Goal: Task Accomplishment & Management: Manage account settings

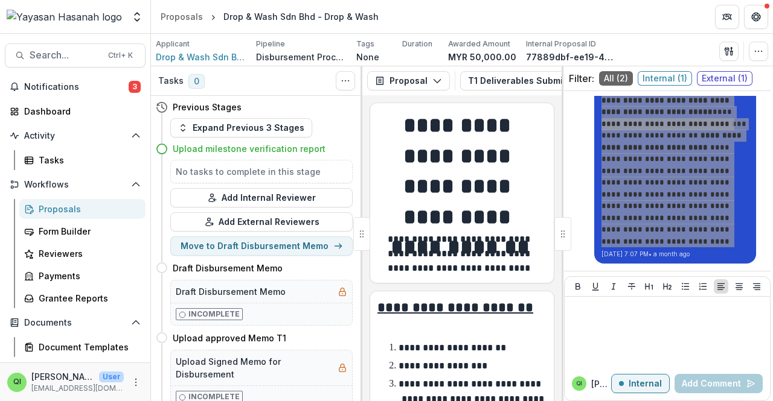
scroll to position [388, 0]
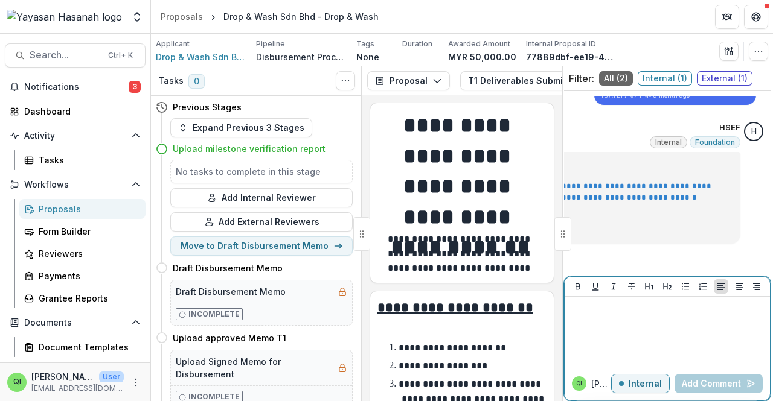
click at [666, 317] on div at bounding box center [667, 332] width 196 height 60
click at [633, 384] on p "Internal" at bounding box center [644, 384] width 33 height 10
click at [634, 383] on p "External" at bounding box center [644, 384] width 35 height 10
click at [634, 383] on p "Internal" at bounding box center [644, 384] width 33 height 10
click at [613, 325] on div at bounding box center [667, 332] width 196 height 60
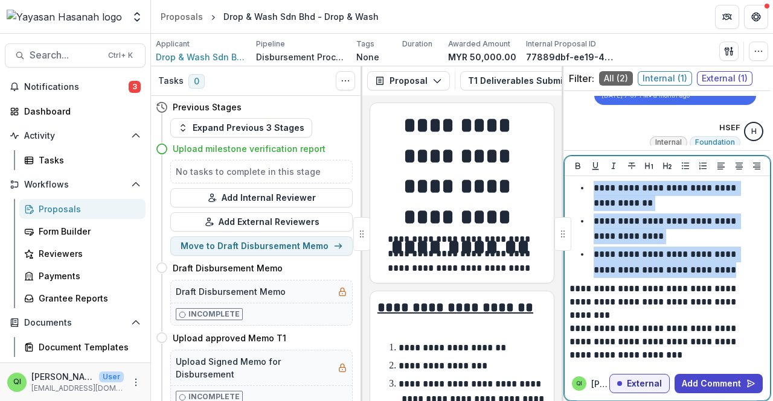
scroll to position [1369, 0]
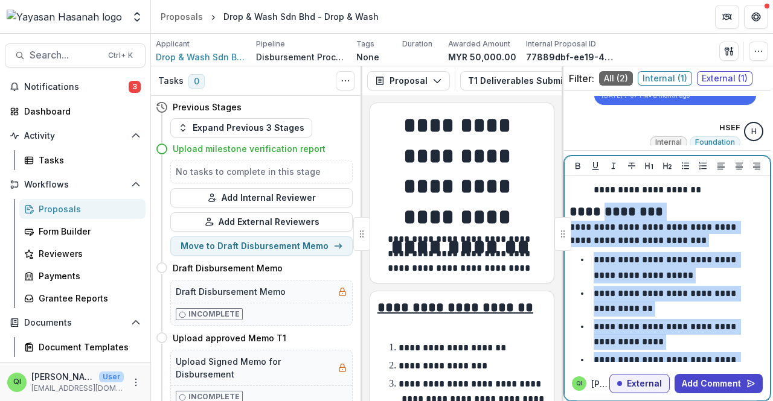
drag, startPoint x: 720, startPoint y: 277, endPoint x: 561, endPoint y: 295, distance: 159.2
click at [561, 295] on div "**********" at bounding box center [666, 233] width 211 height 335
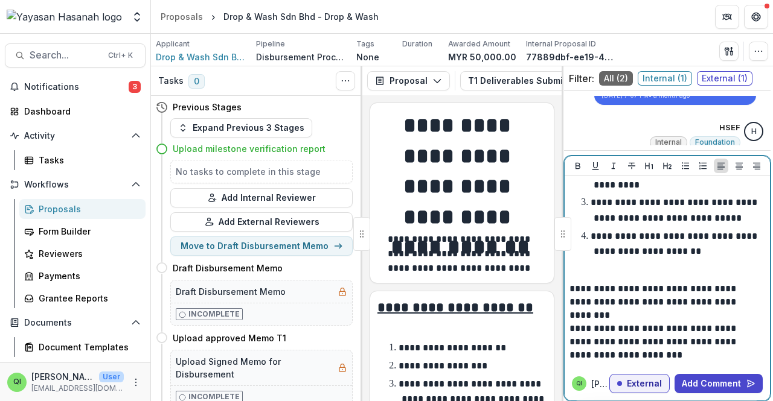
scroll to position [1248, 0]
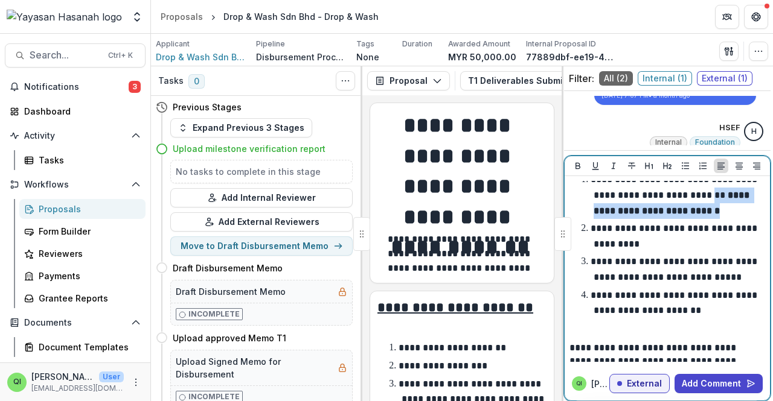
drag, startPoint x: 707, startPoint y: 273, endPoint x: 707, endPoint y: 258, distance: 15.7
click at [707, 219] on li "**********" at bounding box center [673, 195] width 178 height 46
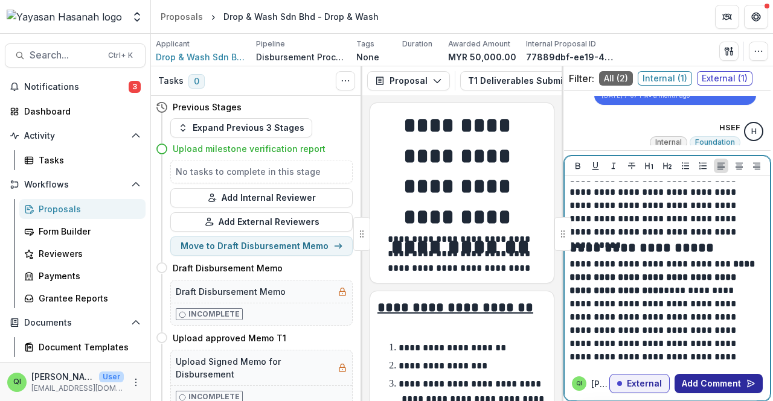
scroll to position [0, 0]
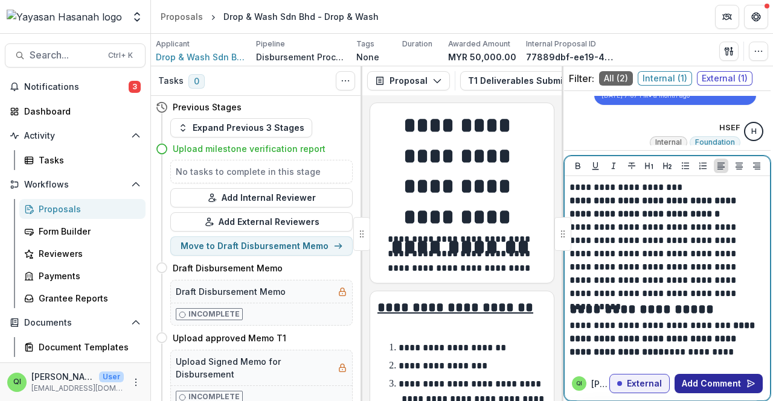
click at [687, 380] on button "Add Comment" at bounding box center [718, 383] width 88 height 19
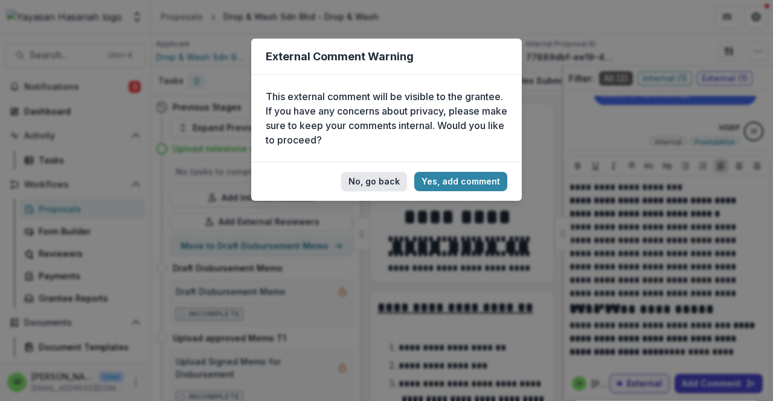
click at [391, 187] on button "No, go back" at bounding box center [374, 181] width 66 height 19
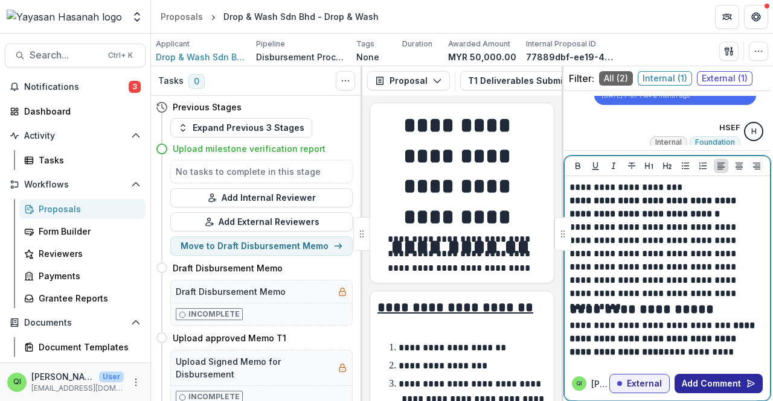
click at [725, 389] on button "Add Comment" at bounding box center [718, 383] width 88 height 19
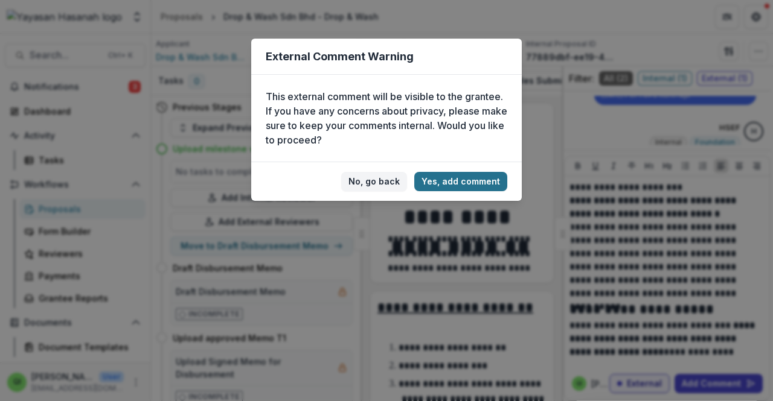
click at [486, 179] on button "Yes, add comment" at bounding box center [460, 181] width 93 height 19
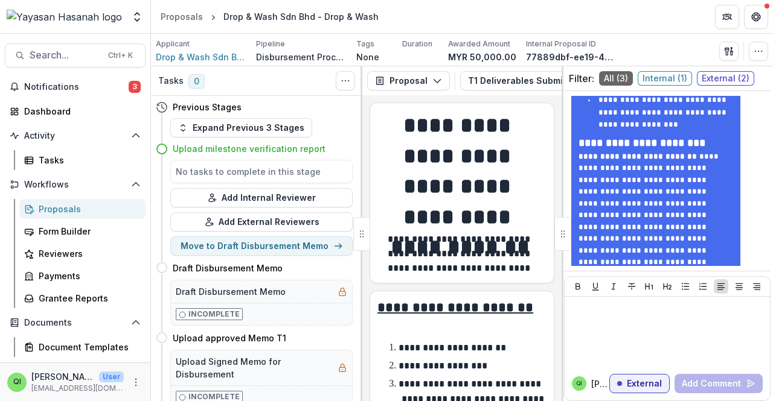
scroll to position [1294, 0]
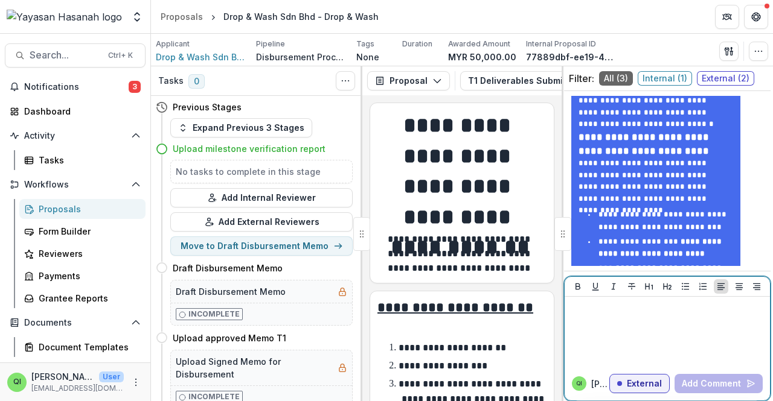
drag, startPoint x: 636, startPoint y: 343, endPoint x: 470, endPoint y: 396, distance: 174.9
click at [636, 343] on div at bounding box center [665, 332] width 193 height 60
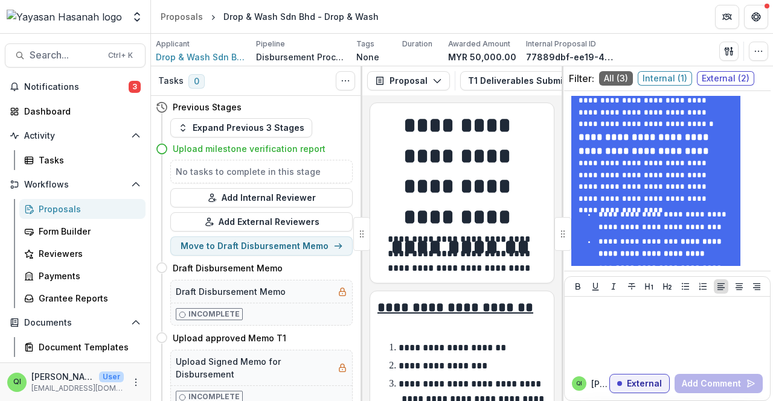
click at [71, 49] on span "Search..." at bounding box center [65, 54] width 71 height 11
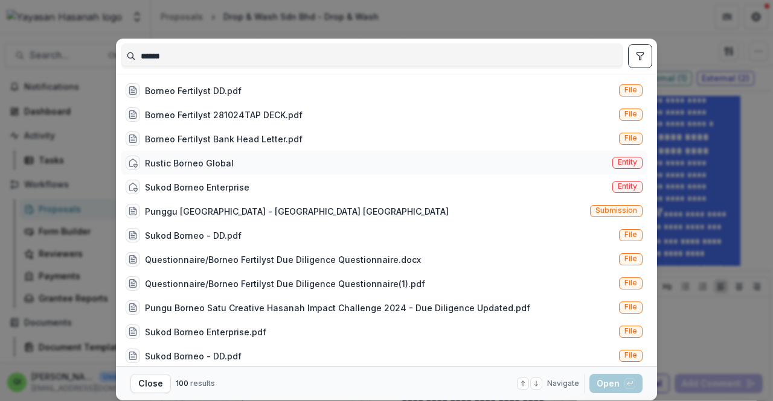
scroll to position [0, 0]
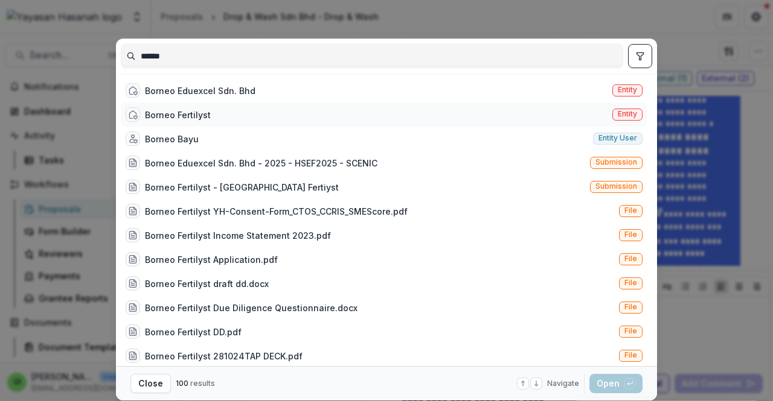
type input "******"
click at [381, 114] on div "Borneo Fertilyst Entity" at bounding box center [384, 115] width 526 height 24
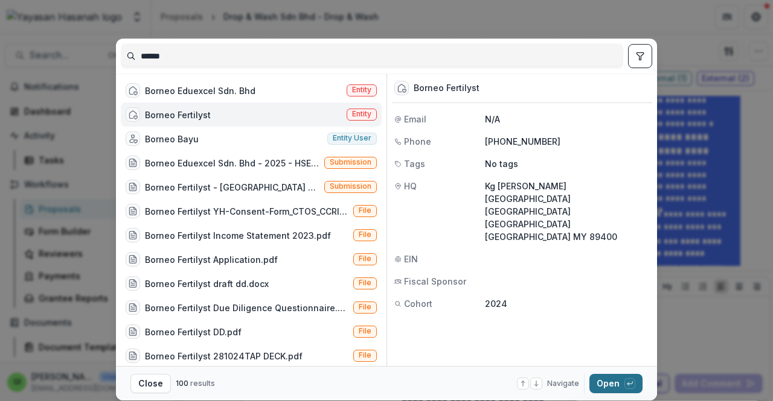
click at [615, 380] on button "Open with enter key" at bounding box center [615, 383] width 53 height 19
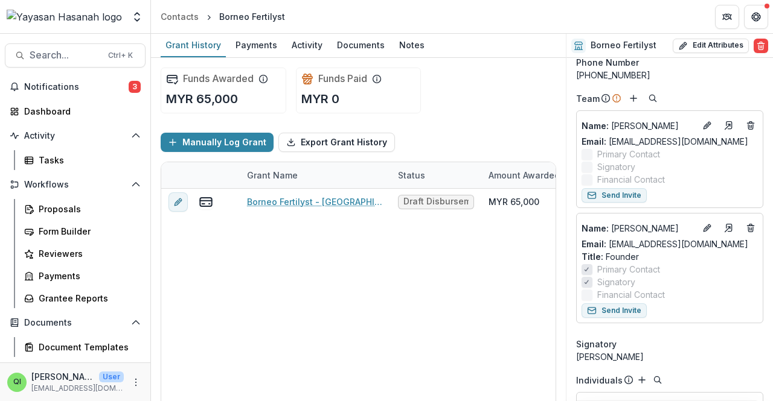
scroll to position [60, 0]
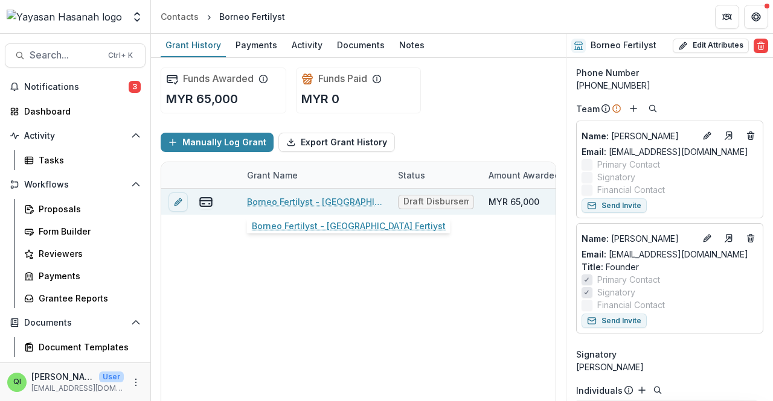
click at [348, 200] on link "Borneo Fertilyst - Borneo Fertiyst" at bounding box center [315, 202] width 136 height 13
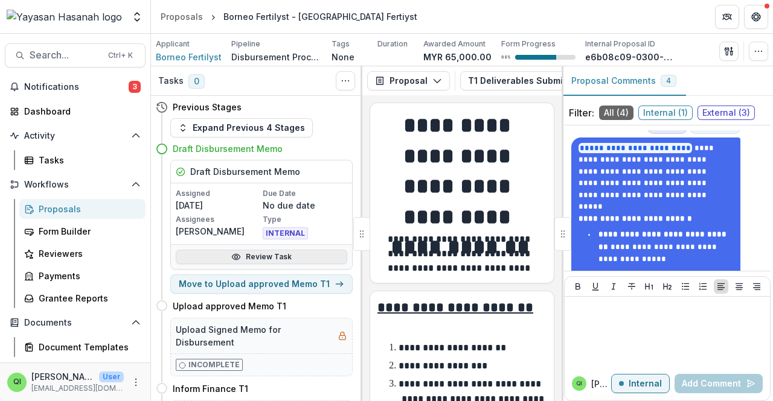
click at [266, 263] on link "Review Task" at bounding box center [261, 257] width 171 height 14
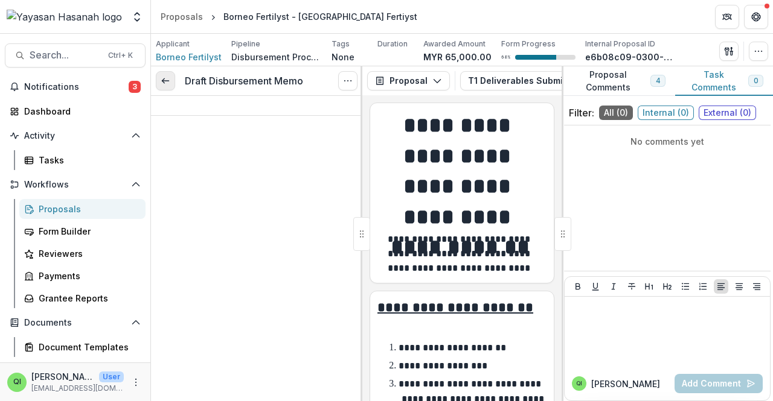
click at [171, 82] on link at bounding box center [165, 80] width 19 height 19
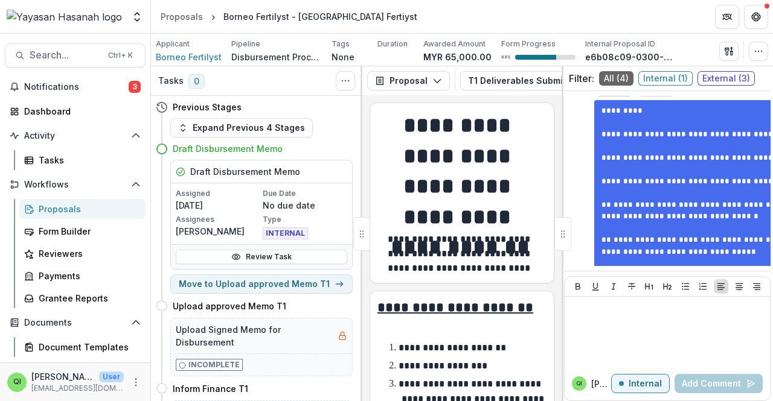
scroll to position [121, 0]
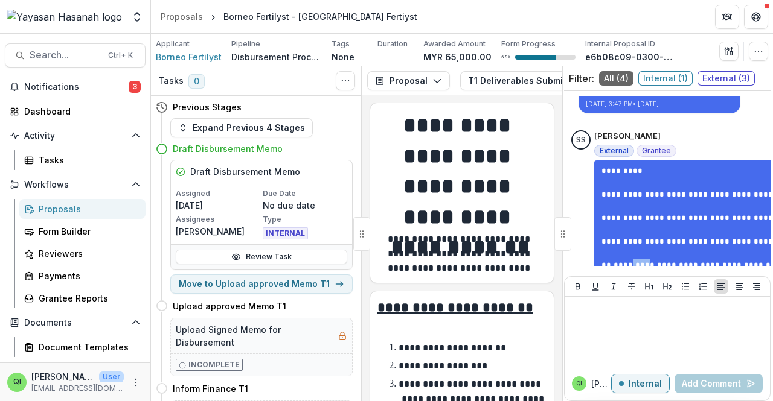
drag, startPoint x: 623, startPoint y: 267, endPoint x: 639, endPoint y: 267, distance: 15.7
click at [643, 267] on div "**********" at bounding box center [666, 233] width 211 height 335
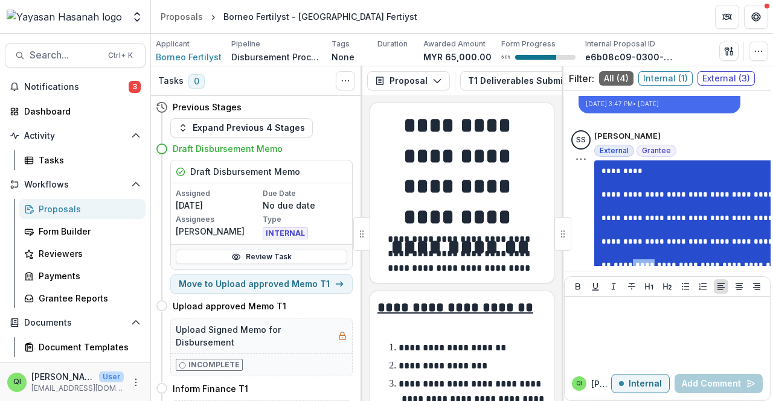
scroll to position [121, 34]
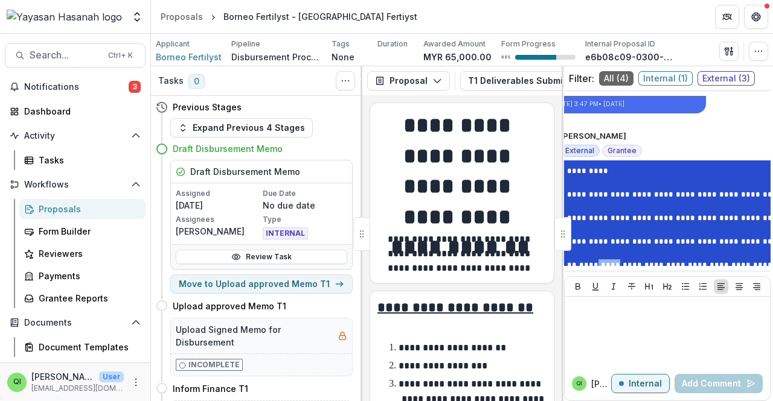
drag, startPoint x: 634, startPoint y: 257, endPoint x: 663, endPoint y: 257, distance: 28.4
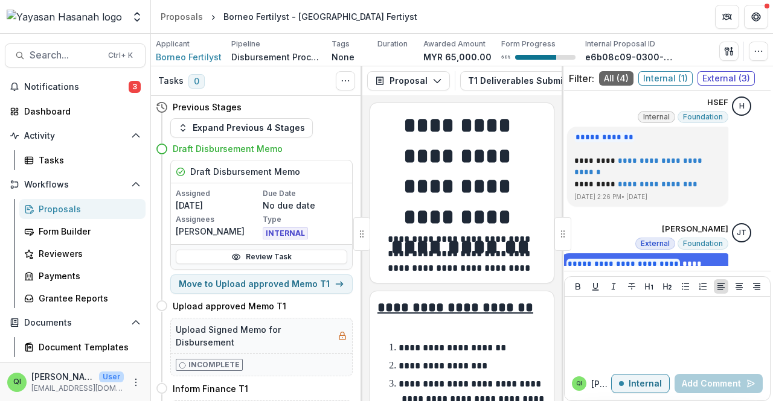
scroll to position [423, 7]
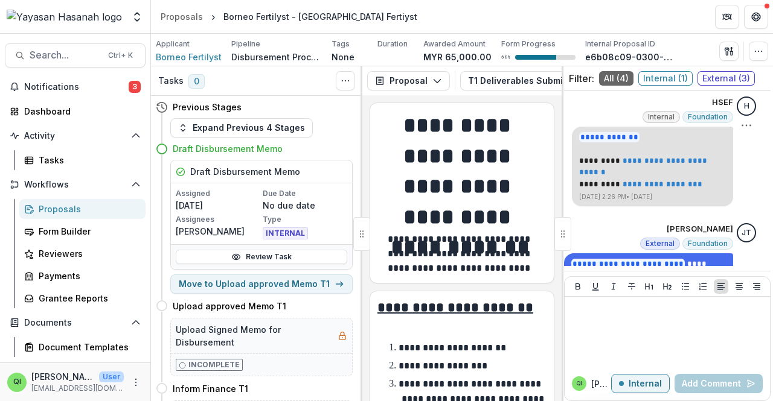
click at [665, 160] on link "**********" at bounding box center [644, 167] width 130 height 20
click at [298, 255] on link "Review Task" at bounding box center [261, 257] width 171 height 14
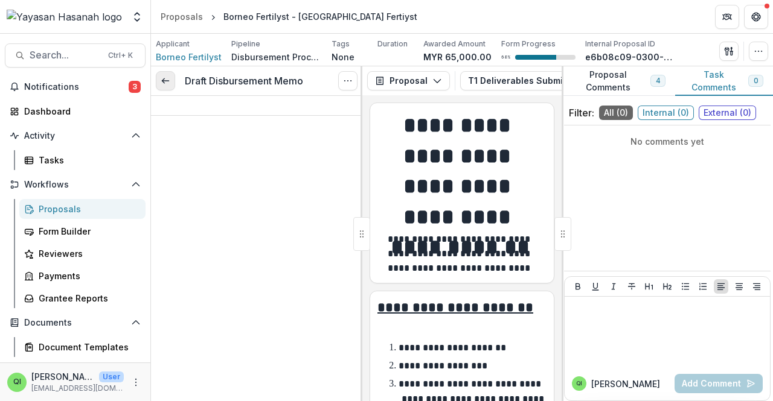
click at [170, 84] on link at bounding box center [165, 80] width 19 height 19
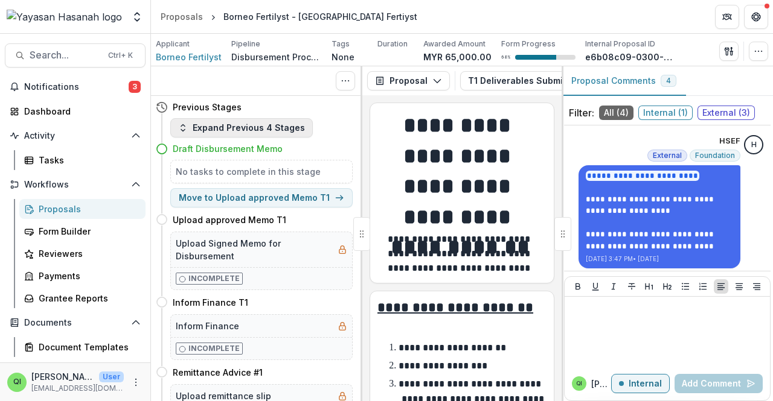
click at [263, 129] on button "Expand Previous 4 Stages" at bounding box center [241, 127] width 142 height 19
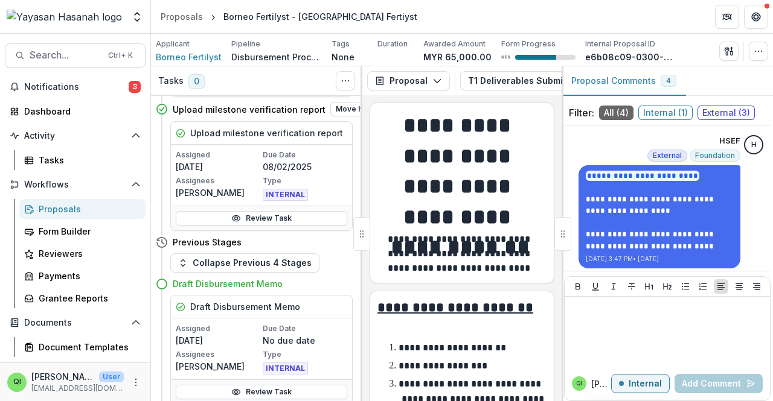
scroll to position [121, 0]
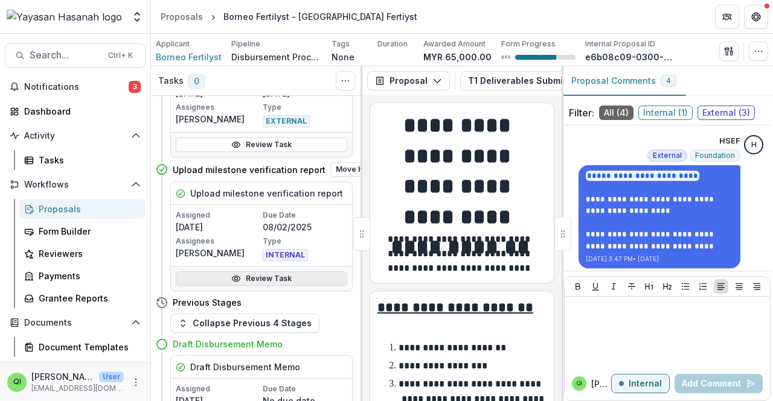
click at [267, 273] on link "Review Task" at bounding box center [261, 279] width 171 height 14
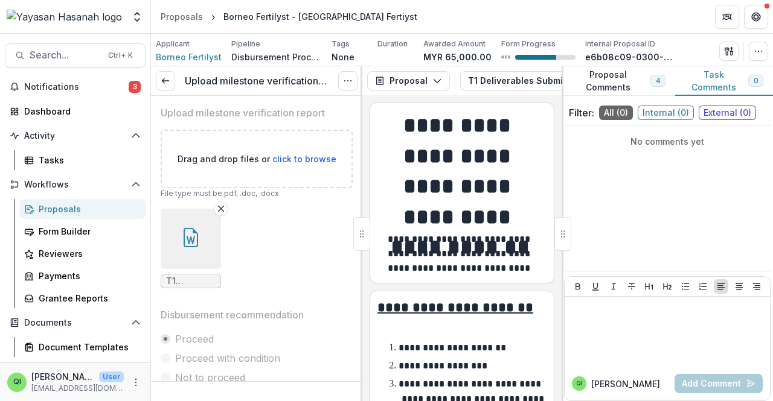
click at [176, 258] on button "button" at bounding box center [191, 239] width 60 height 60
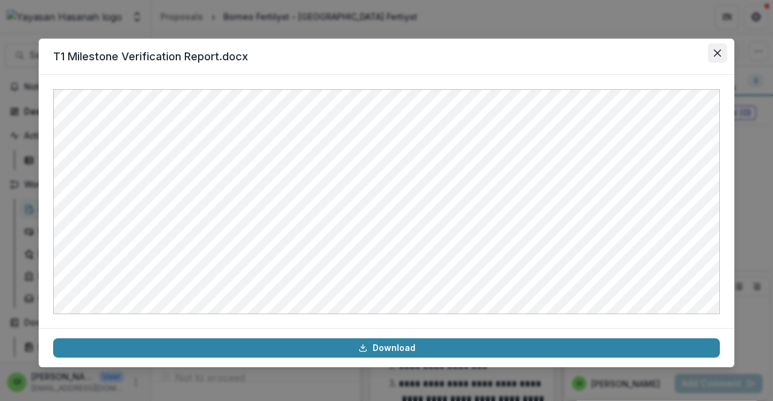
click at [718, 49] on icon "Close" at bounding box center [716, 52] width 7 height 7
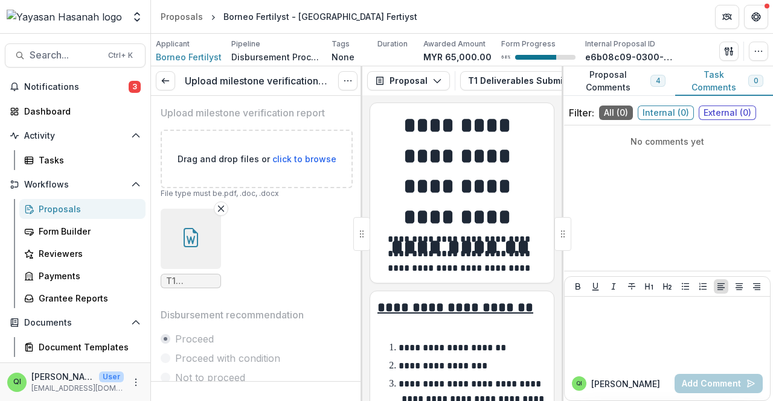
click at [494, 343] on p "**********" at bounding box center [451, 347] width 107 height 9
click at [191, 56] on span "Borneo Fertilyst" at bounding box center [189, 57] width 66 height 13
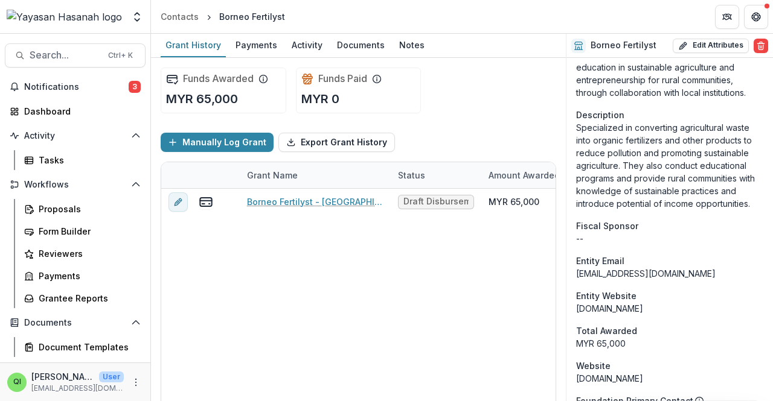
scroll to position [785, 0]
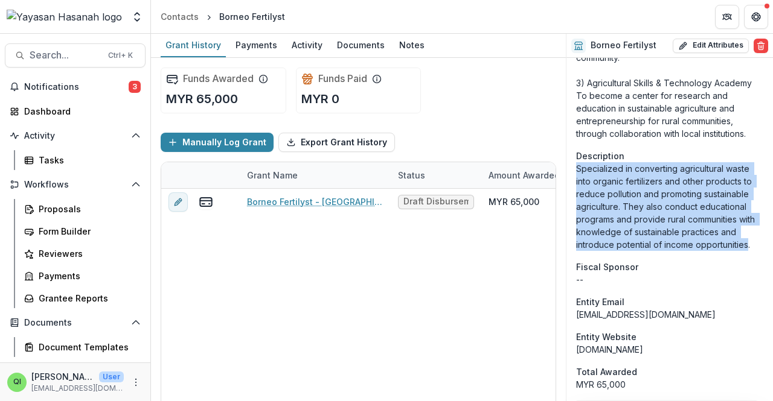
drag, startPoint x: 745, startPoint y: 248, endPoint x: 575, endPoint y: 171, distance: 187.5
click at [575, 171] on div "Onboarding Completed DBA -- Phone Number +601150011523 Team Name : JIMAR BIN ZA…" at bounding box center [669, 95] width 206 height 1645
click at [282, 388] on div "Borneo Fertilyst - Borneo Fertiyst Draft Disbursement Memo MYR 65,000 MYR 0 MYR…" at bounding box center [653, 306] width 984 height 235
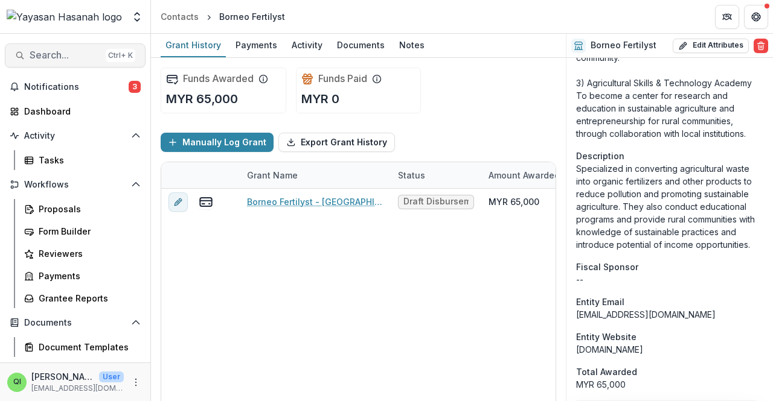
click at [49, 55] on span "Search..." at bounding box center [65, 54] width 71 height 11
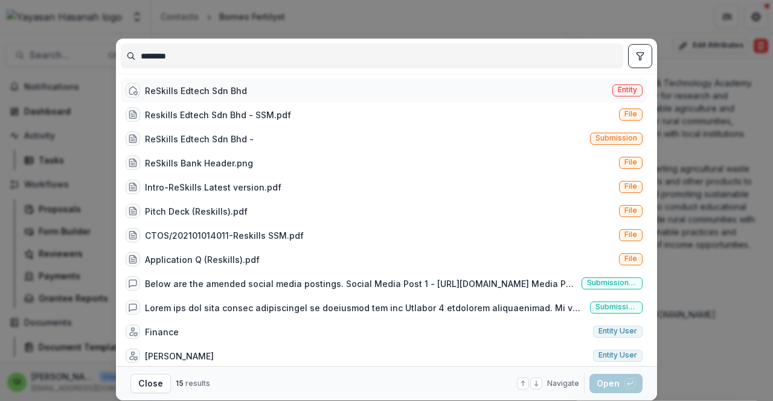
type input "********"
click at [209, 94] on div "ReSkills Edtech Sdn Bhd" at bounding box center [196, 91] width 102 height 13
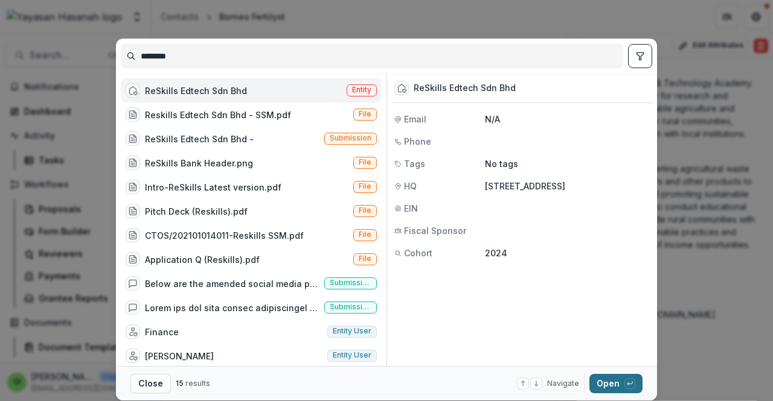
click at [612, 386] on button "Open with enter key" at bounding box center [615, 383] width 53 height 19
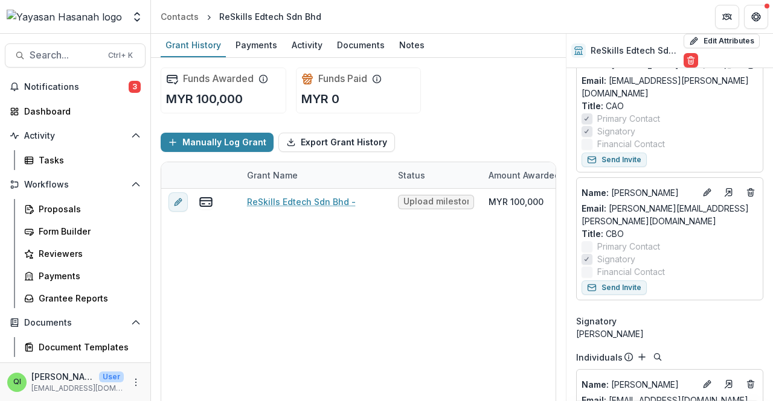
scroll to position [1159, 0]
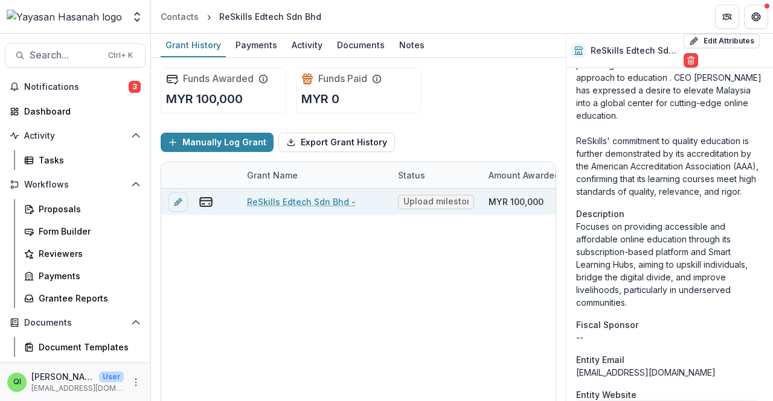
click at [330, 201] on link "ReSkills Edtech Sdn Bhd -" at bounding box center [301, 202] width 109 height 13
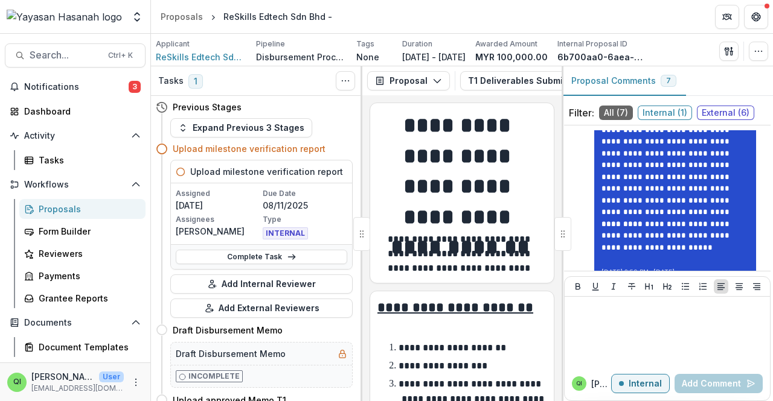
scroll to position [34, 0]
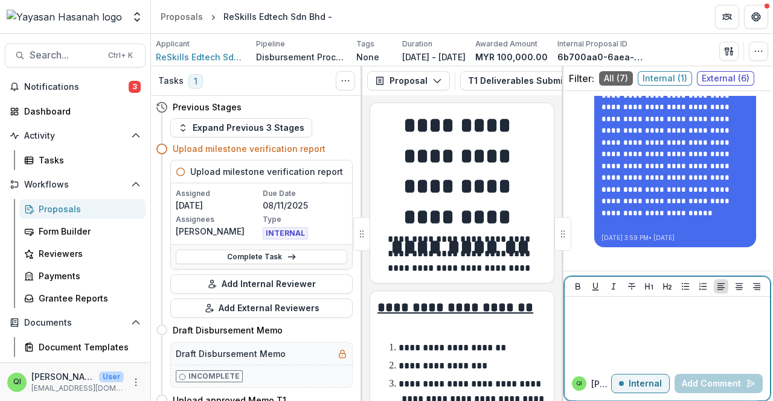
click at [648, 311] on p at bounding box center [667, 308] width 196 height 13
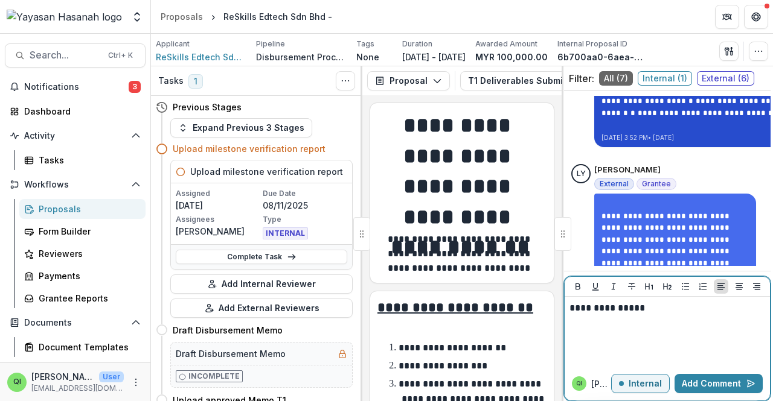
scroll to position [4598, 0]
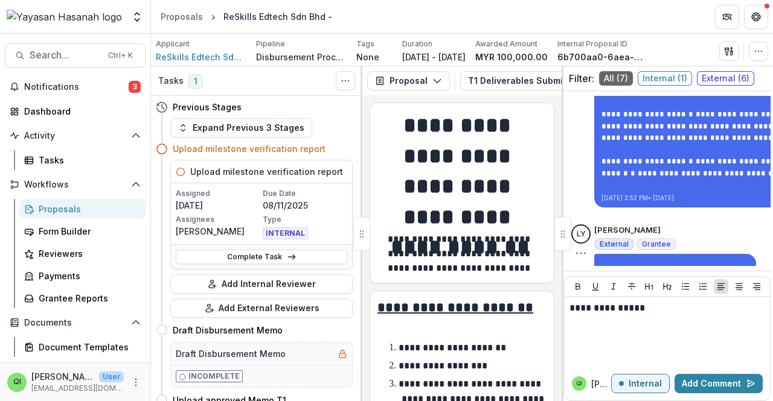
click at [633, 225] on p "Lee Yen Yen" at bounding box center [627, 231] width 66 height 12
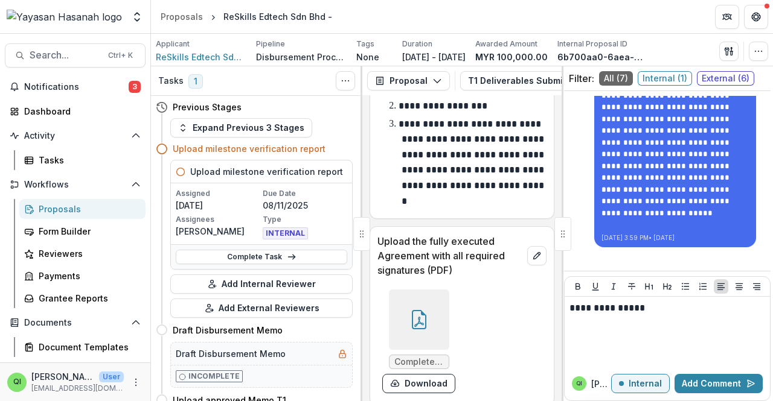
scroll to position [241, 0]
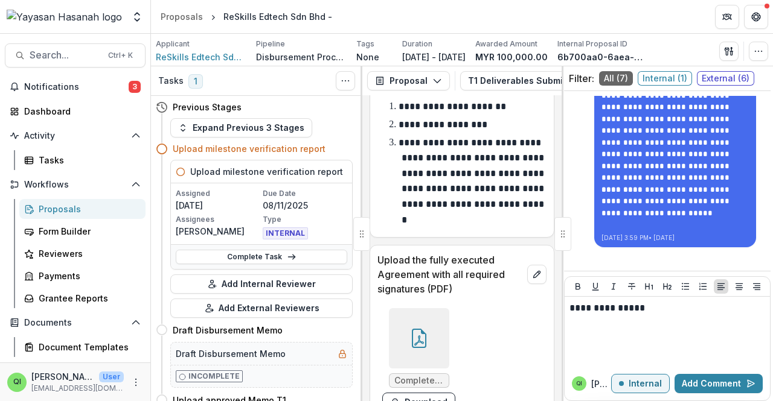
click at [413, 337] on icon at bounding box center [418, 338] width 19 height 19
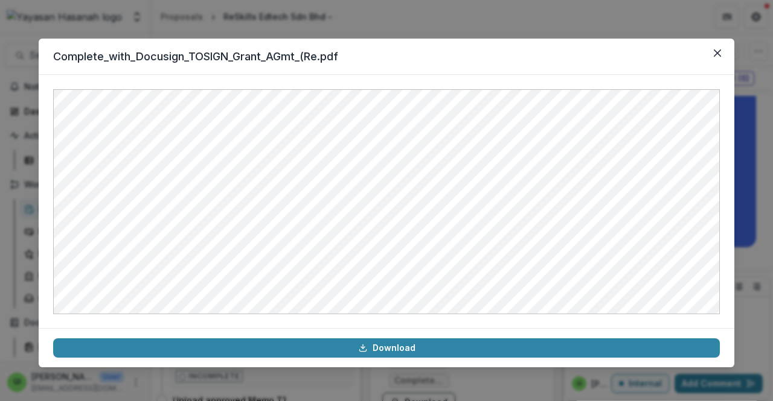
click at [723, 207] on div at bounding box center [386, 202] width 695 height 254
click at [723, 54] on button "Close" at bounding box center [716, 52] width 19 height 19
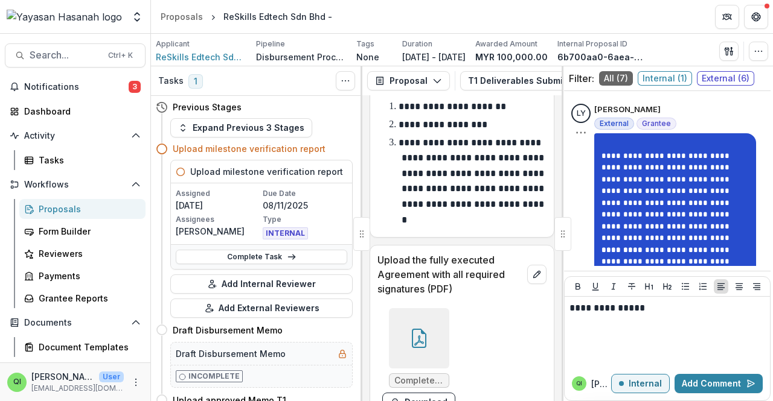
scroll to position [4779, 0]
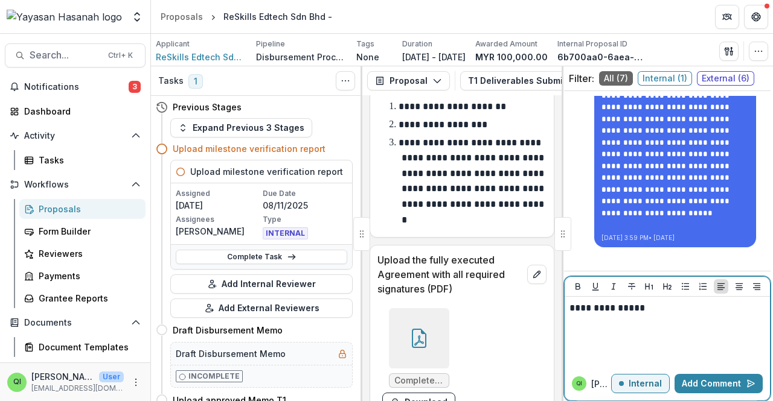
click at [630, 327] on div "**********" at bounding box center [667, 332] width 196 height 60
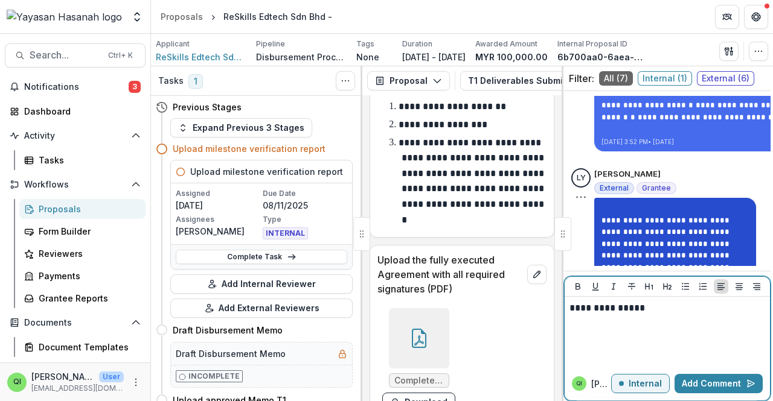
scroll to position [4538, 0]
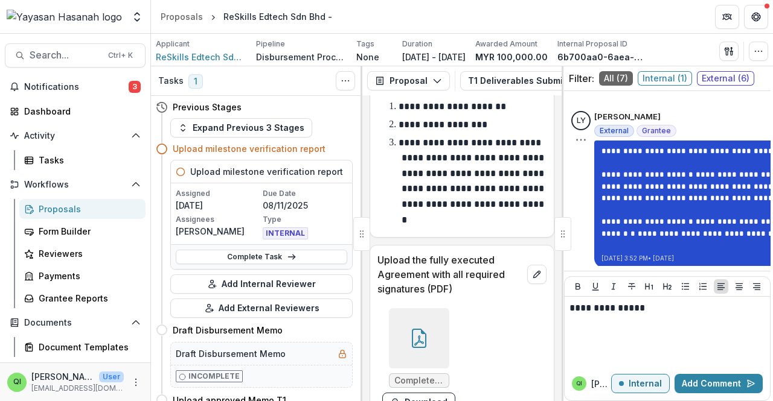
click at [636, 171] on link "**********" at bounding box center [785, 186] width 369 height 31
click at [697, 218] on link "**********" at bounding box center [778, 228] width 355 height 20
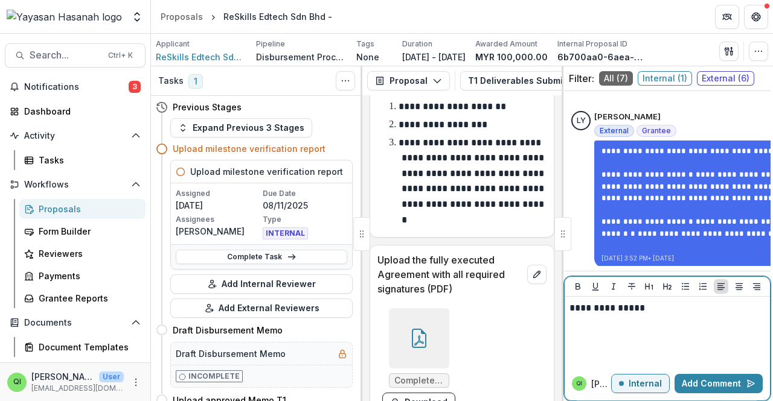
click at [611, 348] on div "**********" at bounding box center [667, 332] width 196 height 60
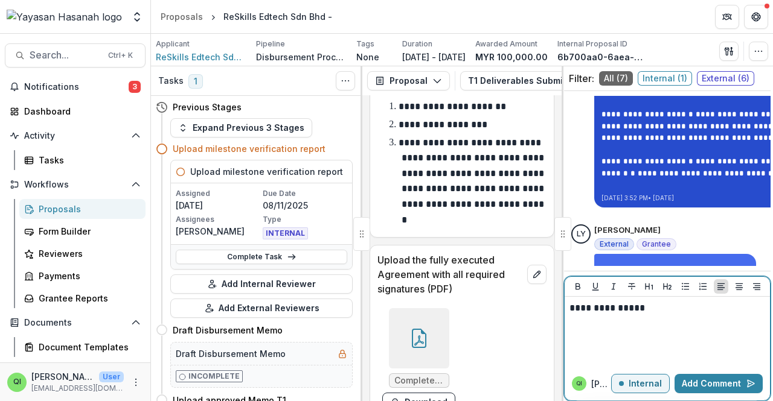
scroll to position [4779, 0]
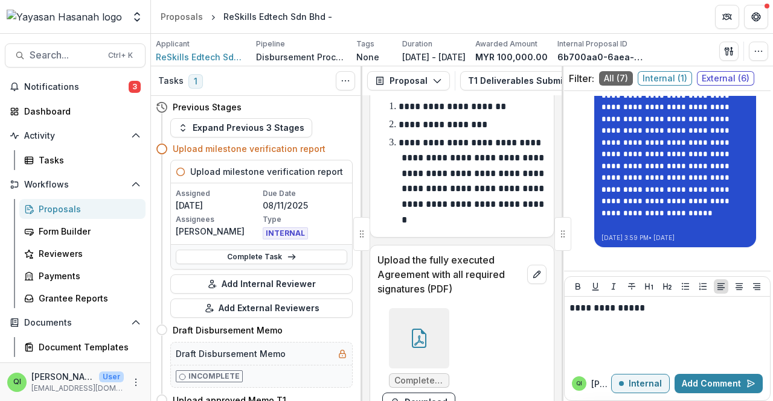
click at [649, 199] on div "**********" at bounding box center [674, 154] width 147 height 153
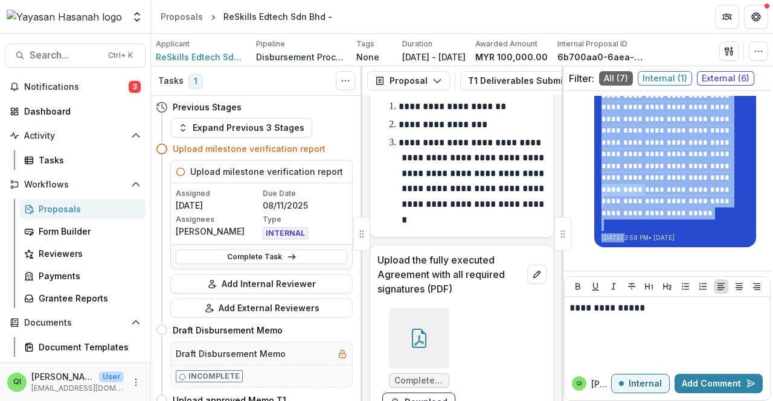
drag, startPoint x: 597, startPoint y: 188, endPoint x: 637, endPoint y: 202, distance: 42.8
click at [637, 202] on div "**********" at bounding box center [675, 160] width 162 height 174
copy div "**********"
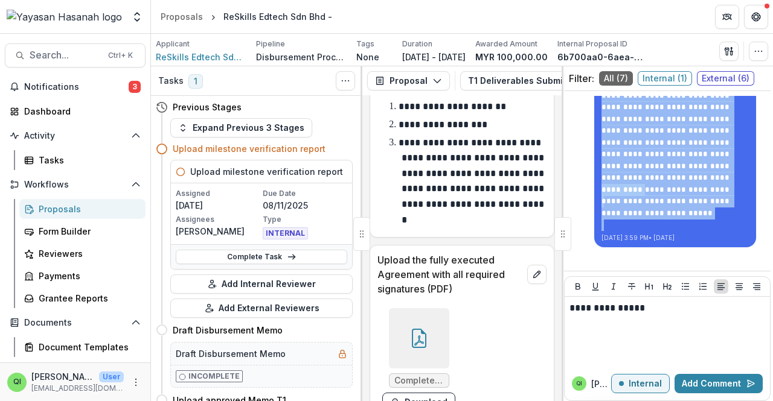
click at [433, 332] on div at bounding box center [419, 338] width 60 height 60
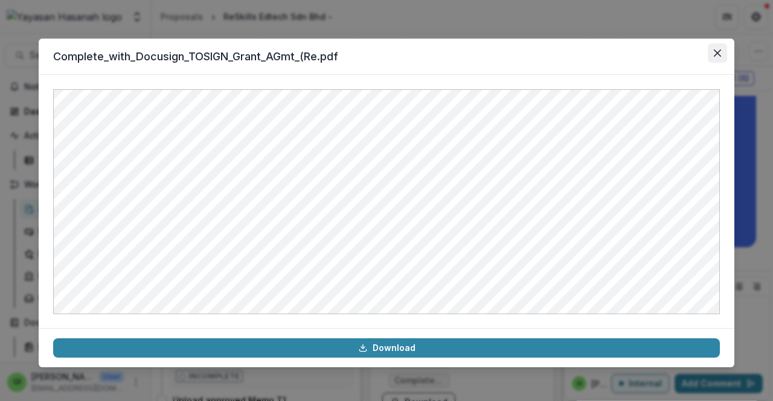
click at [715, 57] on button "Close" at bounding box center [716, 52] width 19 height 19
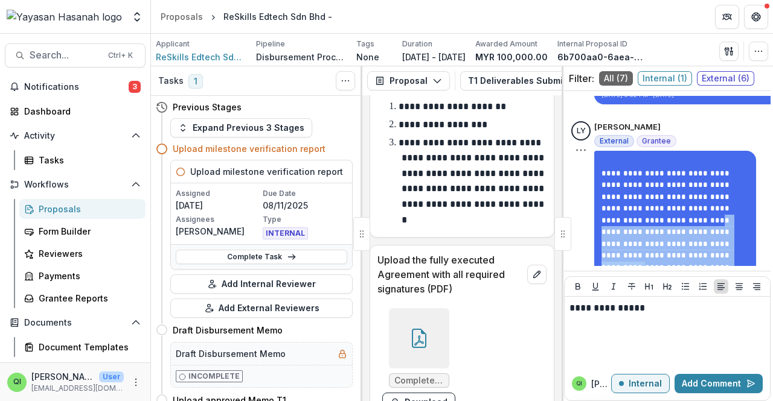
scroll to position [4659, 0]
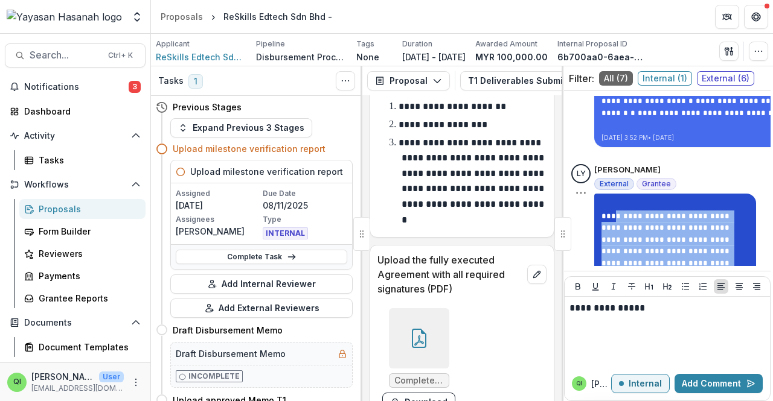
drag, startPoint x: 659, startPoint y: 200, endPoint x: 602, endPoint y: 184, distance: 58.5
click at [591, 177] on div "**********" at bounding box center [667, 266] width 192 height 204
copy div "**********"
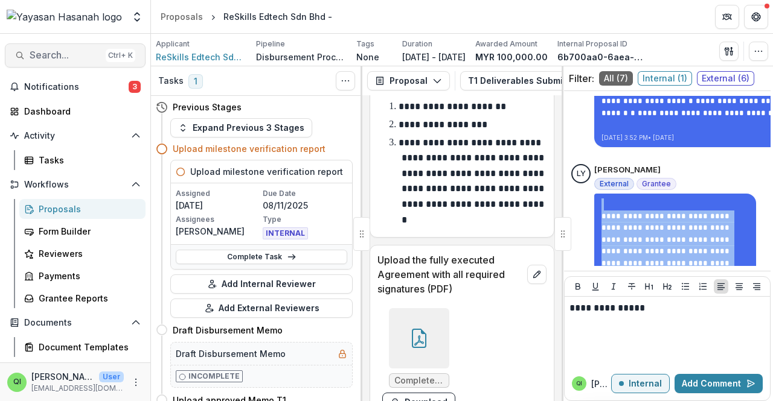
click at [90, 51] on span "Search..." at bounding box center [65, 54] width 71 height 11
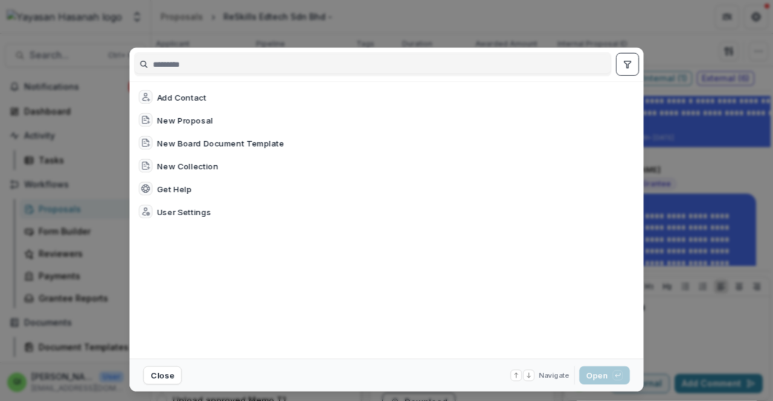
click at [72, 56] on div "Add Contact New Proposal New Board Document Template New Collection Get Help Us…" at bounding box center [386, 200] width 773 height 401
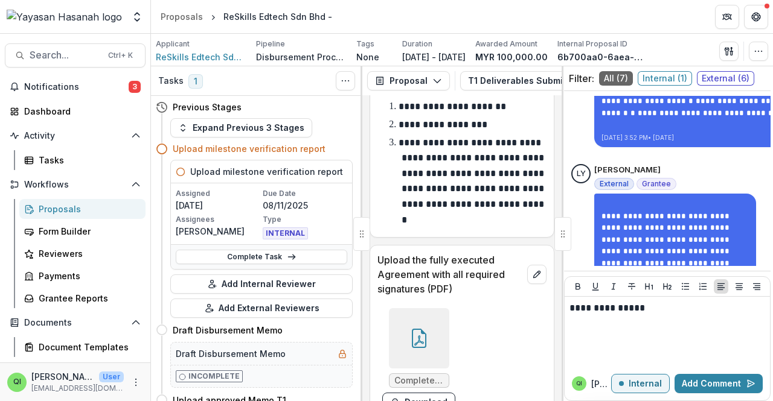
click at [72, 56] on span "Search..." at bounding box center [65, 54] width 71 height 11
click at [72, 56] on div "Add Contact New Proposal New Board Document Template New Collection Get Help Us…" at bounding box center [386, 200] width 773 height 401
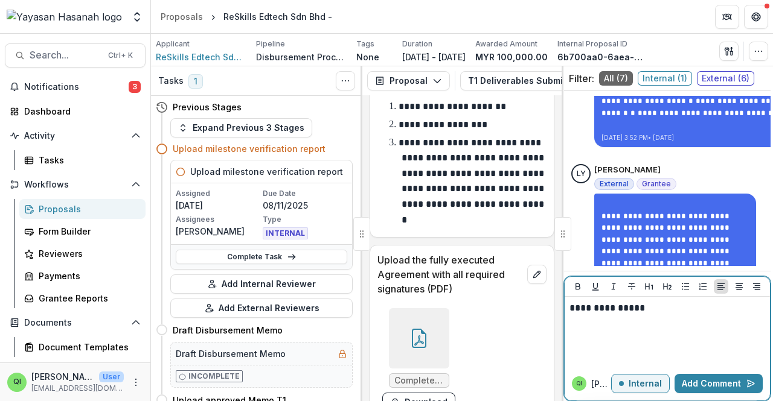
click at [626, 319] on div "**********" at bounding box center [667, 332] width 196 height 60
click at [630, 316] on div "**********" at bounding box center [667, 332] width 196 height 60
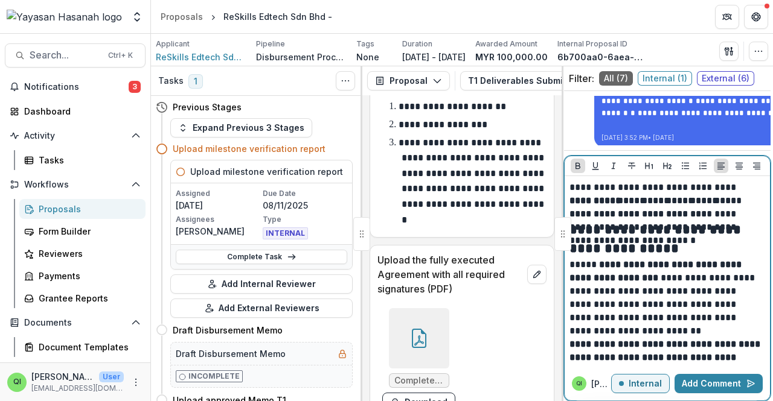
scroll to position [600, 0]
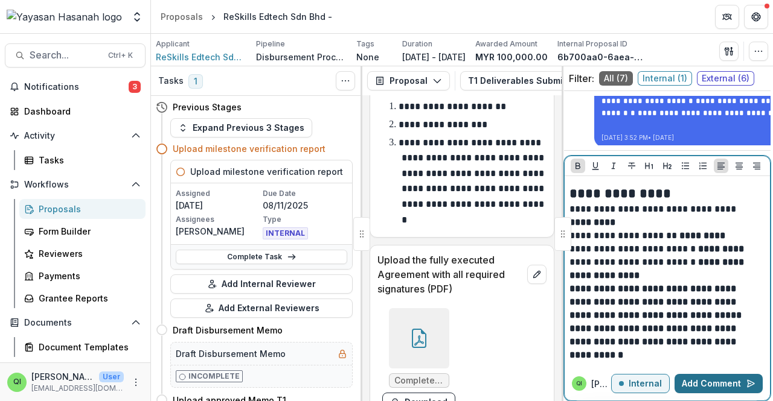
click at [712, 383] on button "Add Comment" at bounding box center [718, 383] width 88 height 19
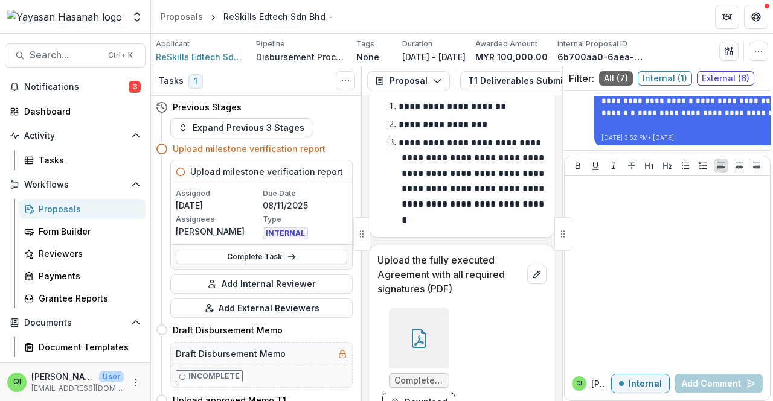
scroll to position [0, 0]
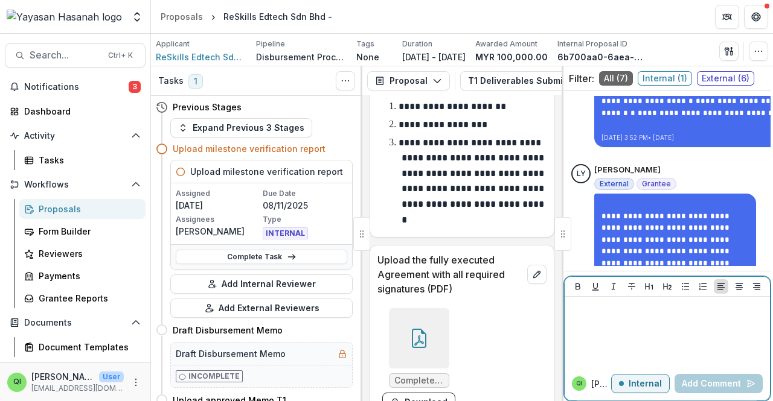
click at [627, 379] on button "Internal" at bounding box center [640, 383] width 59 height 19
click at [616, 328] on div at bounding box center [667, 332] width 196 height 60
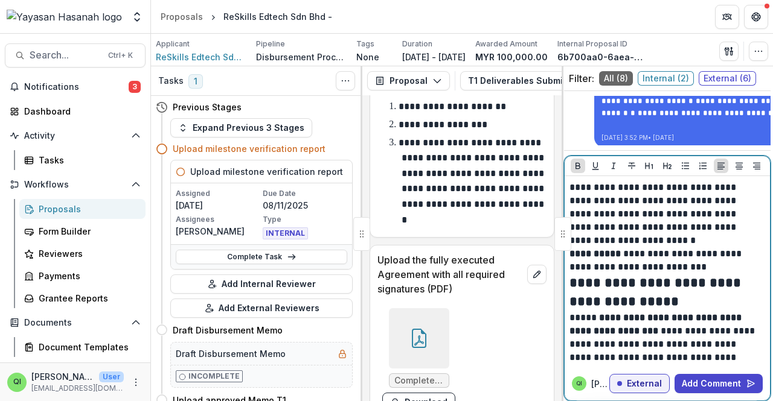
scroll to position [600, 0]
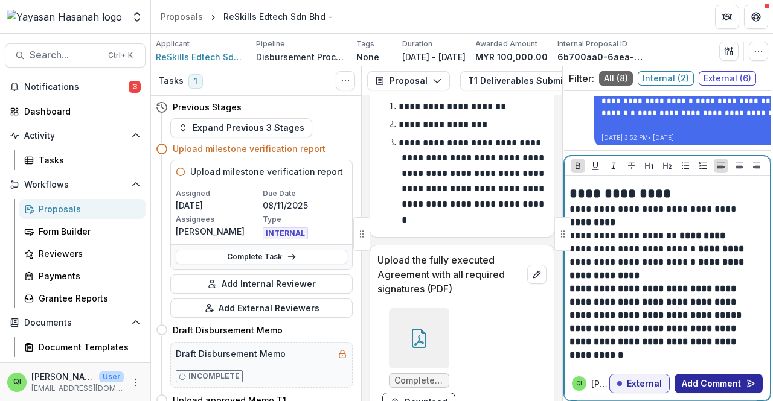
click at [697, 381] on button "Add Comment" at bounding box center [718, 383] width 88 height 19
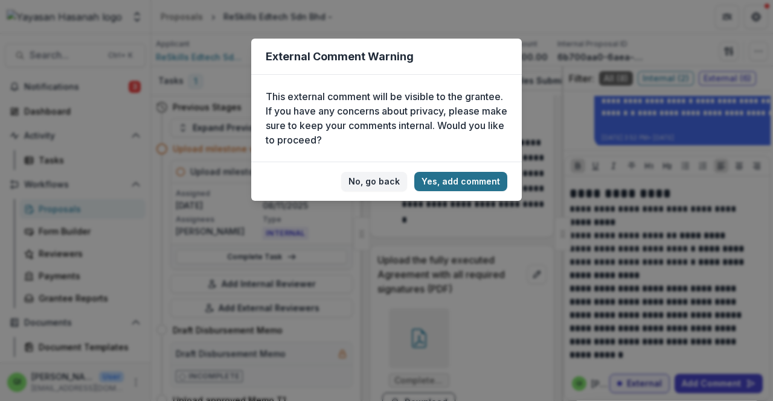
click at [459, 173] on button "Yes, add comment" at bounding box center [460, 181] width 93 height 19
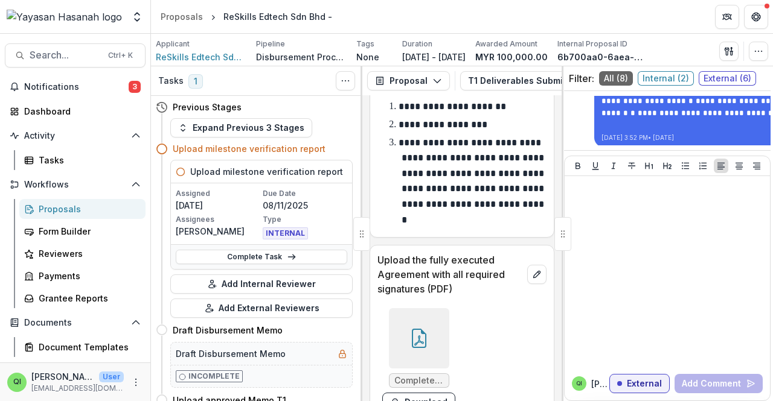
scroll to position [0, 0]
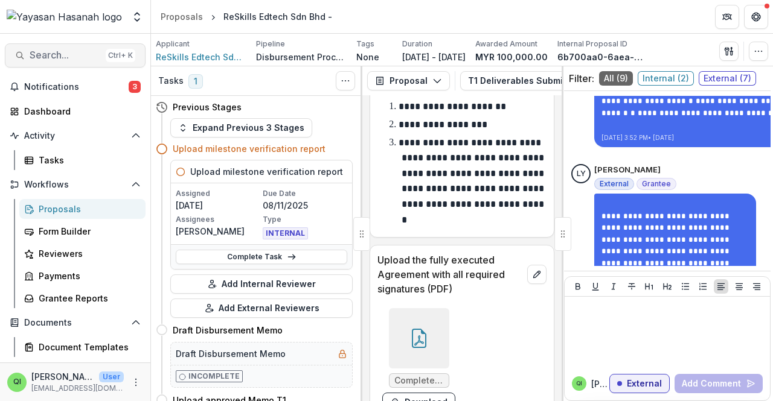
click at [107, 51] on div "Ctrl + K" at bounding box center [121, 55] width 30 height 13
click at [75, 56] on div "Add Contact New Proposal New Board Document Template New Collection Get Help Us…" at bounding box center [386, 200] width 773 height 401
click at [99, 54] on button "Search... Ctrl + K" at bounding box center [75, 55] width 141 height 24
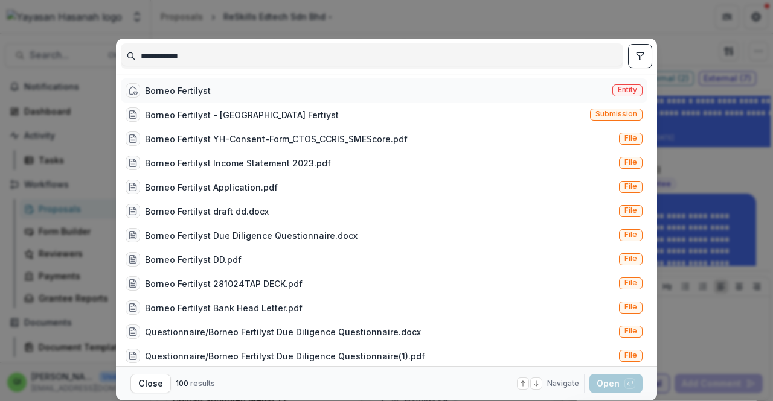
type input "**********"
click at [257, 95] on div "Borneo Fertilyst Entity" at bounding box center [384, 90] width 526 height 24
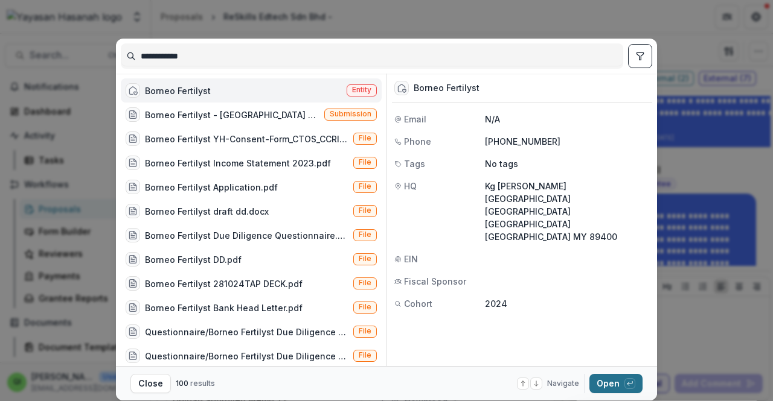
click at [593, 379] on button "Open with enter key" at bounding box center [615, 383] width 53 height 19
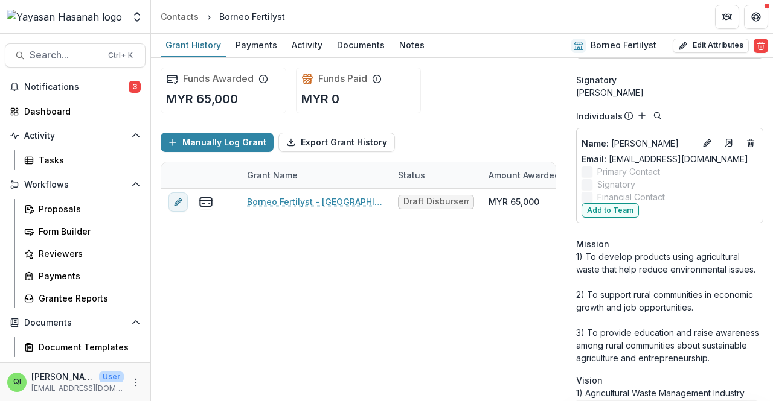
scroll to position [362, 0]
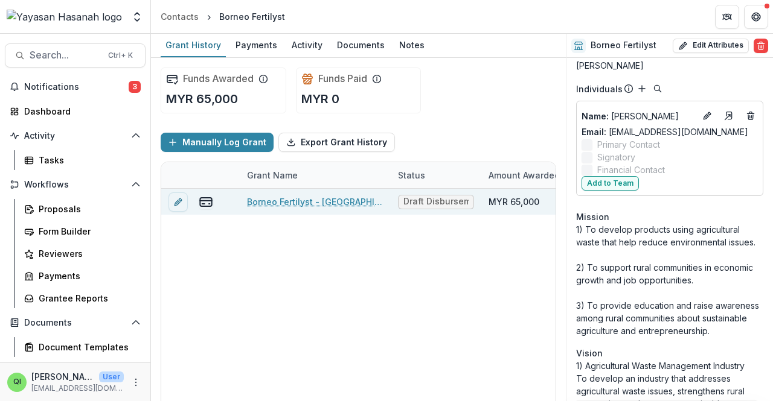
click at [287, 202] on link "Borneo Fertilyst - Borneo Fertiyst" at bounding box center [315, 202] width 136 height 13
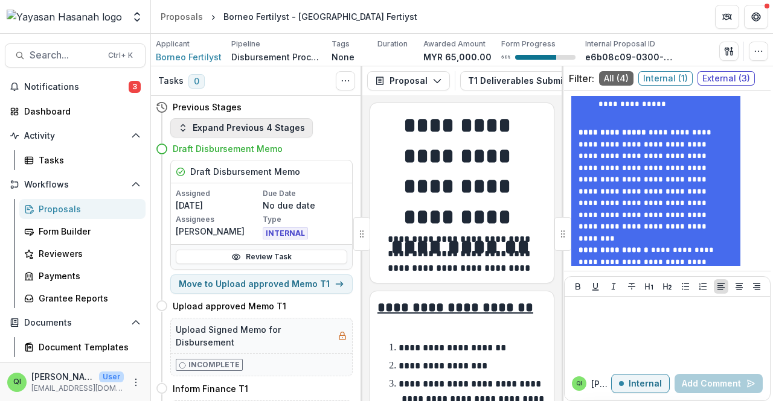
click at [275, 129] on button "Expand Previous 4 Stages" at bounding box center [241, 127] width 142 height 19
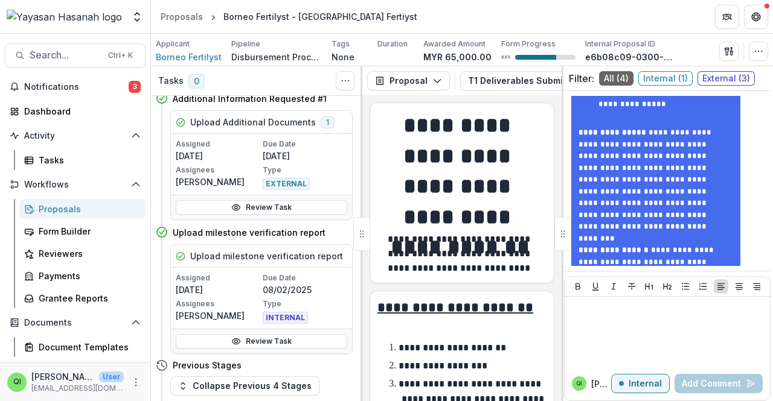
scroll to position [60, 0]
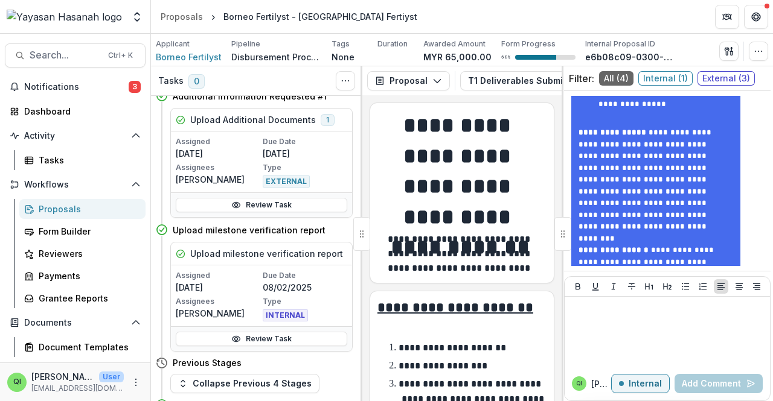
click at [483, 221] on h1 "**********" at bounding box center [460, 171] width 166 height 122
click at [60, 57] on span "Search..." at bounding box center [65, 54] width 71 height 11
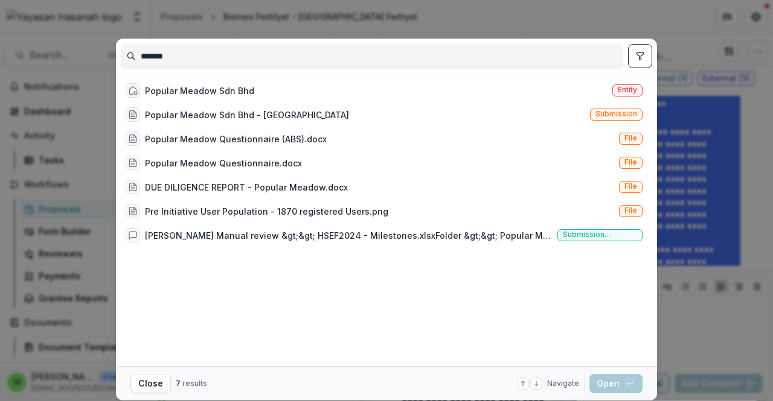
type input "*******"
click at [211, 92] on div "Popular Meadow Sdn Bhd" at bounding box center [199, 91] width 109 height 13
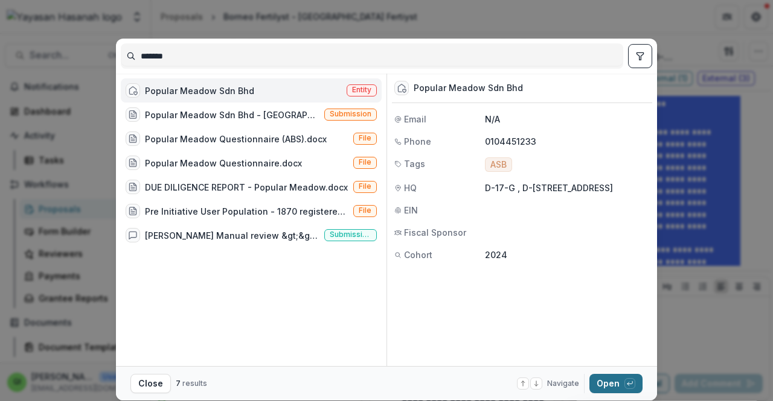
click at [610, 379] on button "Open with enter key" at bounding box center [615, 383] width 53 height 19
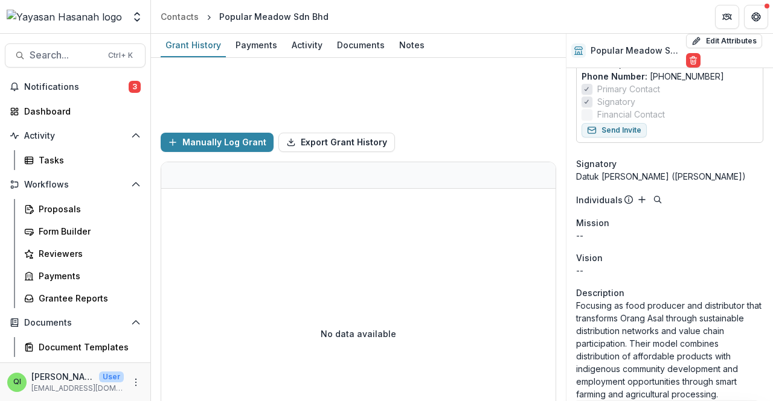
scroll to position [548, 0]
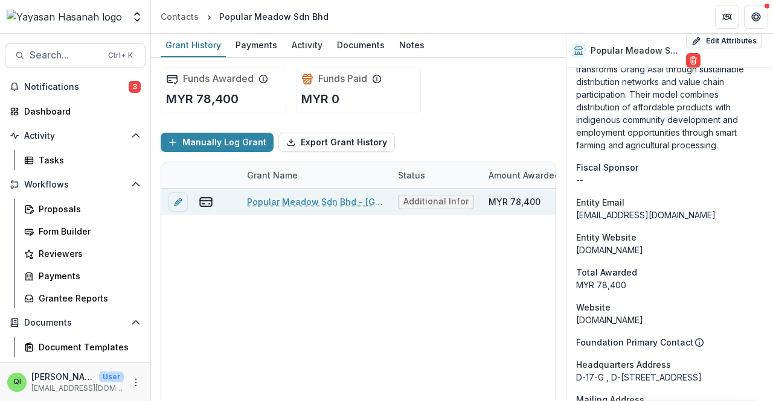
click at [291, 200] on link "Popular Meadow Sdn Bhd - Popular Meadow" at bounding box center [315, 202] width 136 height 13
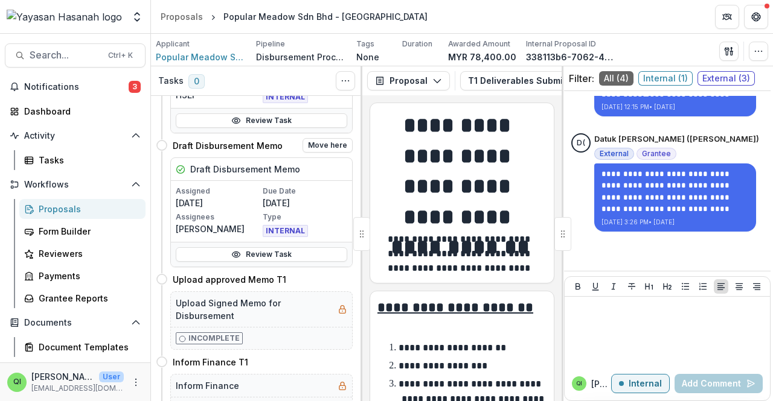
scroll to position [241, 0]
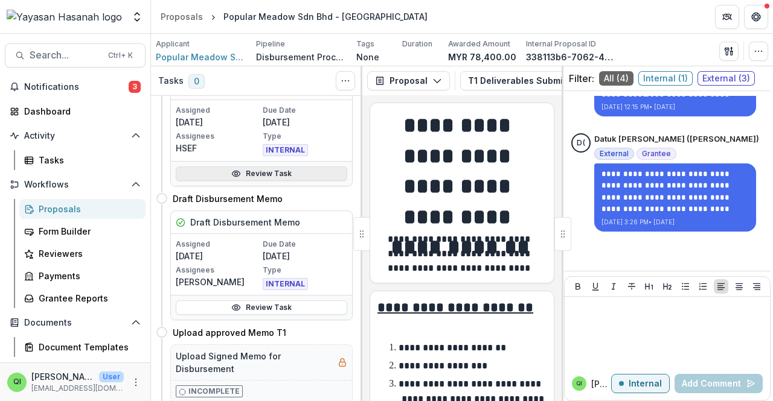
click at [281, 171] on link "Review Task" at bounding box center [261, 174] width 171 height 14
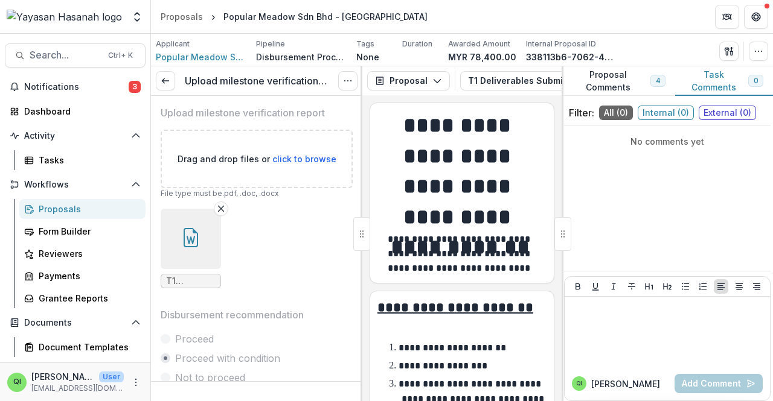
click at [181, 240] on icon "button" at bounding box center [190, 237] width 19 height 19
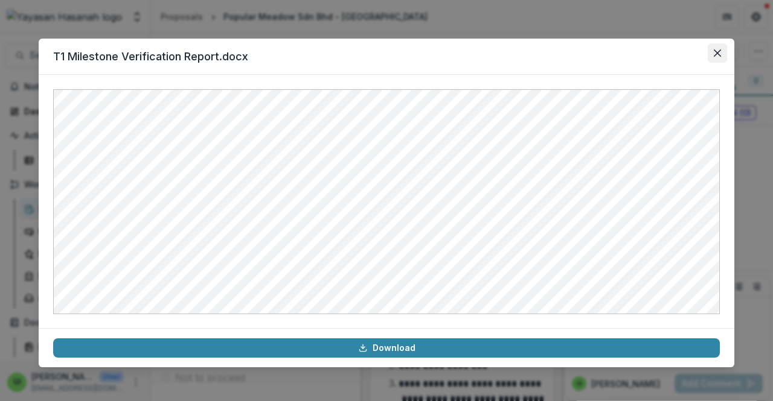
click at [713, 54] on icon "Close" at bounding box center [716, 52] width 7 height 7
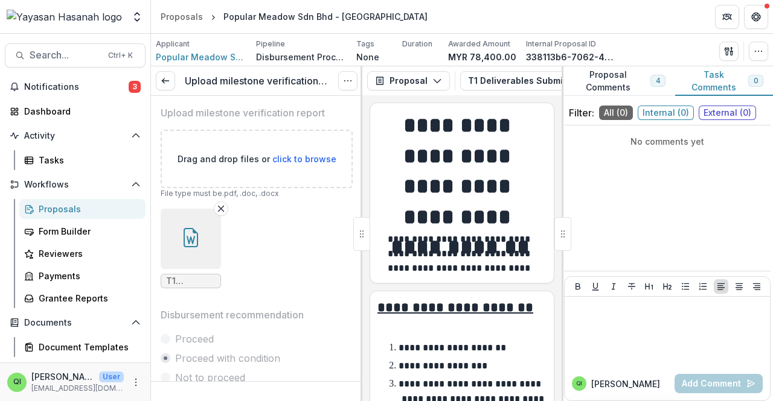
click at [175, 86] on div "Upload milestone verification report View task Reopen Task" at bounding box center [256, 81] width 211 height 30
click at [173, 85] on link at bounding box center [165, 80] width 19 height 19
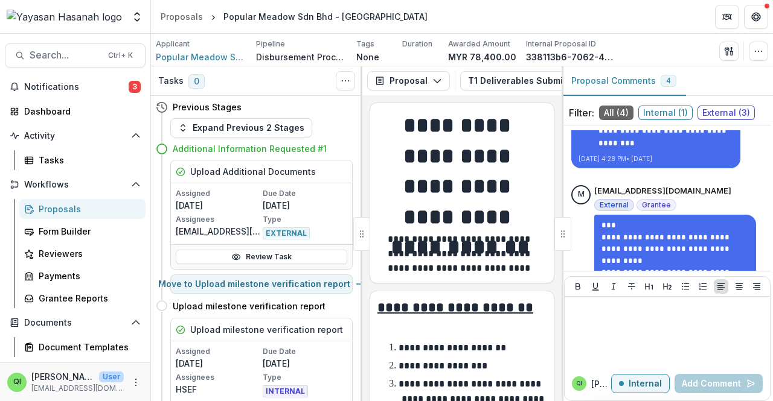
scroll to position [814, 0]
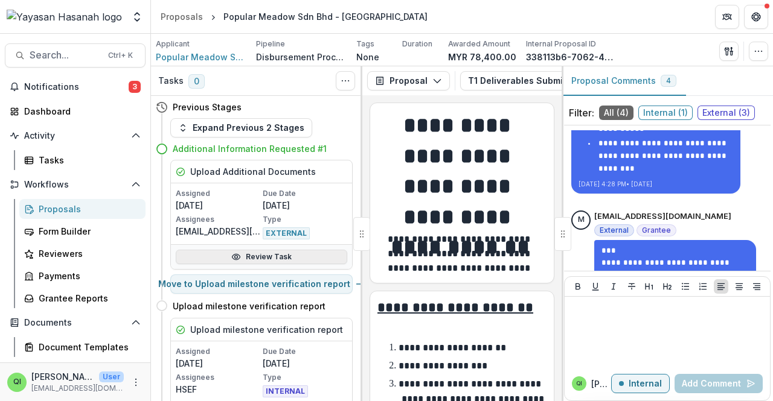
click at [287, 250] on link "Review Task" at bounding box center [261, 257] width 171 height 14
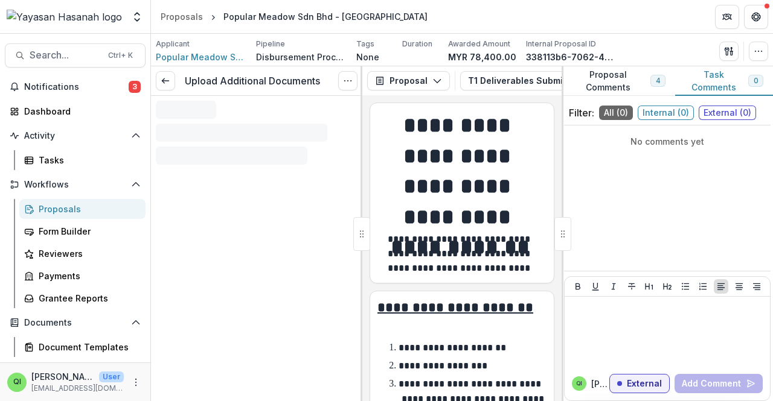
scroll to position [362, 0]
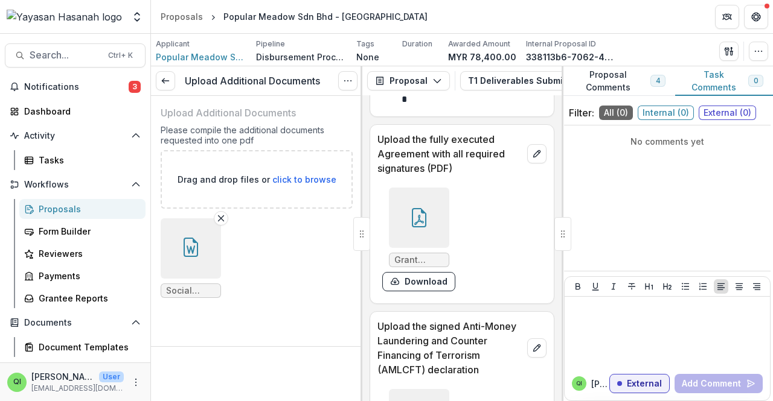
click at [198, 267] on button "button" at bounding box center [191, 249] width 60 height 60
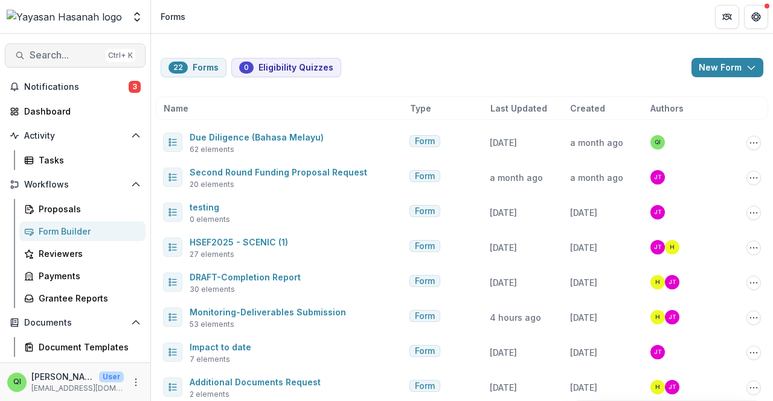
click at [70, 53] on span "Search..." at bounding box center [65, 54] width 71 height 11
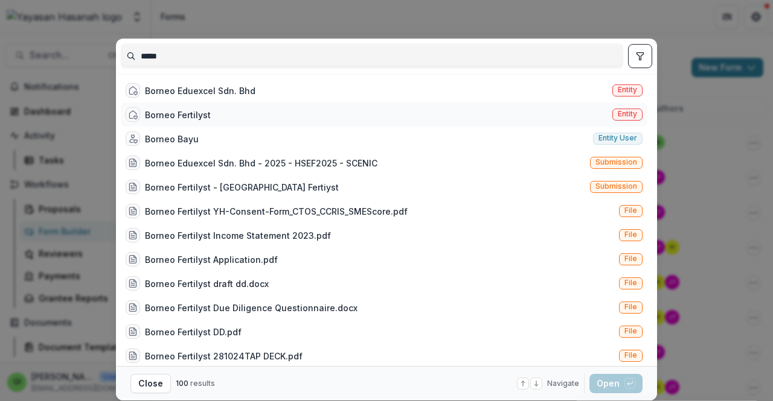
type input "*****"
click at [257, 109] on div "Borneo Fertilyst Entity" at bounding box center [384, 115] width 526 height 24
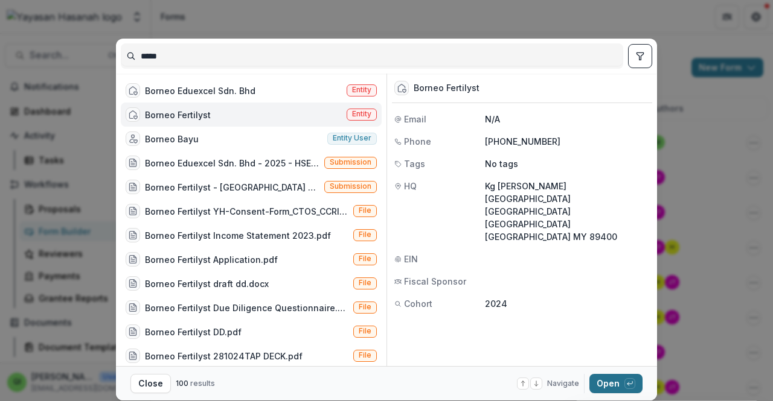
click at [609, 385] on button "Open with enter key" at bounding box center [615, 383] width 53 height 19
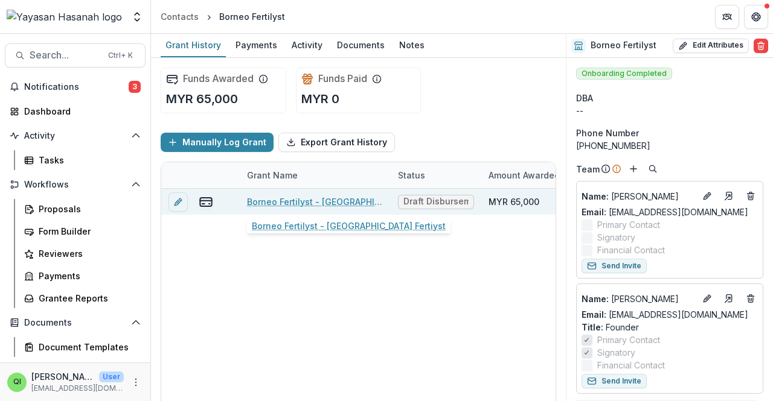
click at [327, 201] on link "Borneo Fertilyst - Borneo Fertiyst" at bounding box center [315, 202] width 136 height 13
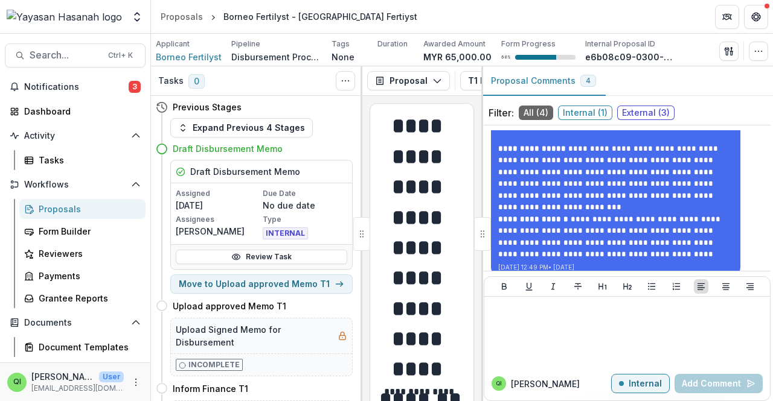
scroll to position [684, 0]
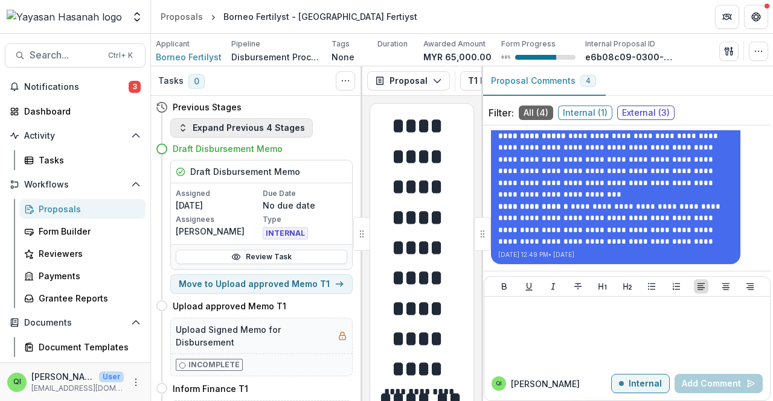
click at [276, 126] on button "Expand Previous 4 Stages" at bounding box center [241, 127] width 142 height 19
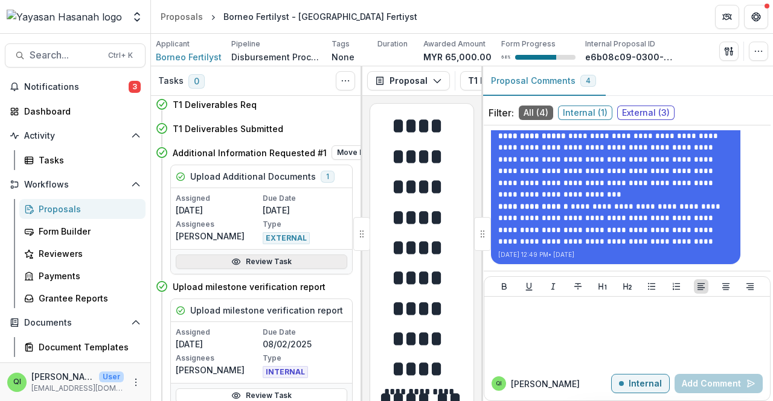
scroll to position [0, 0]
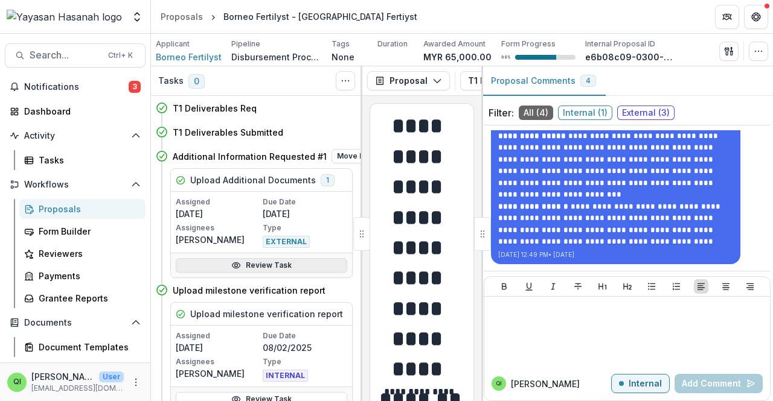
click at [279, 261] on link "Review Task" at bounding box center [261, 265] width 171 height 14
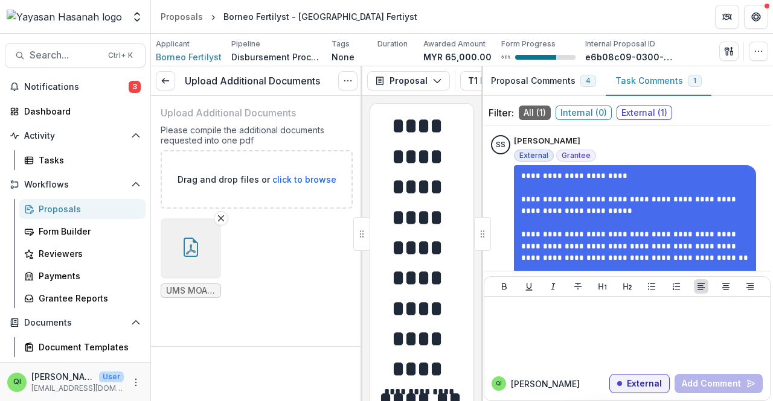
click at [194, 263] on button "button" at bounding box center [191, 249] width 60 height 60
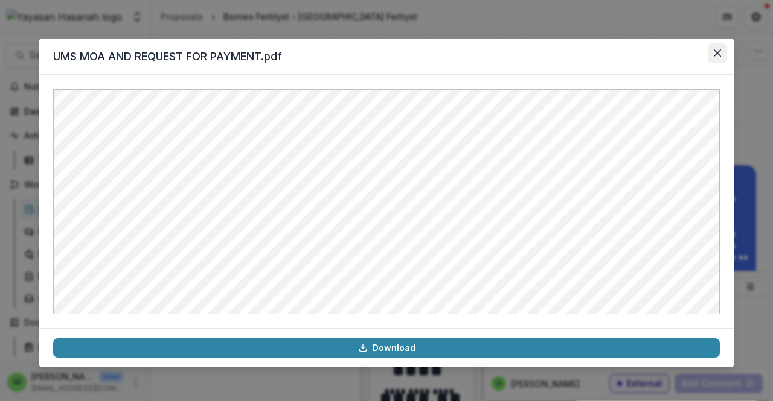
click at [723, 54] on button "Close" at bounding box center [716, 52] width 19 height 19
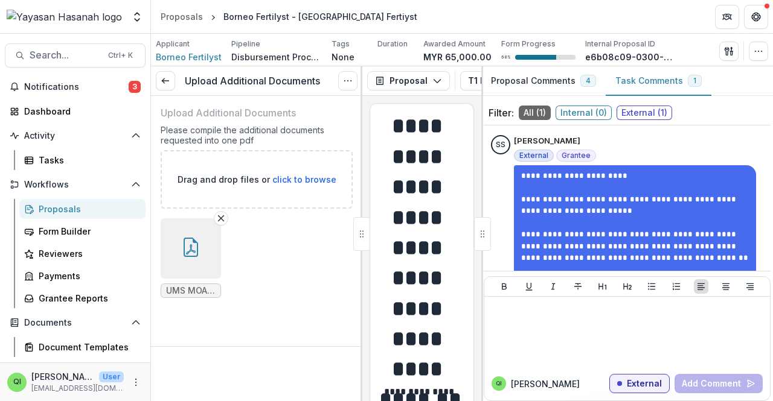
click at [549, 79] on button "Proposal Comments 4" at bounding box center [543, 81] width 124 height 30
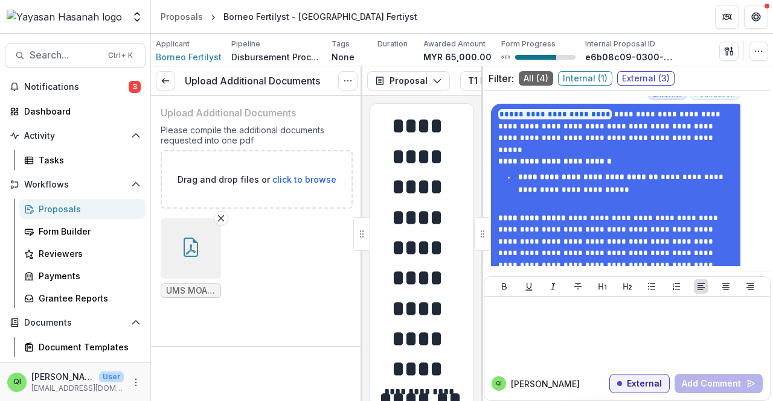
scroll to position [563, 0]
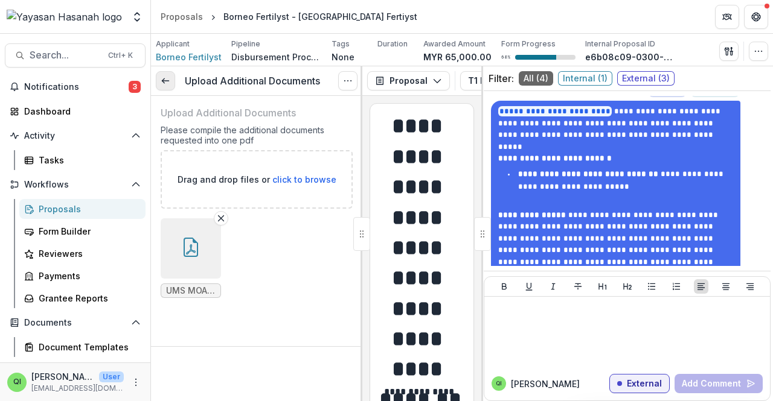
click at [165, 83] on icon at bounding box center [166, 81] width 10 height 10
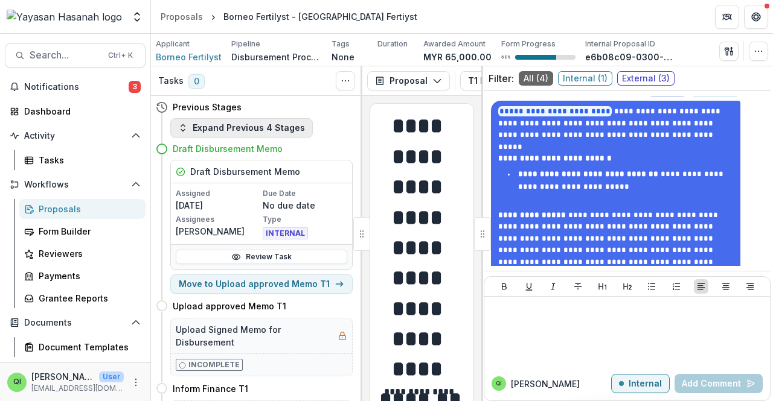
click at [271, 125] on button "Expand Previous 4 Stages" at bounding box center [241, 127] width 142 height 19
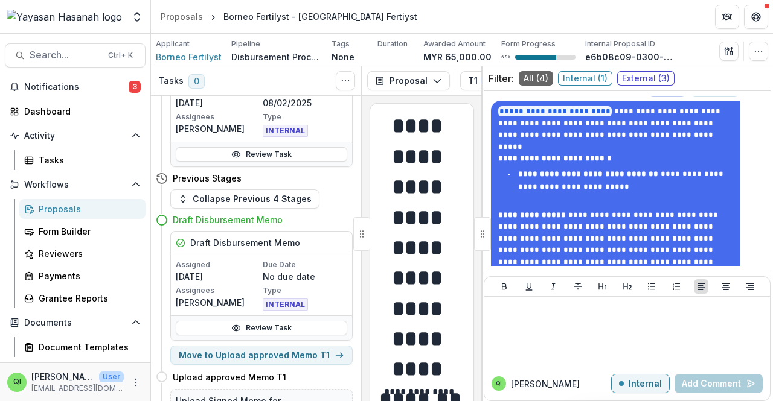
scroll to position [241, 0]
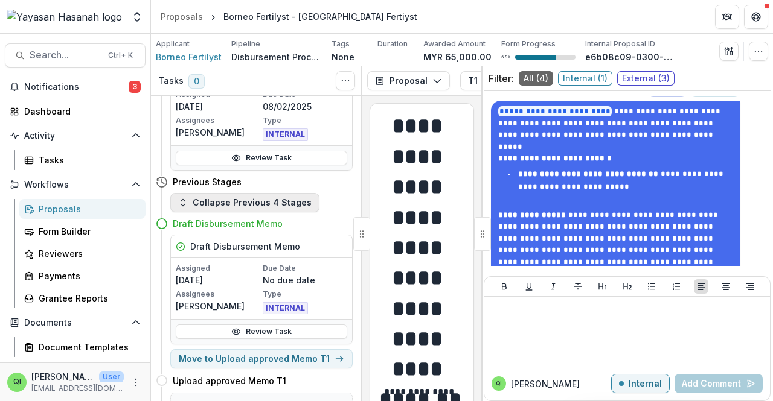
click at [258, 196] on button "Collapse Previous 4 Stages" at bounding box center [244, 202] width 149 height 19
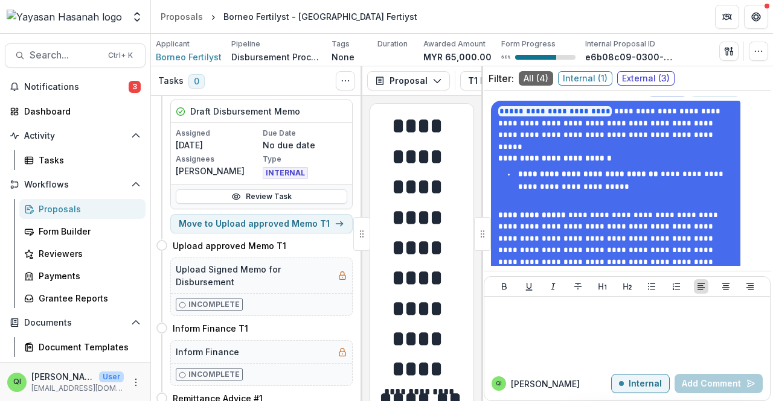
scroll to position [0, 0]
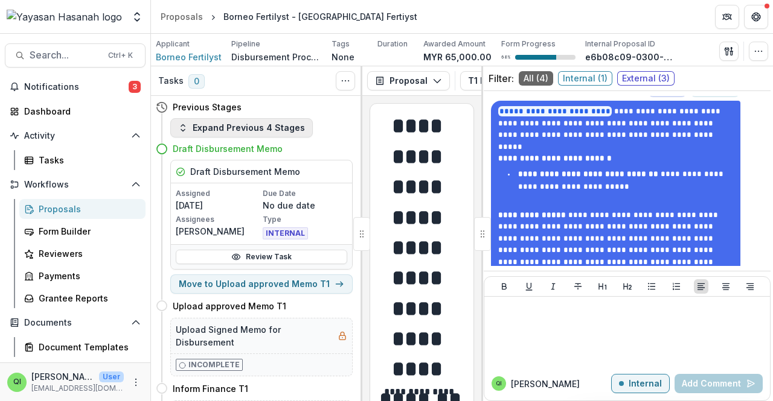
click at [269, 131] on button "Expand Previous 4 Stages" at bounding box center [241, 127] width 142 height 19
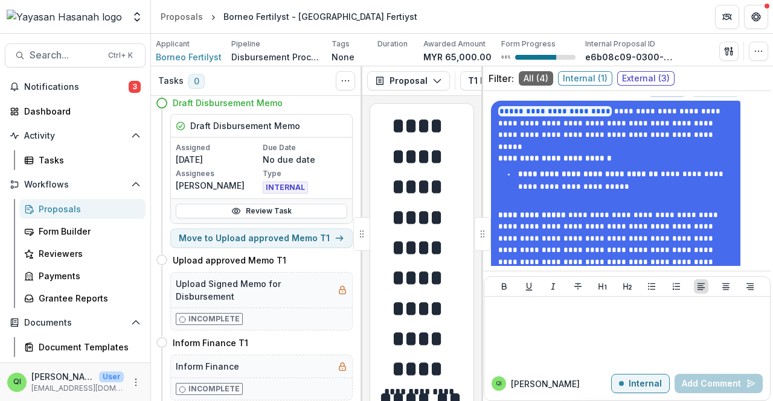
scroll to position [181, 0]
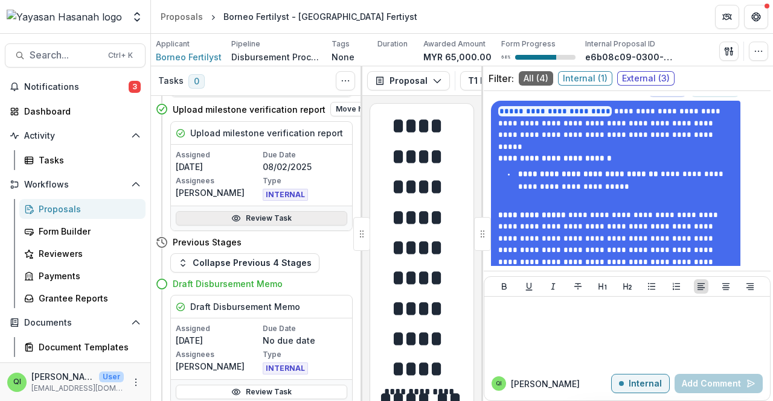
click at [272, 219] on link "Review Task" at bounding box center [261, 218] width 171 height 14
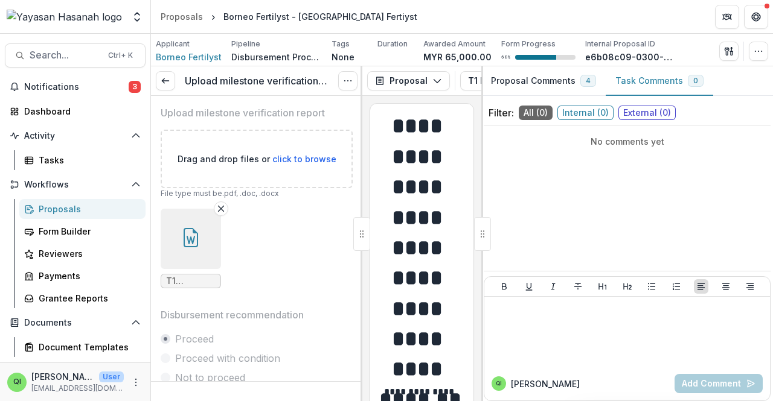
click at [206, 238] on button "button" at bounding box center [191, 239] width 60 height 60
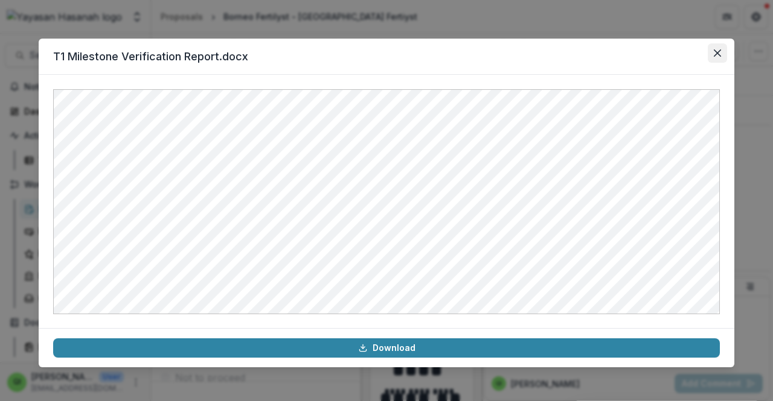
click at [711, 48] on button "Close" at bounding box center [716, 52] width 19 height 19
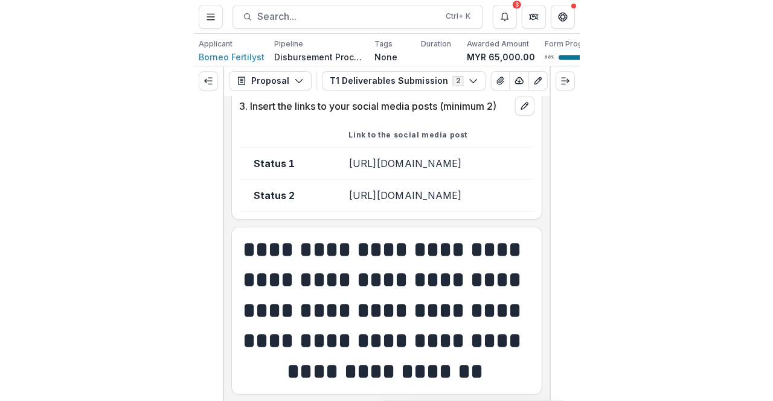
scroll to position [628, 0]
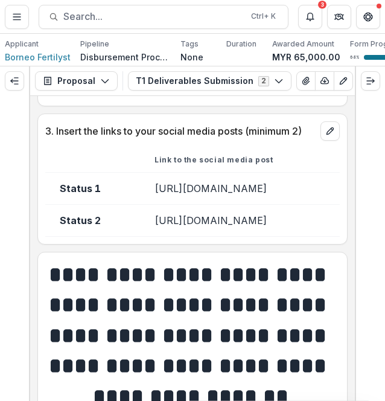
click at [223, 201] on td "https://www.facebook.com/permalink.php?story_fbid=pfbid02UQnRDedZDC4ioWgad8X7Ct…" at bounding box center [240, 188] width 200 height 32
click at [219, 203] on td "https://www.facebook.com/permalink.php?story_fbid=pfbid02UQnRDedZDC4ioWgad8X7Ct…" at bounding box center [240, 188] width 200 height 32
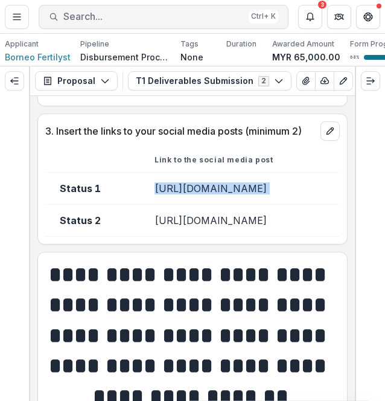
click at [68, 8] on button "Search... Ctrl + K" at bounding box center [164, 17] width 250 height 24
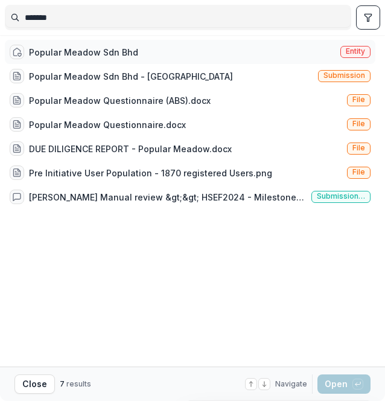
type input "*******"
click at [61, 49] on div "Popular Meadow Sdn Bhd" at bounding box center [83, 52] width 109 height 13
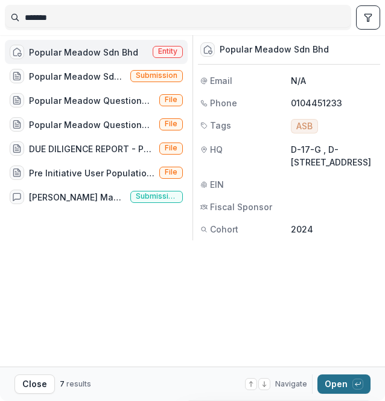
click at [360, 383] on icon "button" at bounding box center [357, 383] width 7 height 7
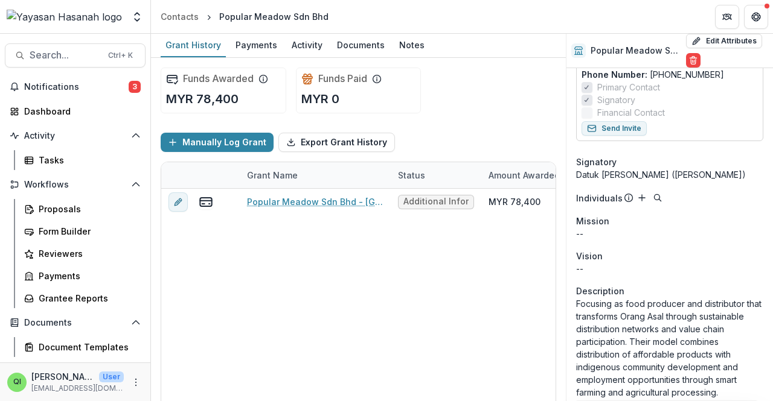
scroll to position [302, 0]
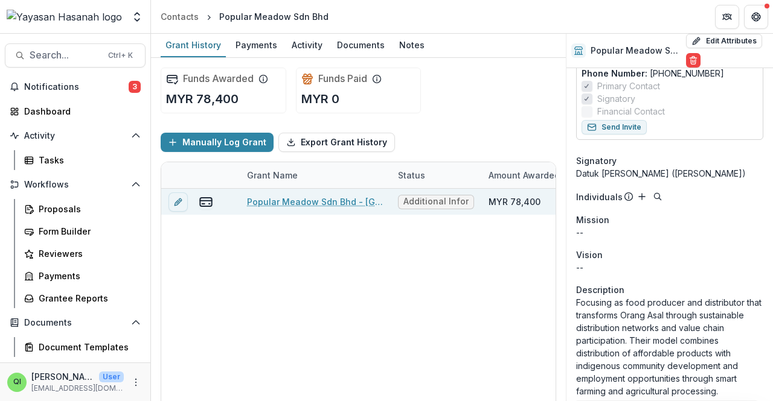
click at [344, 202] on link "Popular Meadow Sdn Bhd - Popular Meadow" at bounding box center [315, 202] width 136 height 13
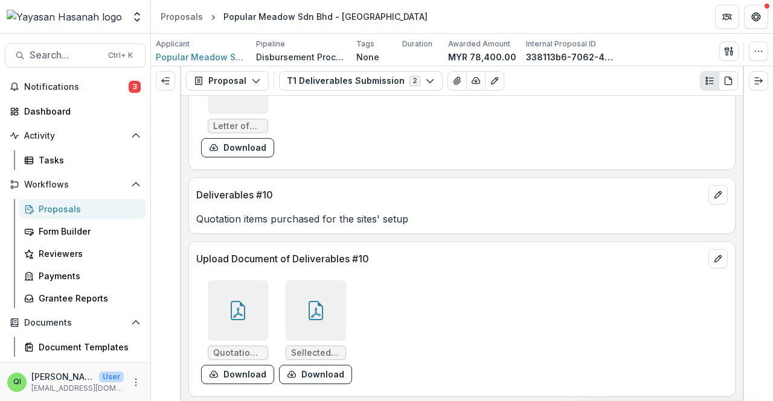
scroll to position [2373, 0]
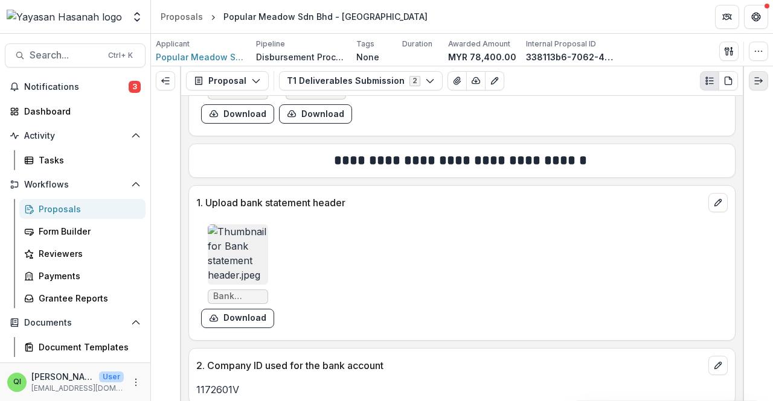
click at [765, 86] on button "Expand right" at bounding box center [757, 80] width 19 height 19
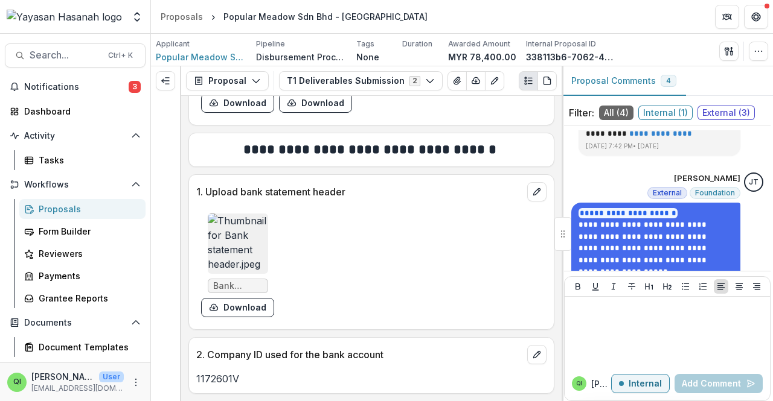
scroll to position [29, 0]
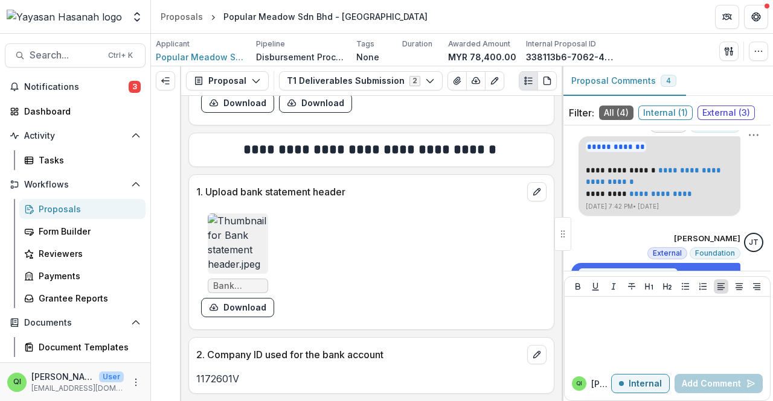
click at [637, 194] on link "**********" at bounding box center [660, 194] width 63 height 8
click at [93, 48] on button "Search... Ctrl + K" at bounding box center [75, 55] width 141 height 24
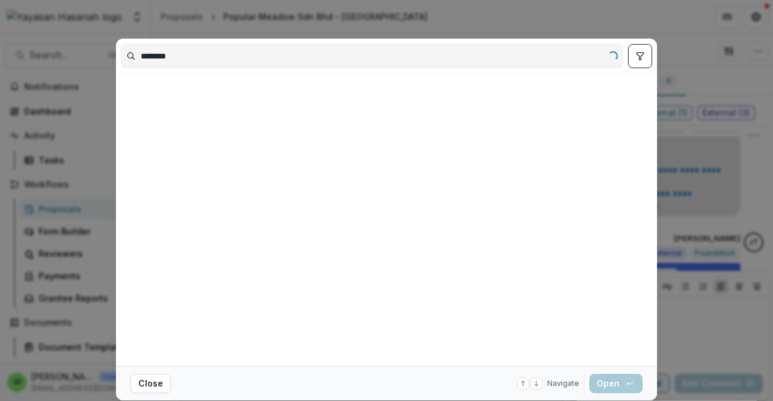
type input "********"
click at [334, 96] on div at bounding box center [384, 219] width 526 height 283
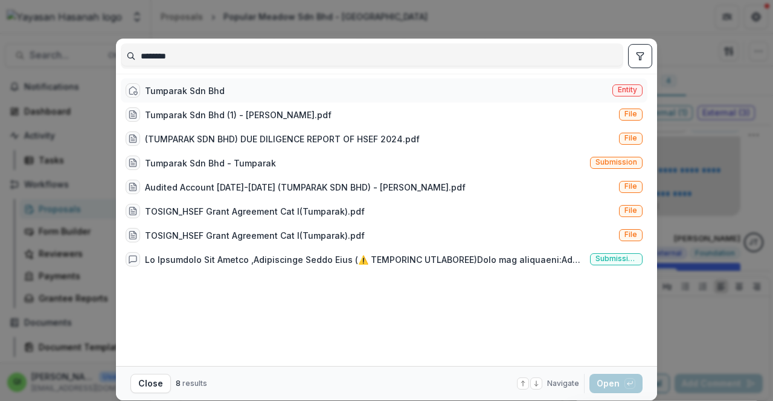
click at [570, 89] on div "Tumparak Sdn Bhd Entity" at bounding box center [384, 90] width 526 height 24
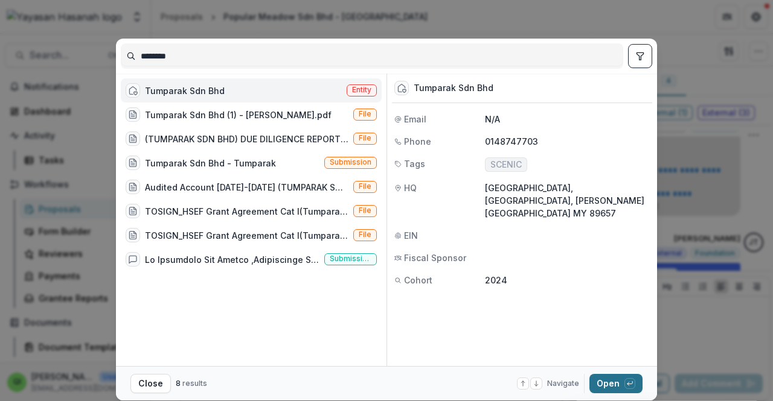
click at [626, 386] on icon "button" at bounding box center [629, 383] width 7 height 7
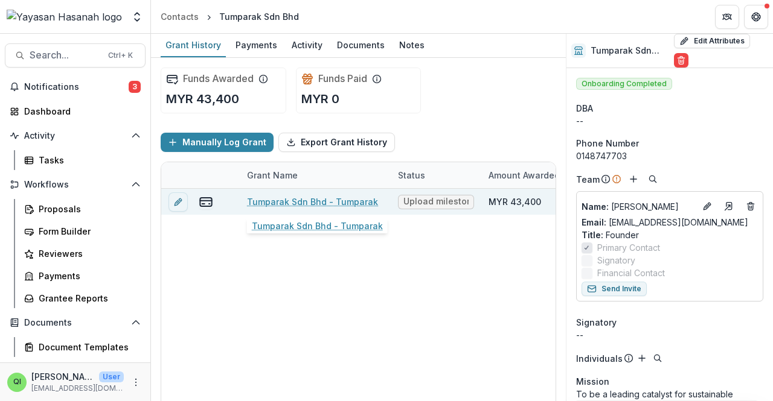
click at [357, 200] on link "Tumparak Sdn Bhd - Tumparak" at bounding box center [312, 202] width 131 height 13
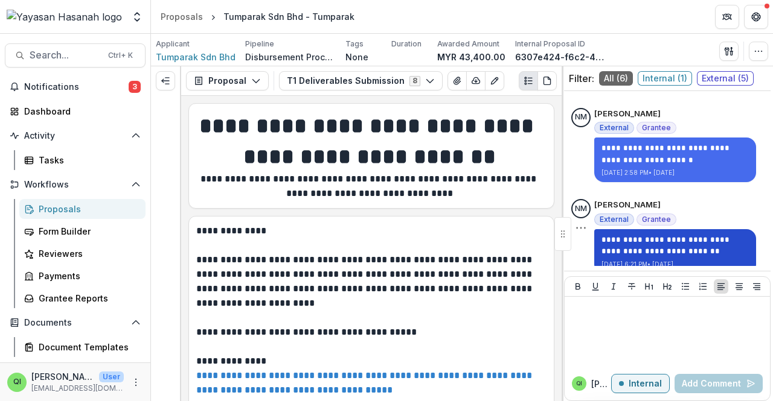
scroll to position [1712, 0]
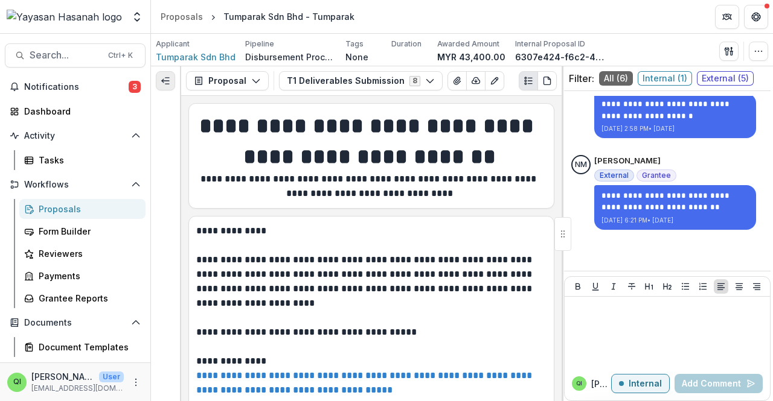
click at [170, 85] on button "Expand left" at bounding box center [165, 80] width 19 height 19
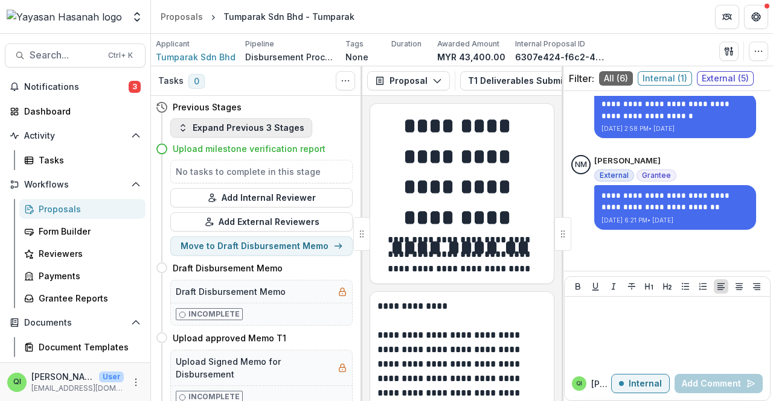
click at [284, 132] on button "Expand Previous 3 Stages" at bounding box center [241, 127] width 142 height 19
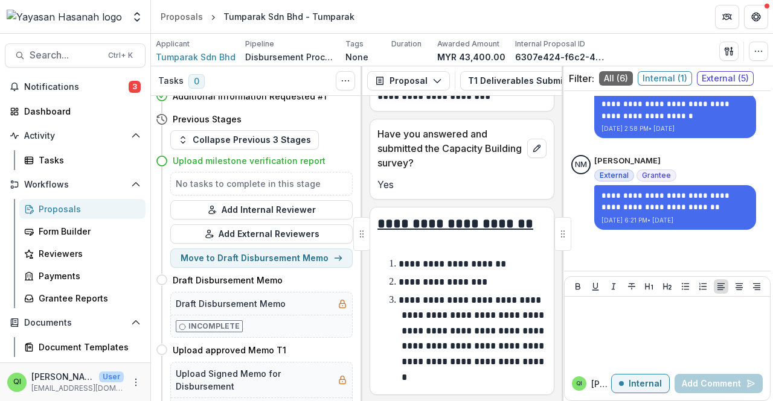
click at [482, 286] on p "**********" at bounding box center [442, 282] width 89 height 9
click at [252, 137] on button "Collapse Previous 3 Stages" at bounding box center [244, 139] width 148 height 19
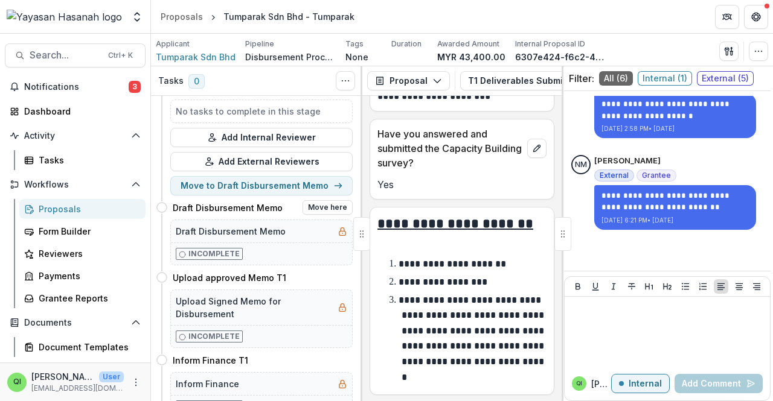
scroll to position [0, 0]
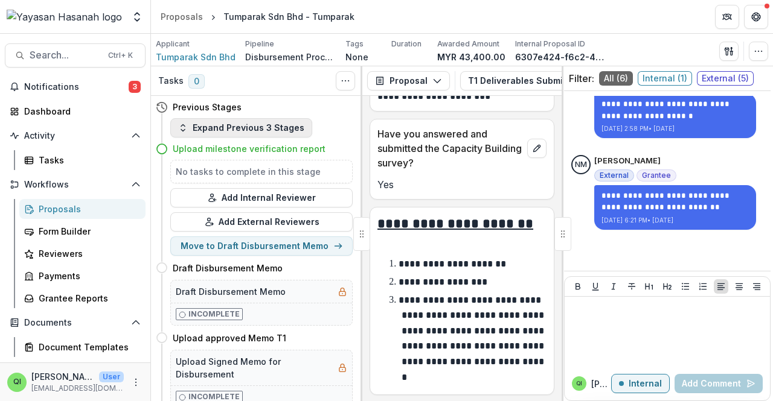
click at [266, 123] on button "Expand Previous 3 Stages" at bounding box center [241, 127] width 142 height 19
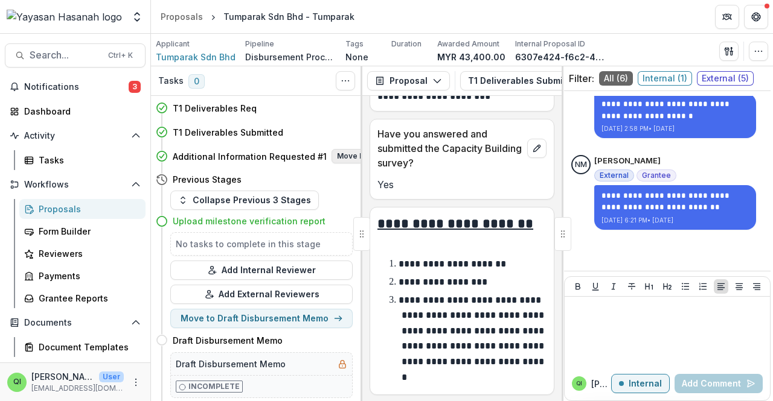
click at [337, 150] on button "Move here" at bounding box center [356, 156] width 50 height 14
select select "**********"
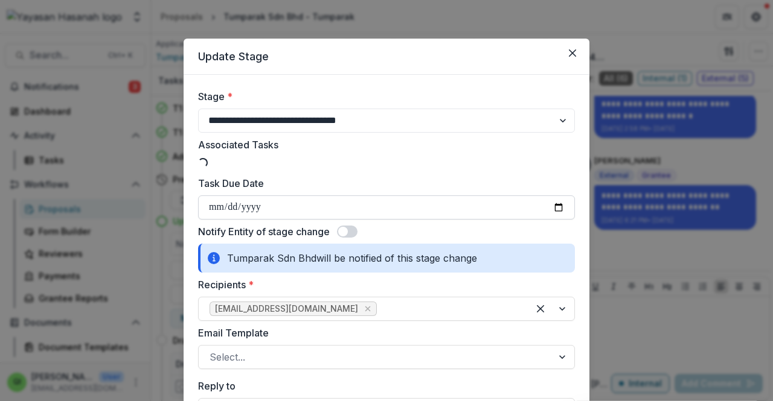
select select "**********"
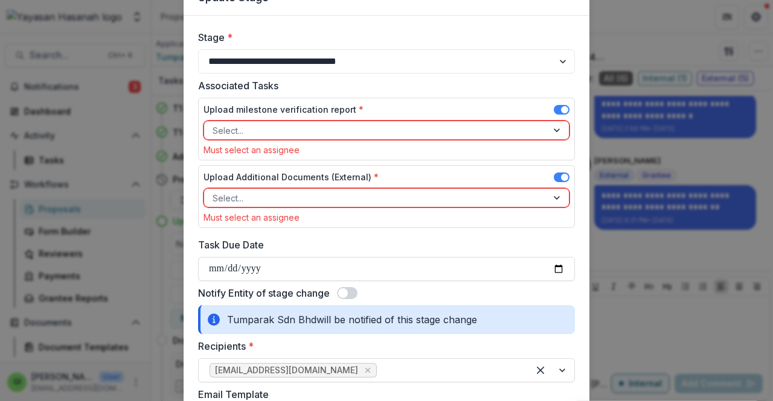
scroll to position [60, 0]
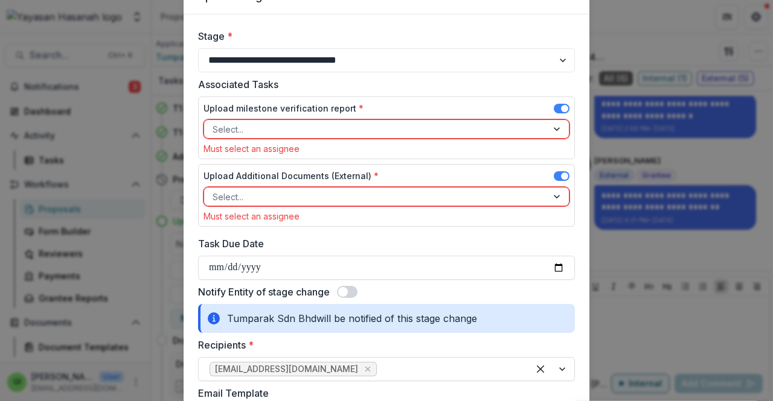
click at [387, 126] on div at bounding box center [375, 129] width 326 height 15
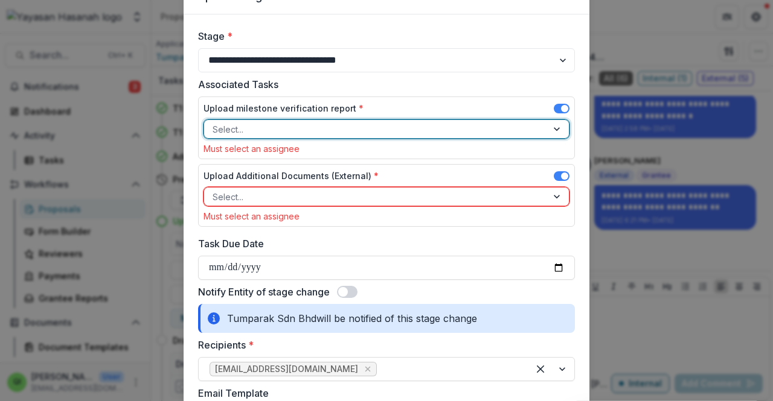
click at [387, 126] on div at bounding box center [375, 129] width 326 height 15
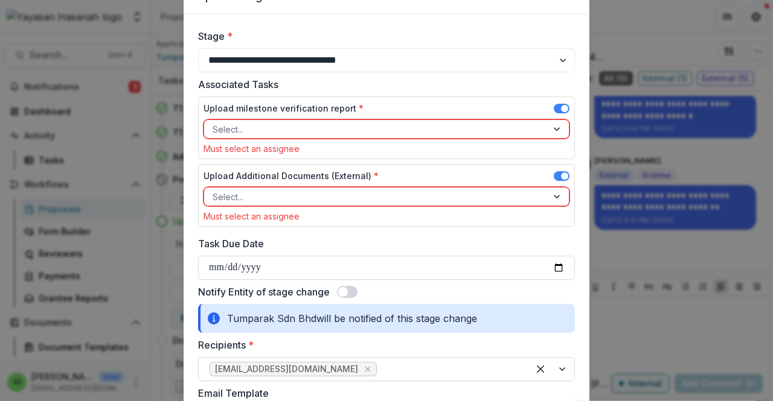
click at [555, 102] on div "Upload milestone verification report *" at bounding box center [386, 111] width 366 height 18
click at [558, 115] on span at bounding box center [562, 110] width 16 height 14
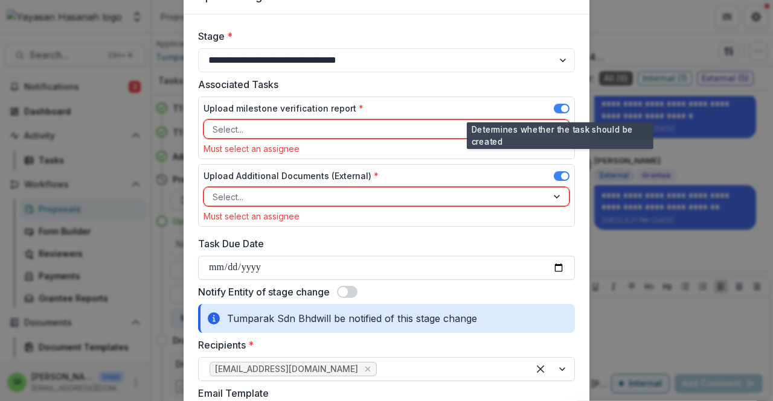
click at [561, 109] on span at bounding box center [564, 108] width 7 height 7
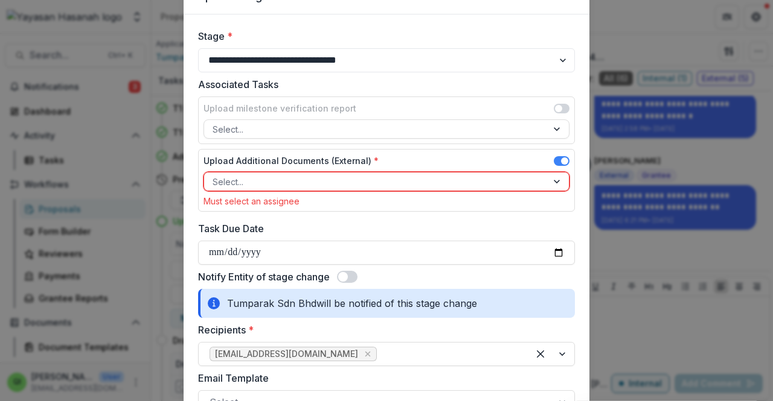
click at [495, 177] on div at bounding box center [375, 181] width 326 height 15
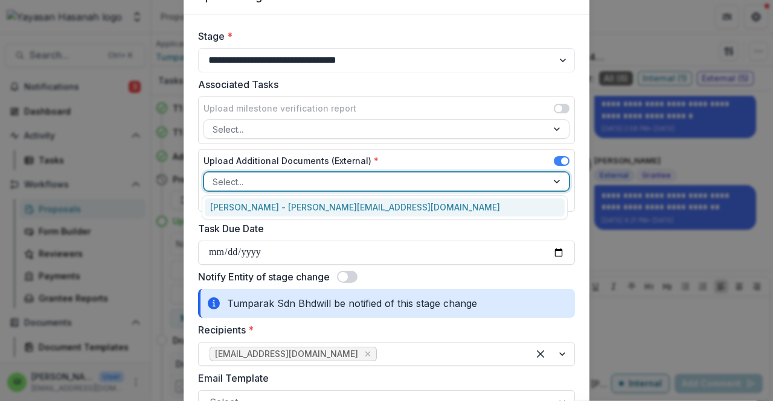
click at [424, 211] on div "Nathaniel Bin Maikol - nathanielmaikol@yahoo.com" at bounding box center [385, 208] width 360 height 19
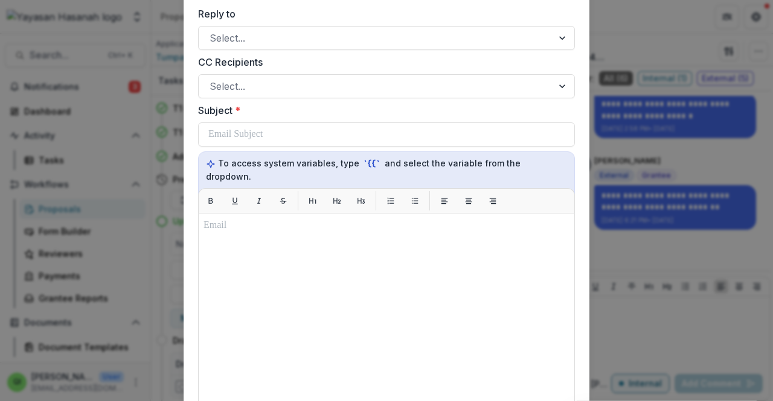
scroll to position [362, 0]
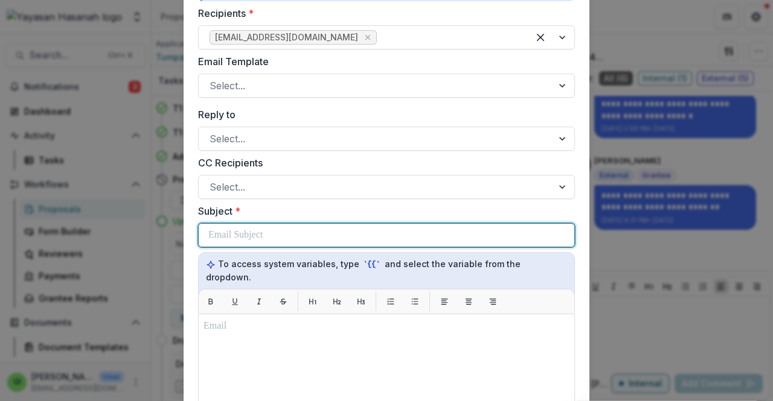
click at [370, 242] on div at bounding box center [386, 235] width 356 height 23
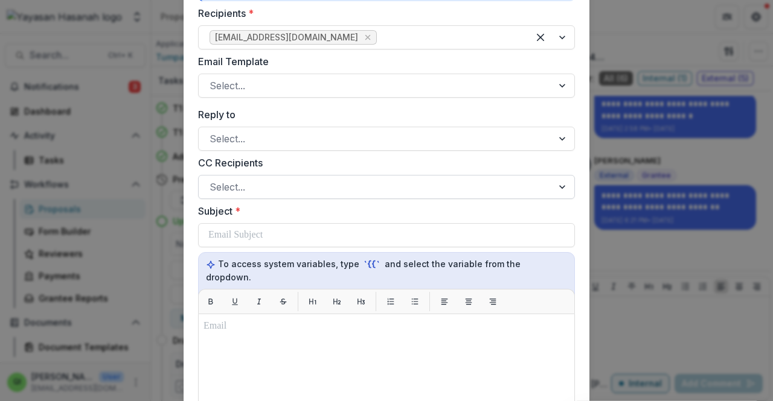
click at [390, 188] on div at bounding box center [375, 187] width 332 height 17
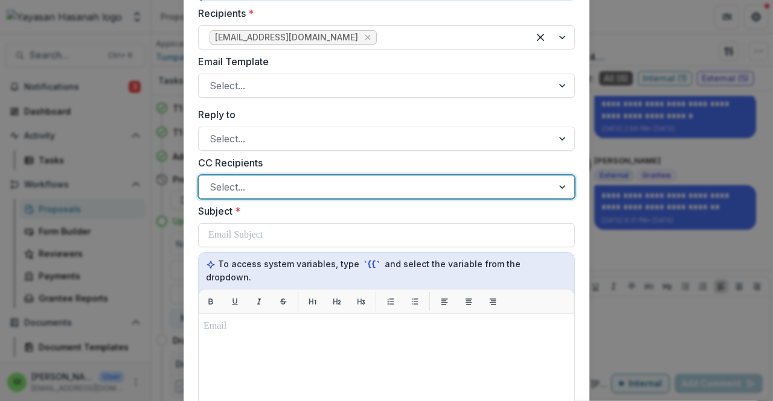
click at [390, 188] on div at bounding box center [375, 187] width 332 height 17
click at [345, 83] on div at bounding box center [375, 85] width 332 height 17
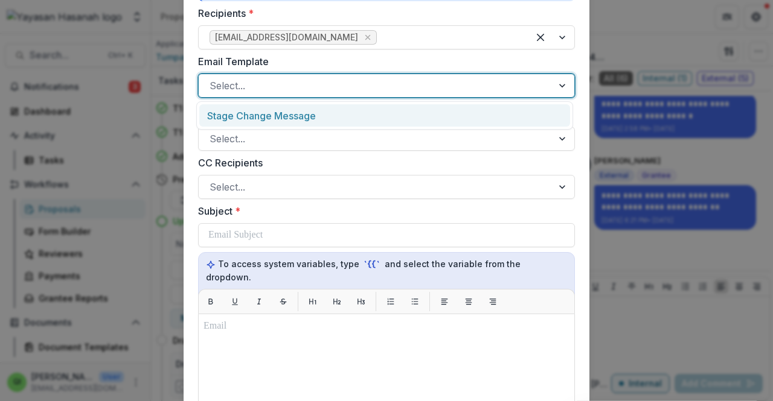
click at [343, 116] on div "Stage Change Message" at bounding box center [384, 115] width 371 height 22
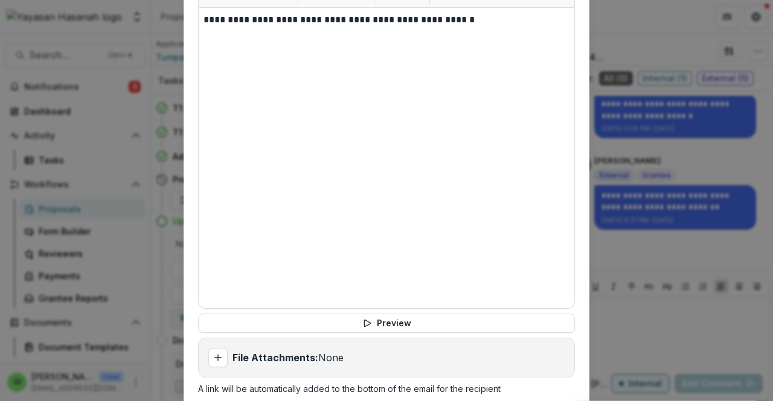
scroll to position [664, 0]
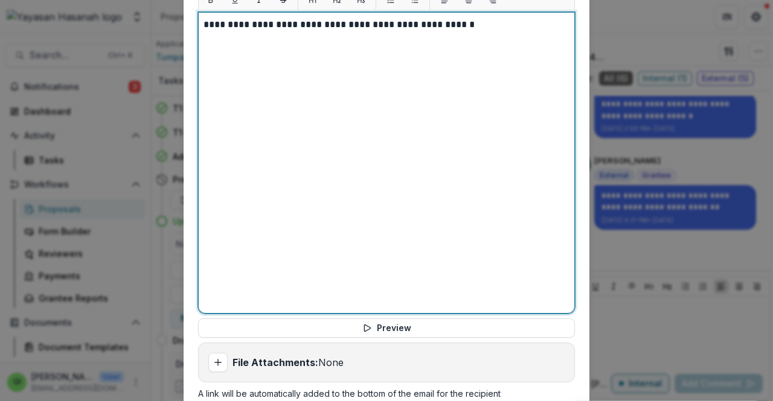
click at [392, 129] on div "**********" at bounding box center [386, 163] width 366 height 291
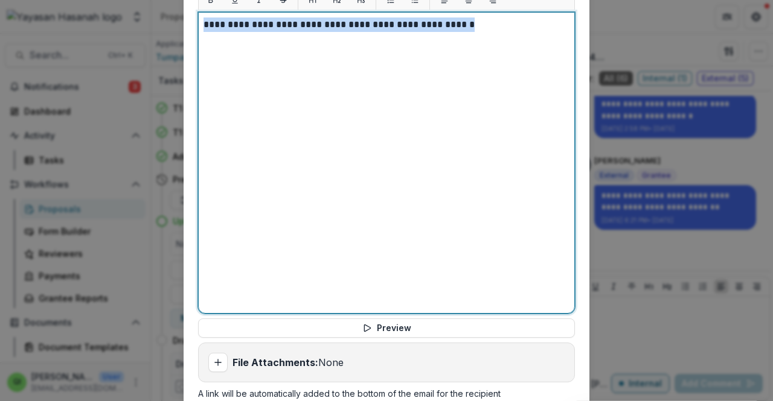
drag, startPoint x: 479, startPoint y: 16, endPoint x: 176, endPoint y: 21, distance: 303.1
click at [176, 21] on div "**********" at bounding box center [386, 200] width 773 height 401
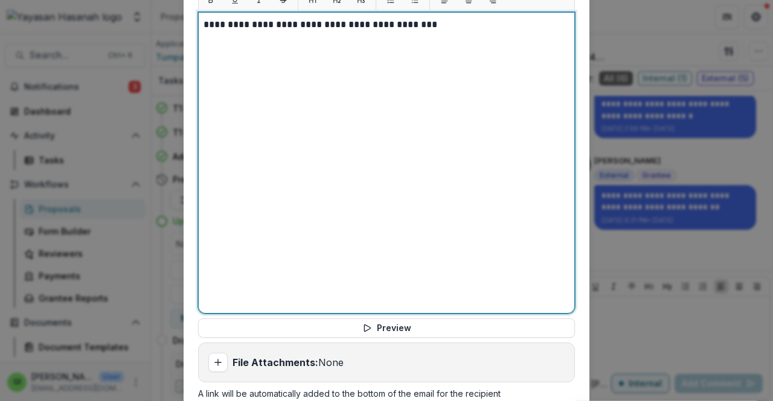
scroll to position [853, 0]
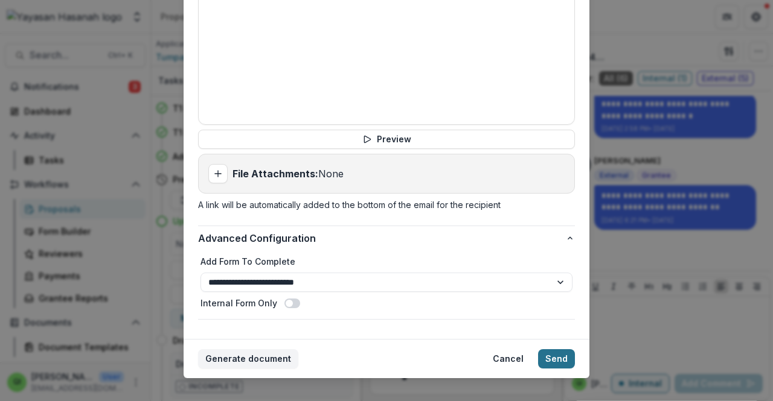
click at [555, 349] on button "Send" at bounding box center [556, 358] width 37 height 19
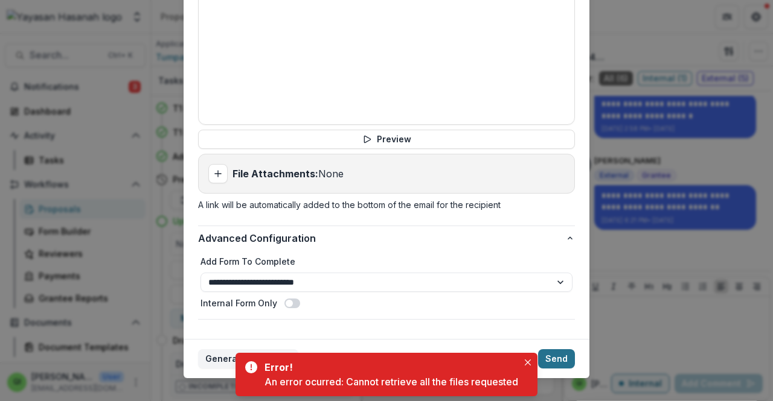
click at [549, 349] on button "Send" at bounding box center [556, 358] width 37 height 19
click at [533, 362] on button "Close" at bounding box center [527, 363] width 14 height 14
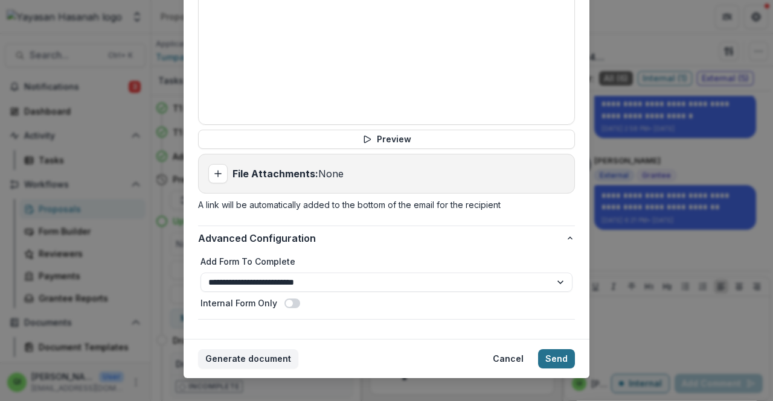
click at [552, 349] on button "Send" at bounding box center [556, 358] width 37 height 19
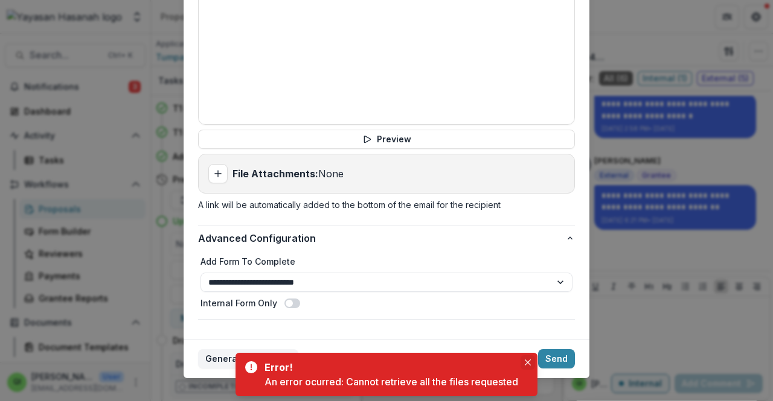
click at [524, 363] on button "Close" at bounding box center [527, 363] width 14 height 14
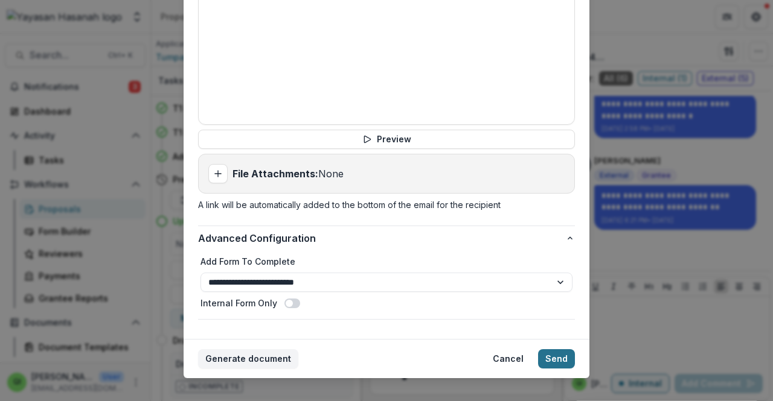
click at [543, 349] on button "Send" at bounding box center [556, 358] width 37 height 19
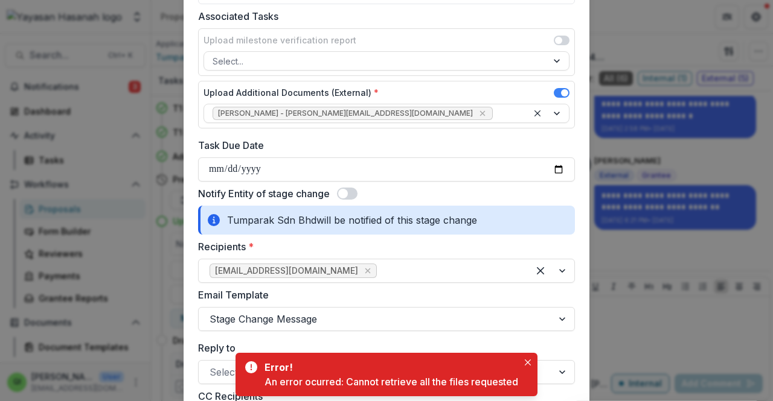
scroll to position [0, 0]
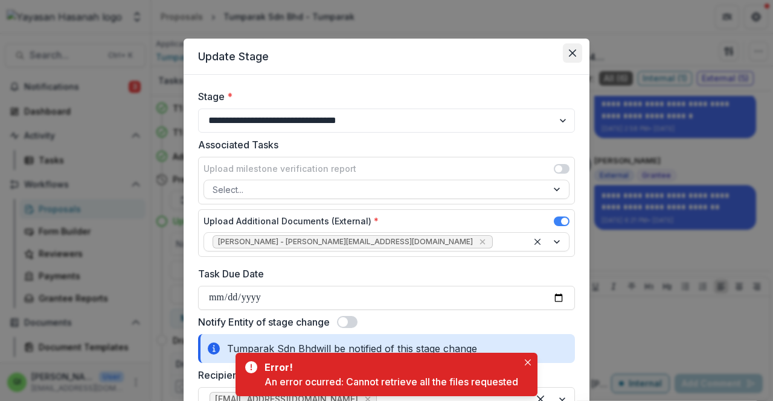
click at [575, 46] on button "Close" at bounding box center [572, 52] width 19 height 19
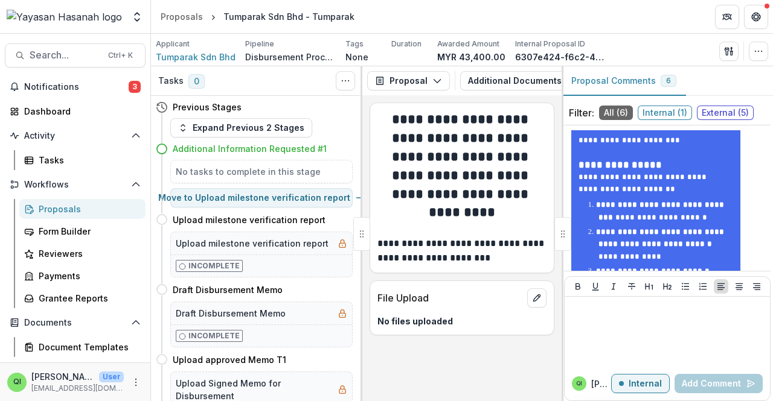
scroll to position [1712, 0]
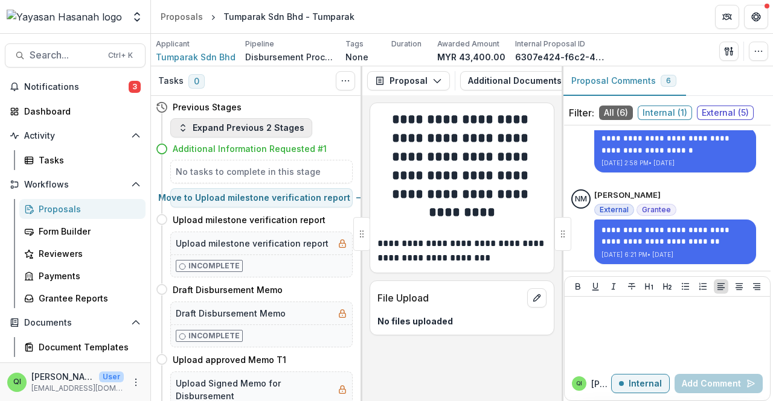
click at [280, 132] on button "Expand Previous 2 Stages" at bounding box center [241, 127] width 142 height 19
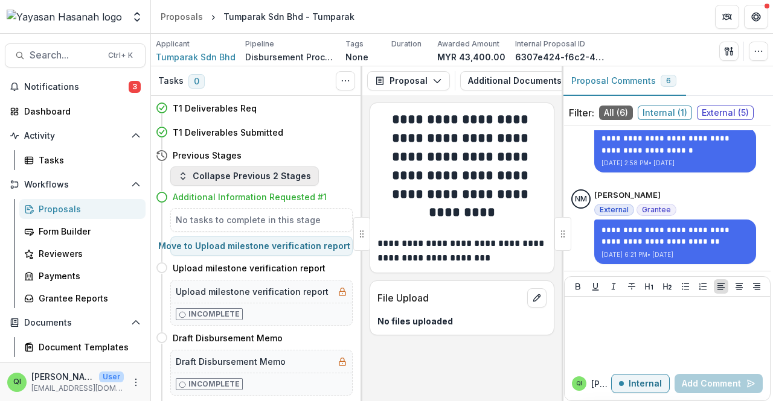
click at [270, 172] on button "Collapse Previous 2 Stages" at bounding box center [244, 176] width 148 height 19
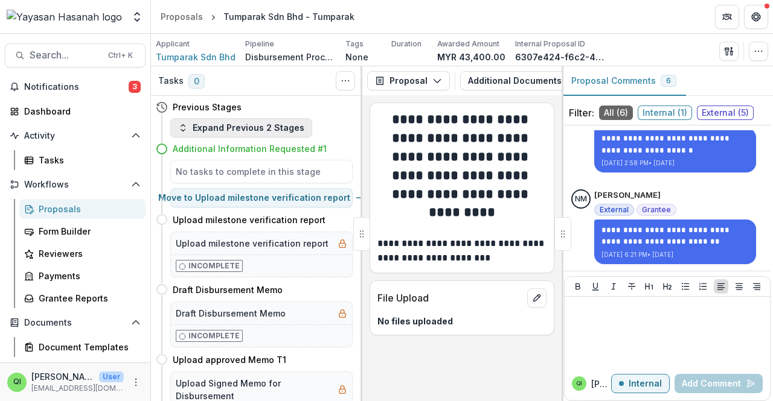
click at [270, 126] on button "Expand Previous 2 Stages" at bounding box center [241, 127] width 142 height 19
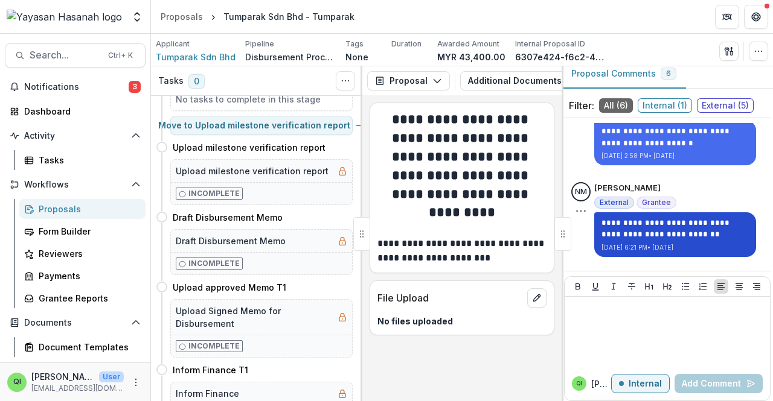
scroll to position [0, 0]
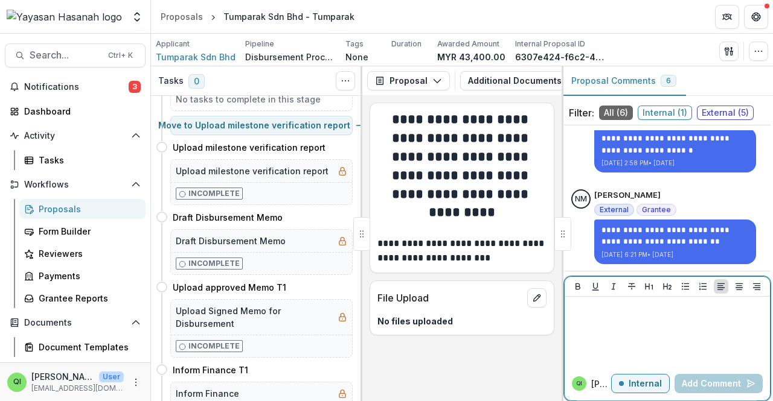
click at [659, 321] on div at bounding box center [667, 332] width 196 height 60
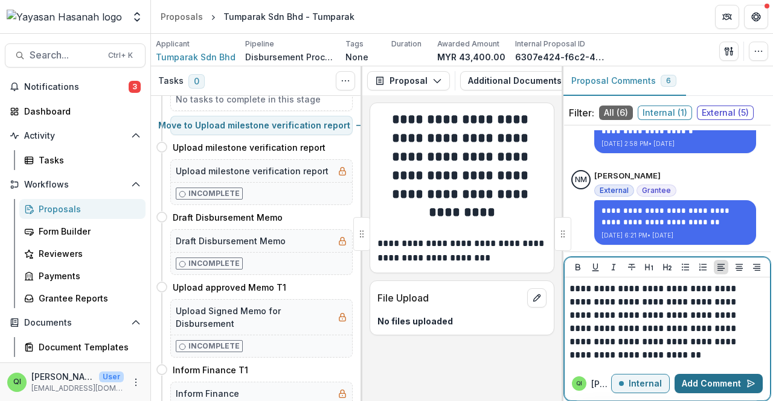
click at [720, 377] on button "Add Comment" at bounding box center [718, 383] width 88 height 19
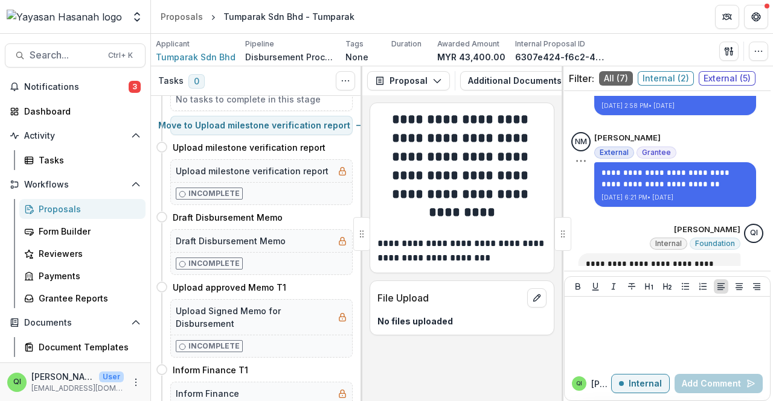
scroll to position [1851, 0]
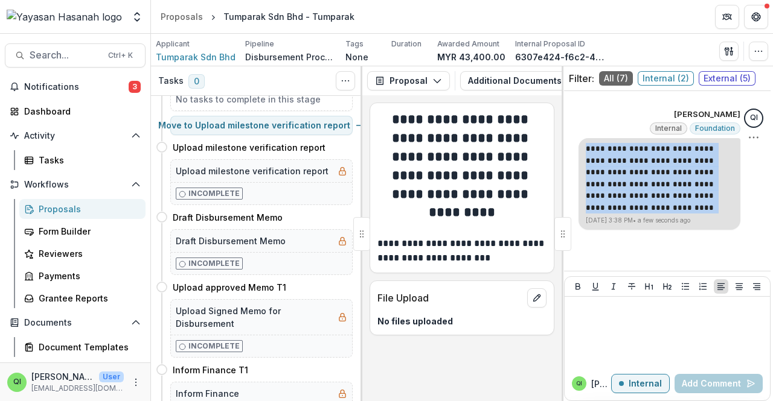
drag, startPoint x: 725, startPoint y: 209, endPoint x: 575, endPoint y: 146, distance: 162.9
click at [578, 146] on div "**********" at bounding box center [659, 184] width 162 height 92
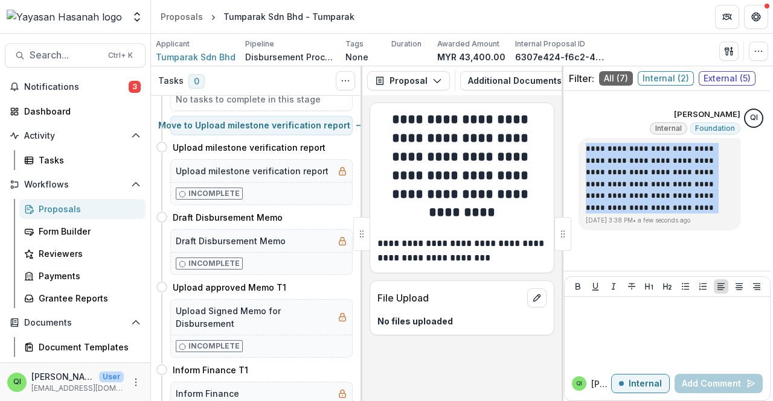
copy p "**********"
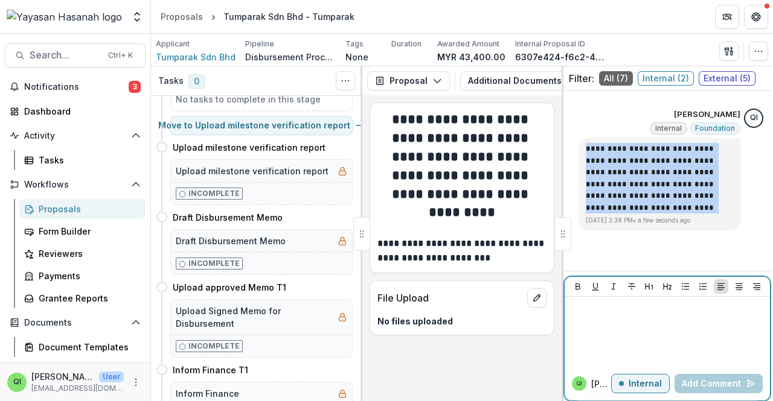
click at [631, 387] on p "Internal" at bounding box center [644, 384] width 33 height 10
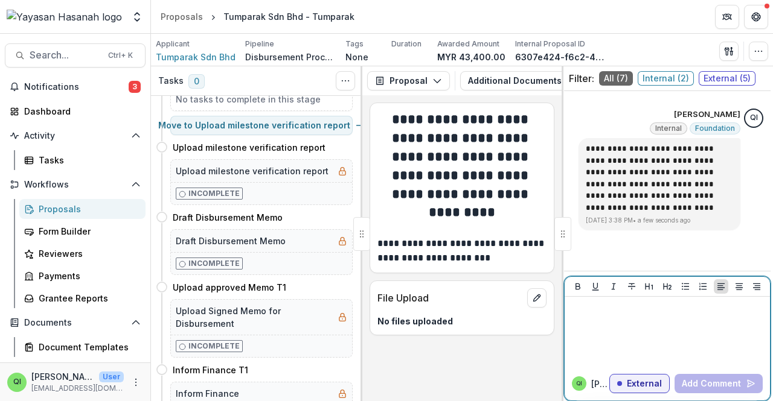
click at [621, 331] on div at bounding box center [667, 332] width 196 height 60
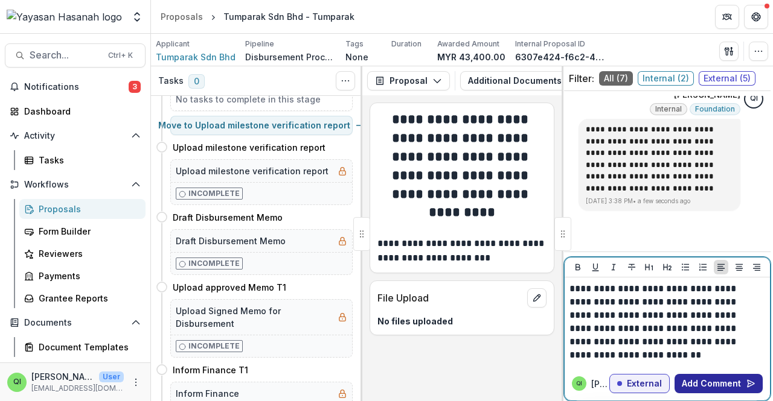
click at [706, 383] on button "Add Comment" at bounding box center [718, 383] width 88 height 19
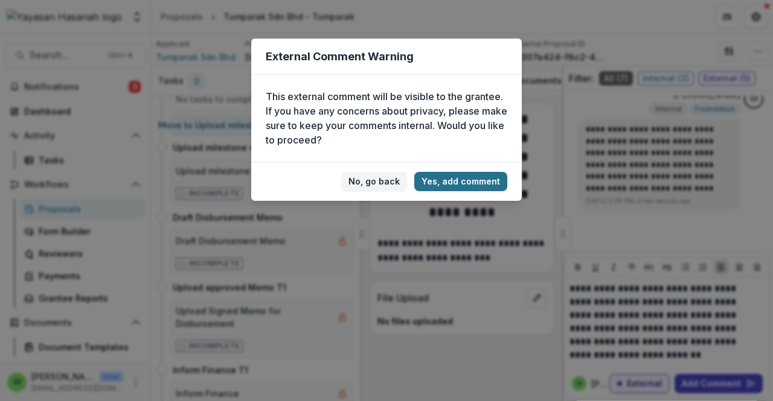
click at [452, 181] on button "Yes, add comment" at bounding box center [460, 181] width 93 height 19
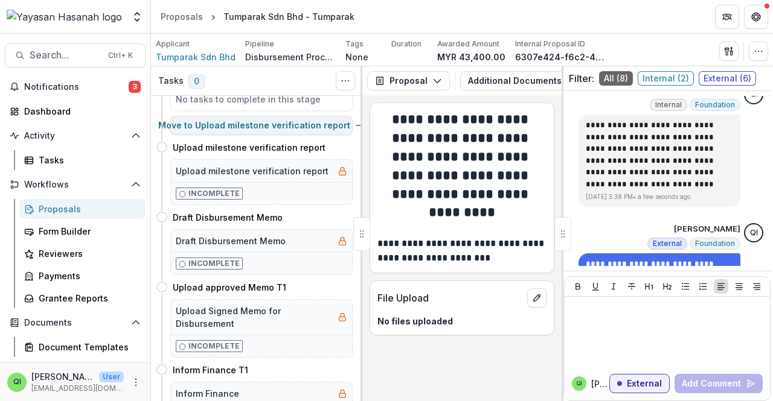
click at [489, 375] on div "**********" at bounding box center [461, 248] width 199 height 306
click at [85, 62] on button "Search... Ctrl + K" at bounding box center [75, 55] width 141 height 24
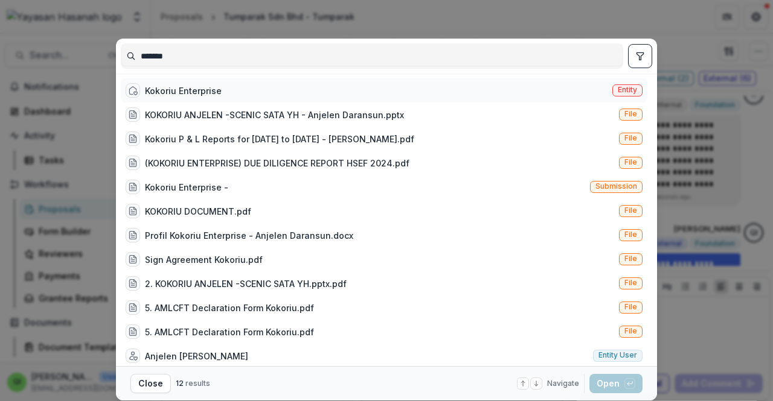
type input "*******"
click at [228, 91] on div "Kokoriu Enterprise Entity" at bounding box center [384, 90] width 526 height 24
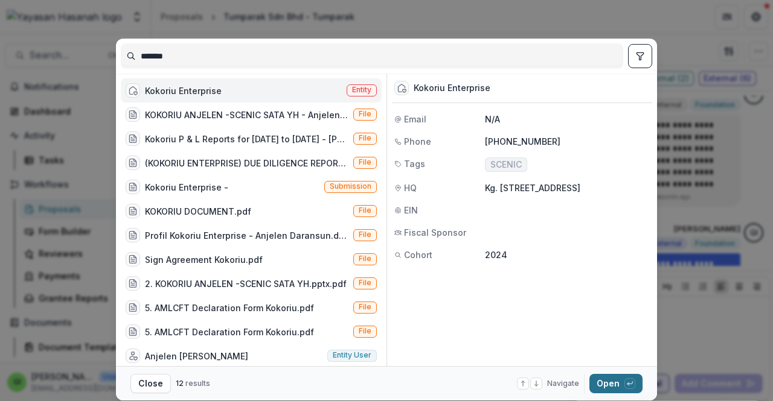
click at [617, 381] on button "Open with enter key" at bounding box center [615, 383] width 53 height 19
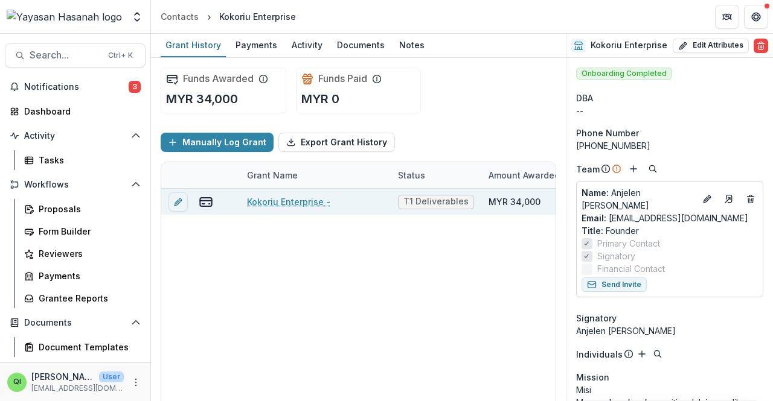
click at [294, 197] on link "Kokoriu Enterprise -" at bounding box center [288, 202] width 83 height 13
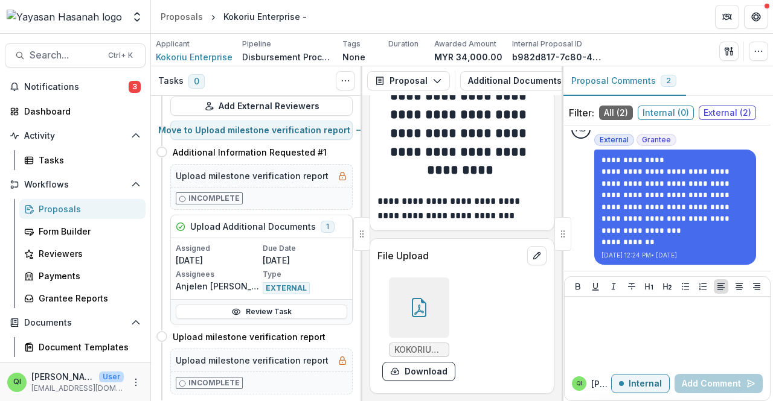
scroll to position [121, 0]
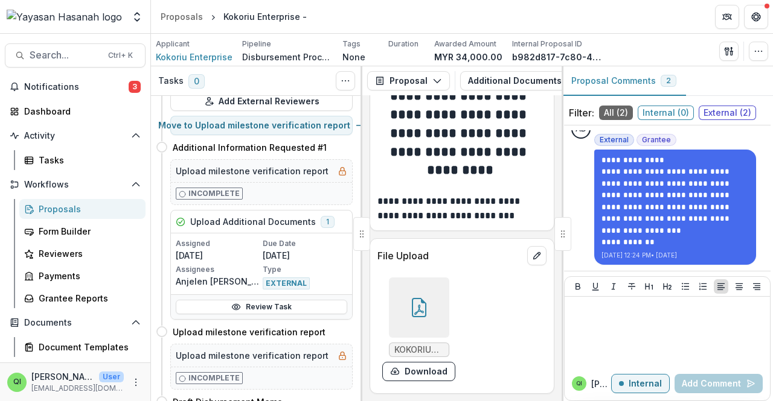
click at [408, 296] on div at bounding box center [419, 308] width 60 height 60
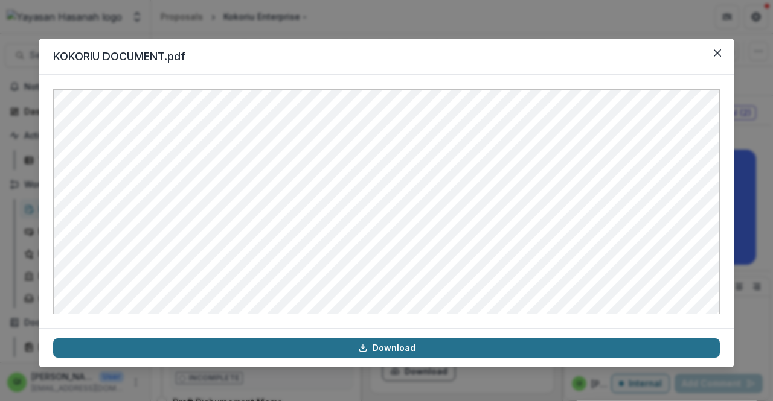
click at [381, 349] on link "Download" at bounding box center [386, 348] width 666 height 19
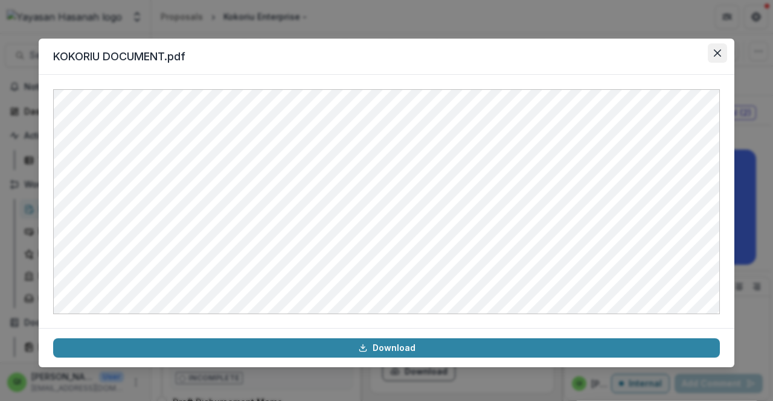
click at [717, 61] on button "Close" at bounding box center [716, 52] width 19 height 19
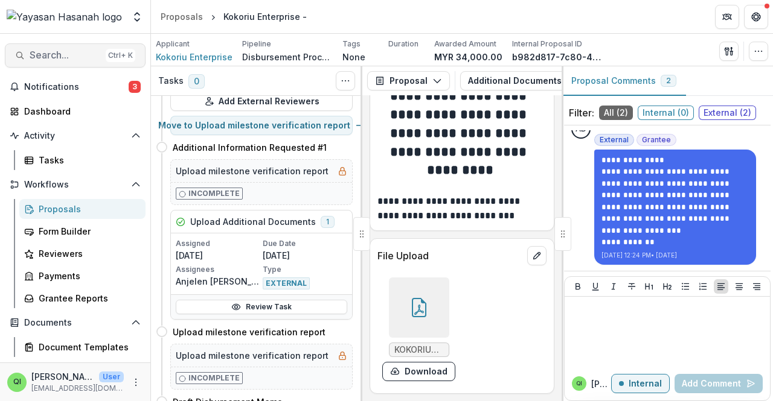
click at [51, 54] on span "Search..." at bounding box center [65, 54] width 71 height 11
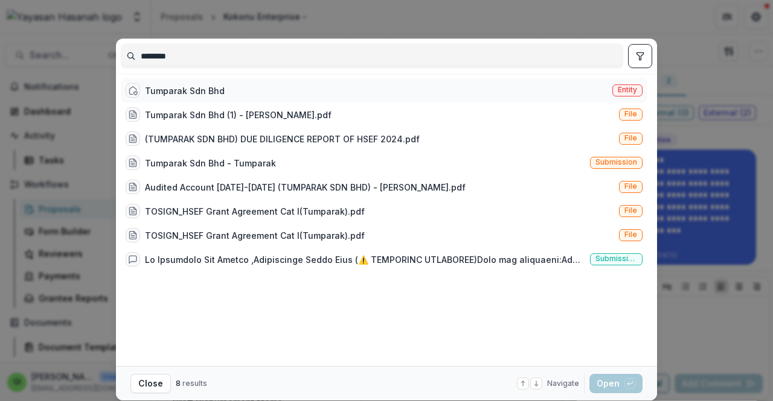
type input "********"
click at [272, 94] on div "Tumparak Sdn Bhd Entity" at bounding box center [384, 90] width 526 height 24
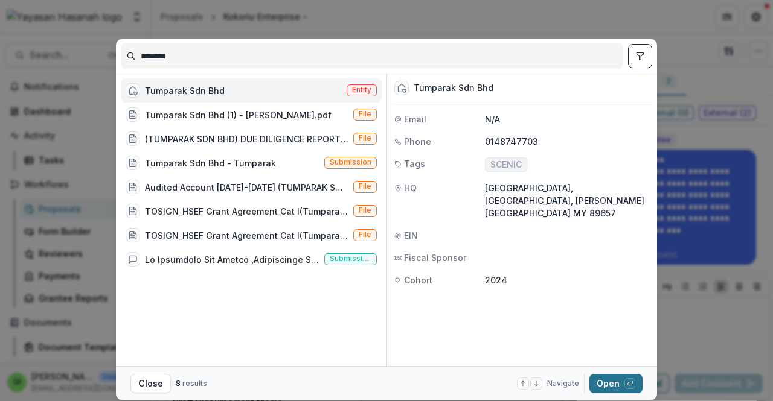
click at [597, 380] on button "Open with enter key" at bounding box center [615, 383] width 53 height 19
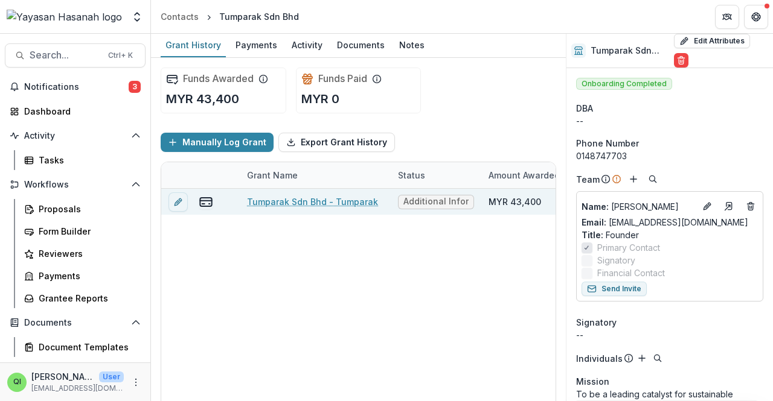
click at [313, 206] on link "Tumparak Sdn Bhd - Tumparak" at bounding box center [312, 202] width 131 height 13
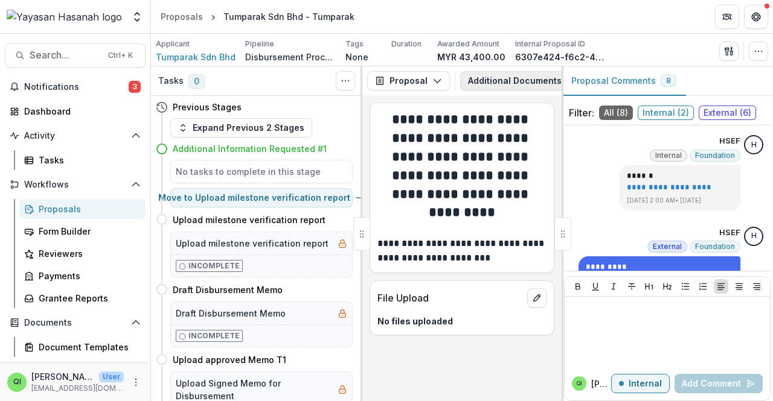
click at [484, 84] on button "Additional Documents Request 9" at bounding box center [548, 80] width 177 height 19
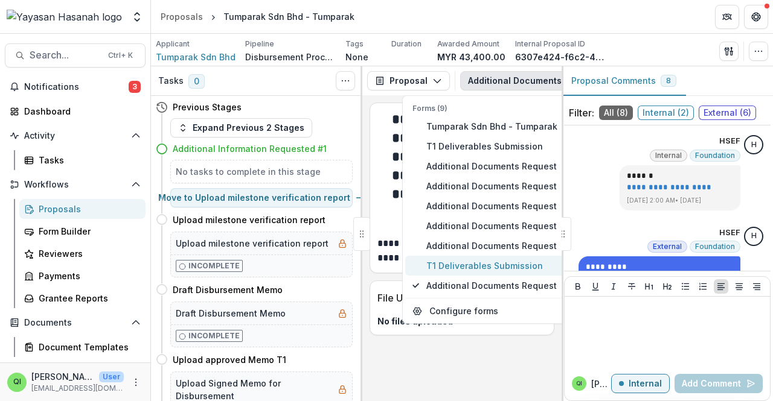
click at [480, 269] on span "T1 Deliverables Submission" at bounding box center [491, 266] width 131 height 13
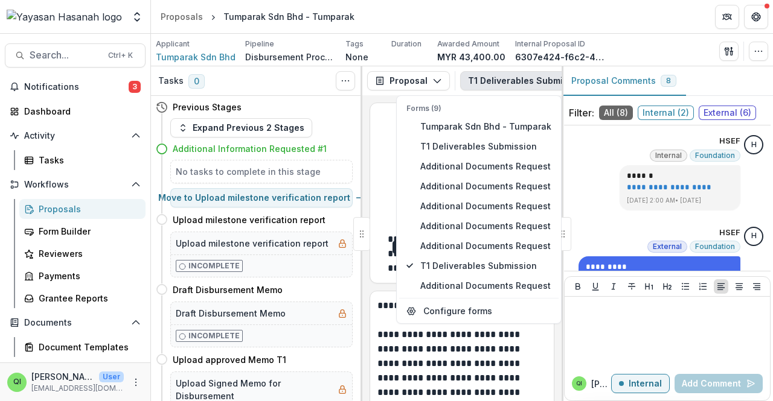
click at [389, 305] on p "**********" at bounding box center [460, 306] width 166 height 14
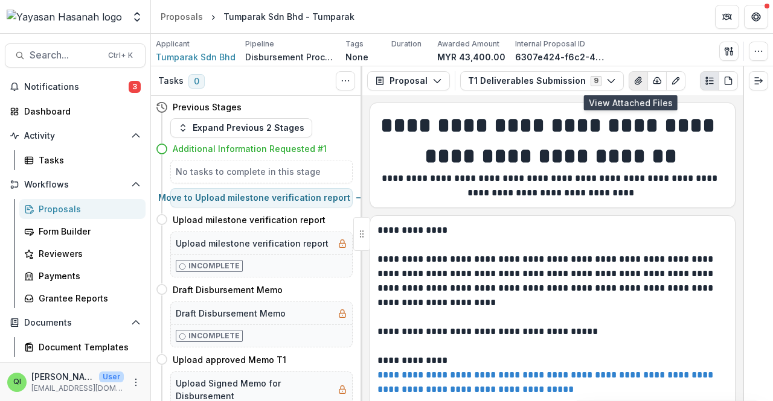
click at [634, 79] on button "View Attached Files" at bounding box center [637, 80] width 19 height 19
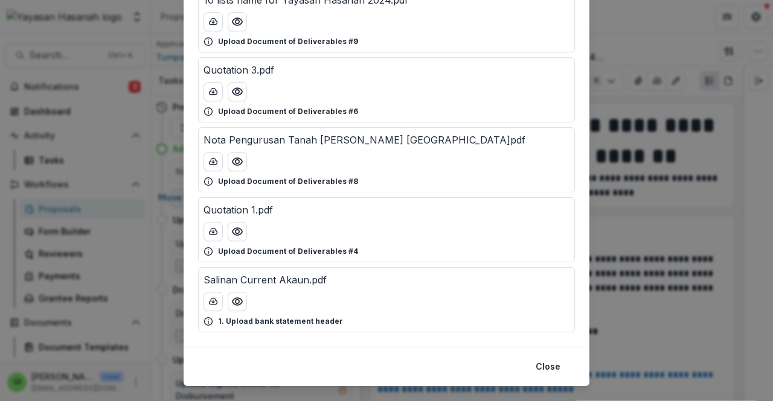
scroll to position [482, 0]
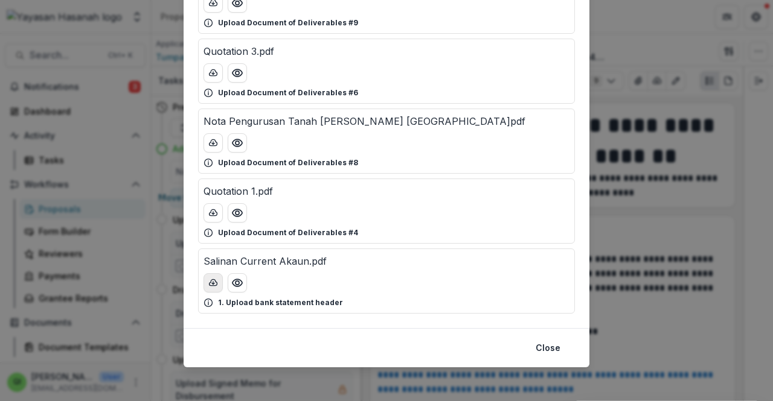
click at [203, 278] on button "download-button" at bounding box center [212, 282] width 19 height 19
click at [375, 328] on footer "Close" at bounding box center [387, 347] width 406 height 39
click at [547, 342] on button "Close" at bounding box center [547, 348] width 39 height 19
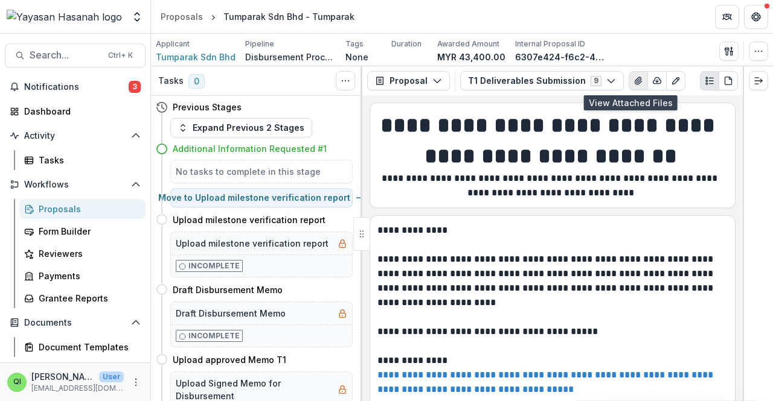
click at [633, 85] on icon "View Attached Files" at bounding box center [638, 81] width 10 height 10
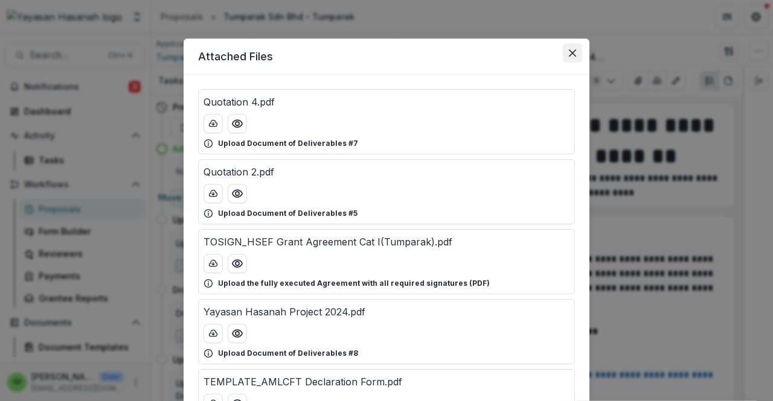
click at [573, 54] on icon "Close" at bounding box center [572, 52] width 7 height 7
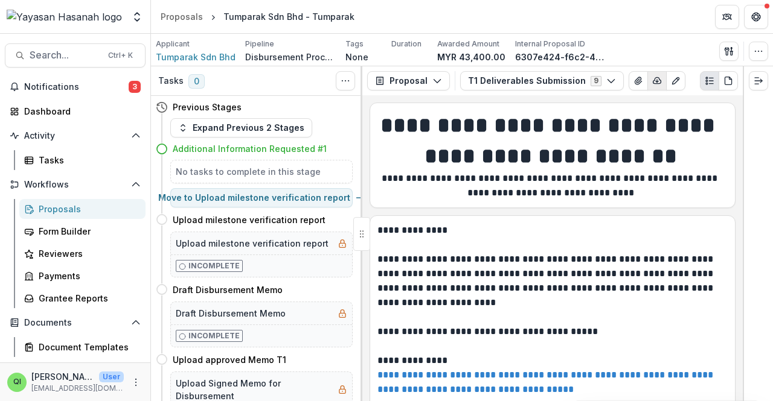
click at [650, 86] on button "button" at bounding box center [656, 80] width 19 height 19
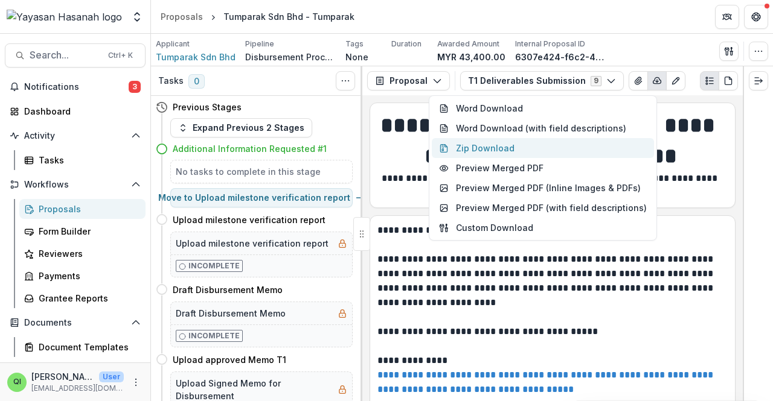
click at [566, 150] on button "Zip Download" at bounding box center [543, 148] width 222 height 20
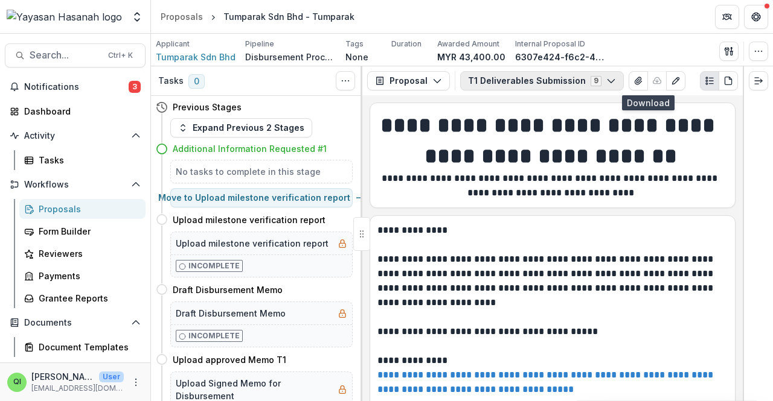
click at [519, 76] on button "T1 Deliverables Submission 9" at bounding box center [542, 80] width 164 height 19
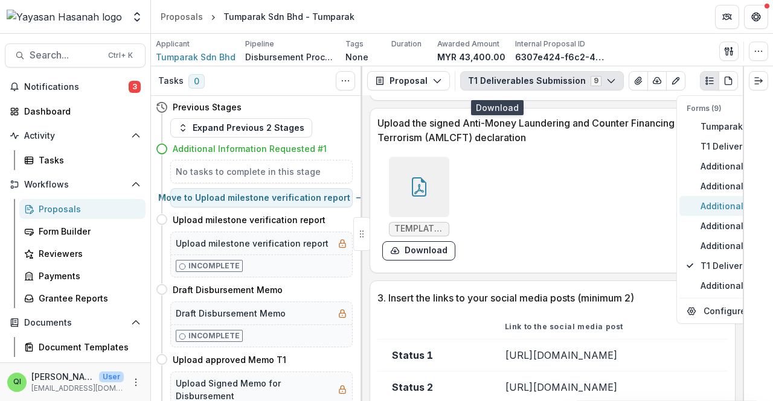
scroll to position [845, 0]
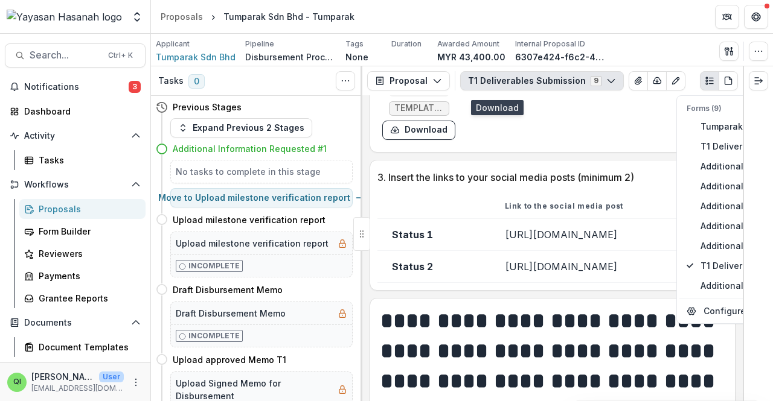
click at [497, 247] on td "https://www.instagram.com/p/DLmTO9pyNvG/" at bounding box center [608, 235] width 237 height 32
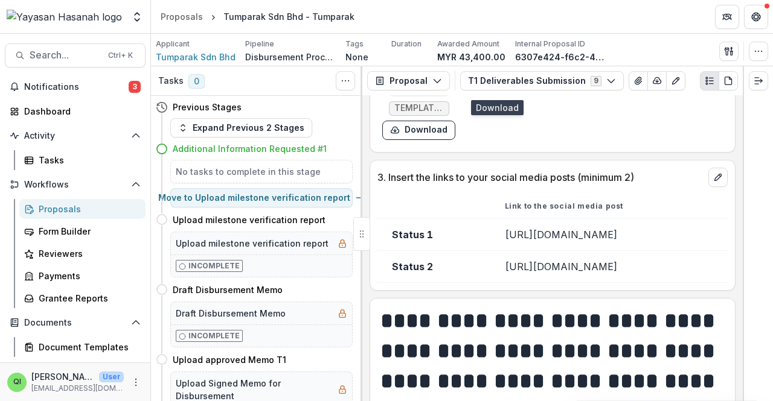
click at [499, 247] on td "https://www.instagram.com/p/DLmTO9pyNvG/" at bounding box center [608, 235] width 237 height 32
drag, startPoint x: 683, startPoint y: 246, endPoint x: 450, endPoint y: 235, distance: 233.9
click at [490, 235] on td "https://www.instagram.com/p/DLmTO9pyNvG/" at bounding box center [608, 235] width 237 height 32
drag, startPoint x: 727, startPoint y: 294, endPoint x: 445, endPoint y: 275, distance: 282.0
click at [490, 275] on td "https://web.facebook.com/photo/?fbid=10227786312354528&set=a.10202880991297067" at bounding box center [608, 267] width 237 height 32
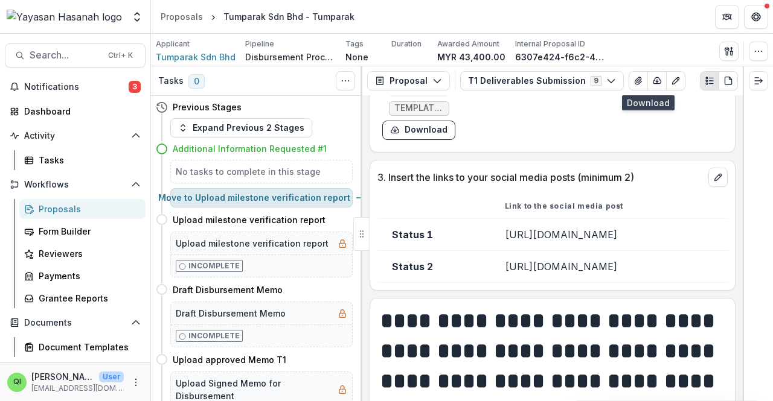
click at [297, 200] on button "Move to Upload milestone verification report" at bounding box center [261, 197] width 182 height 19
select select "**********"
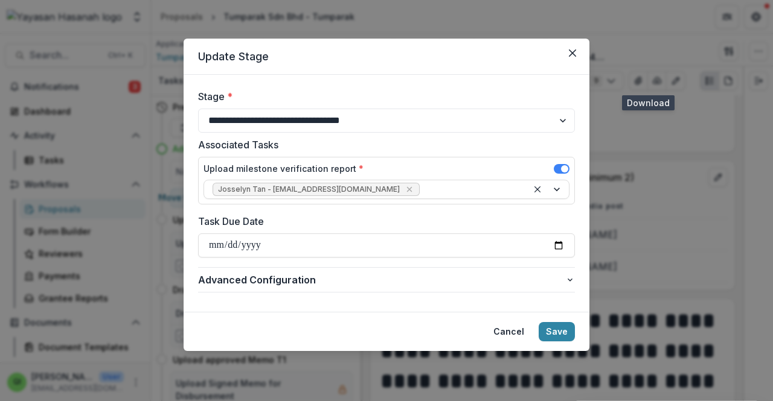
type input "**********"
click at [558, 166] on span at bounding box center [562, 169] width 16 height 10
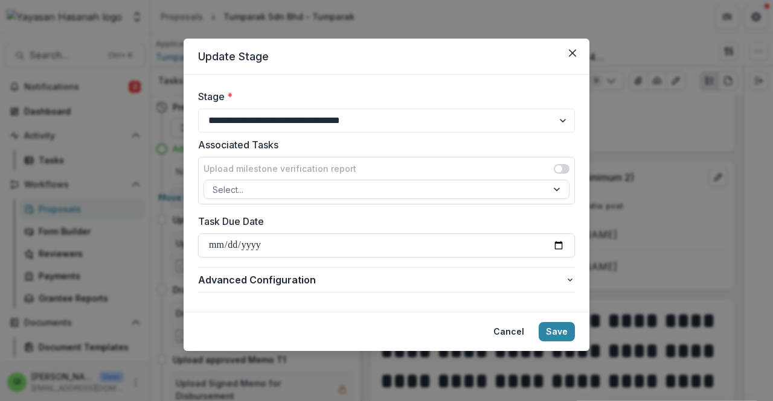
click at [563, 160] on div "Upload milestone verification report Select..." at bounding box center [386, 181] width 377 height 48
click at [557, 170] on span at bounding box center [558, 168] width 7 height 7
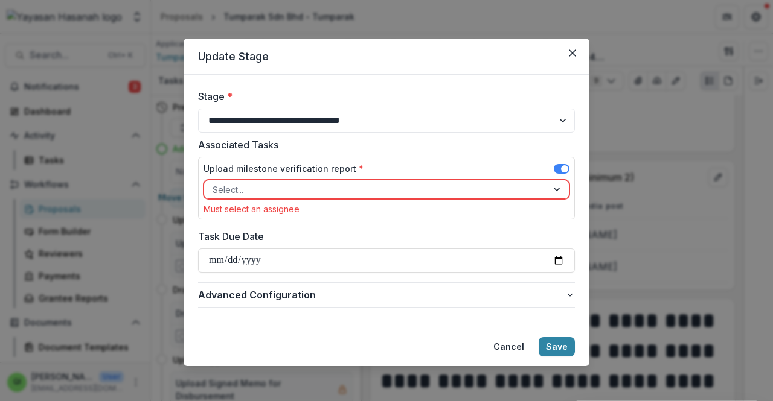
click at [551, 196] on div at bounding box center [558, 189] width 22 height 18
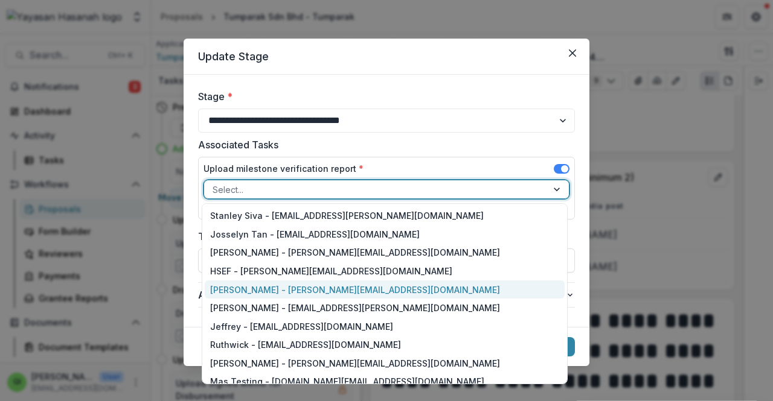
click at [456, 287] on div "Qistina Izahan - wan.qistina@hasanah.org.my" at bounding box center [385, 290] width 360 height 19
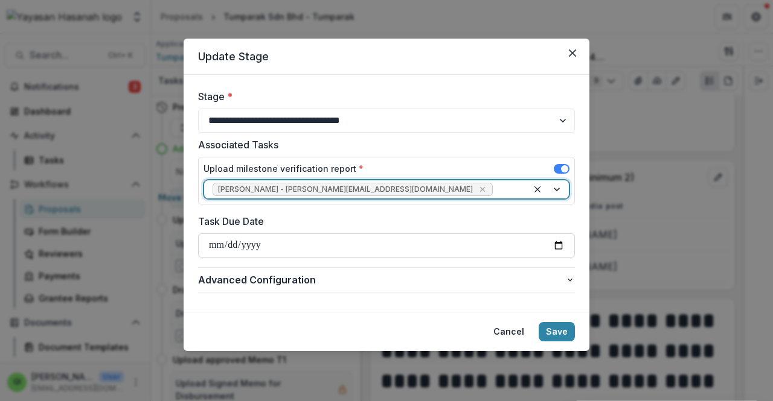
click at [558, 244] on input "**********" at bounding box center [386, 246] width 377 height 24
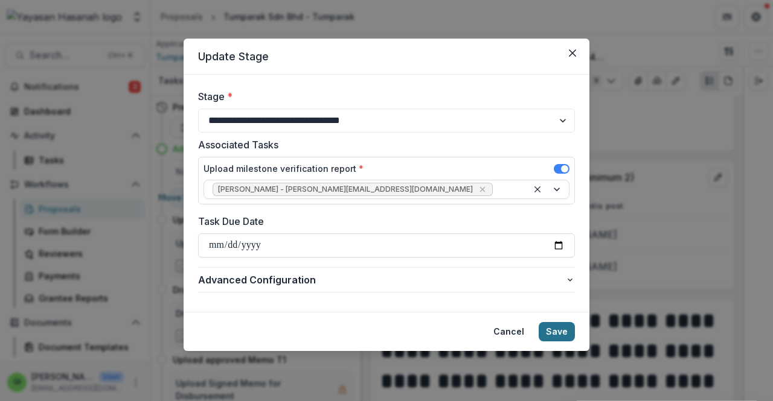
click at [560, 327] on button "Save" at bounding box center [556, 331] width 36 height 19
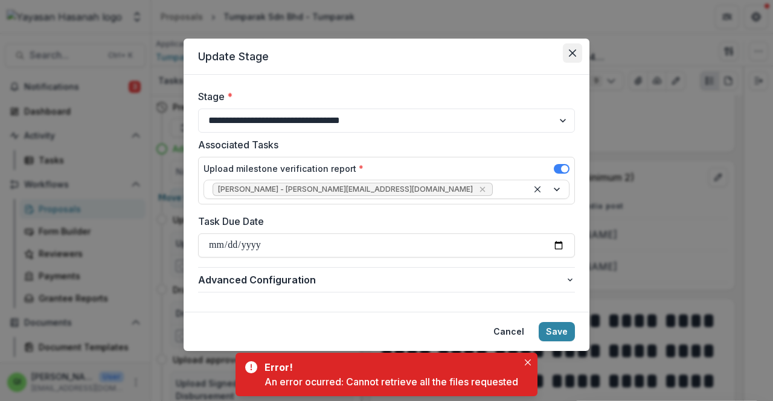
click at [572, 56] on icon "Close" at bounding box center [572, 52] width 7 height 7
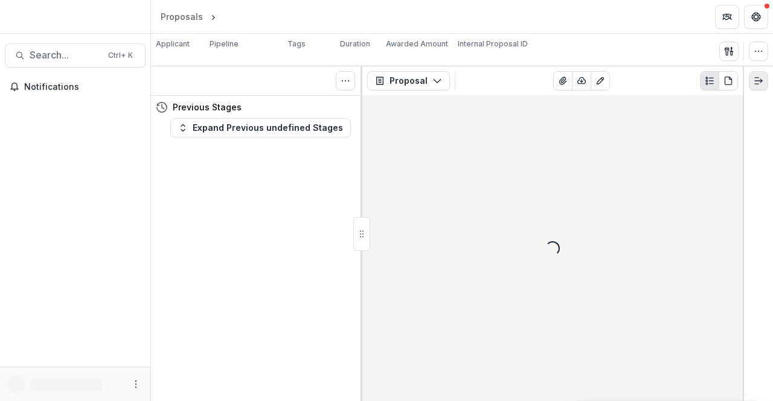
click at [755, 81] on icon "Expand right" at bounding box center [758, 81] width 10 height 10
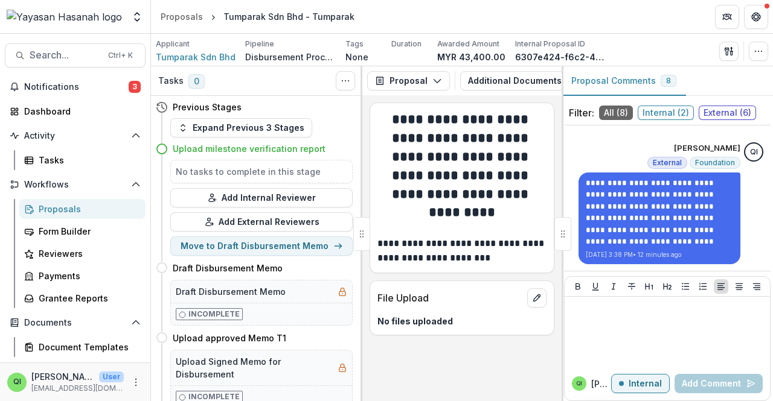
scroll to position [1989, 0]
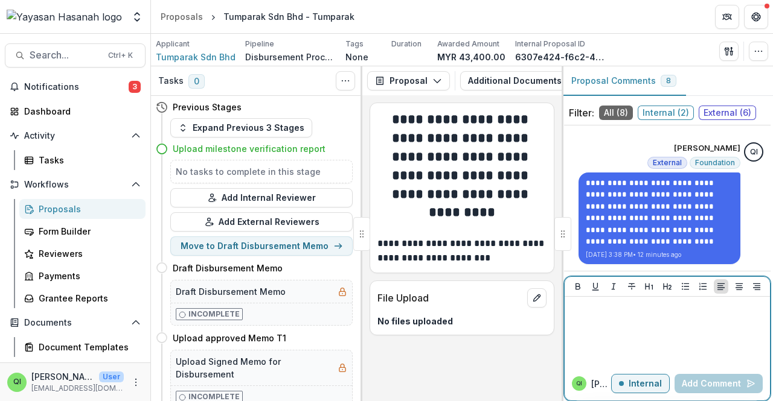
drag, startPoint x: 701, startPoint y: 228, endPoint x: 631, endPoint y: 315, distance: 111.7
click at [631, 315] on p at bounding box center [667, 308] width 196 height 13
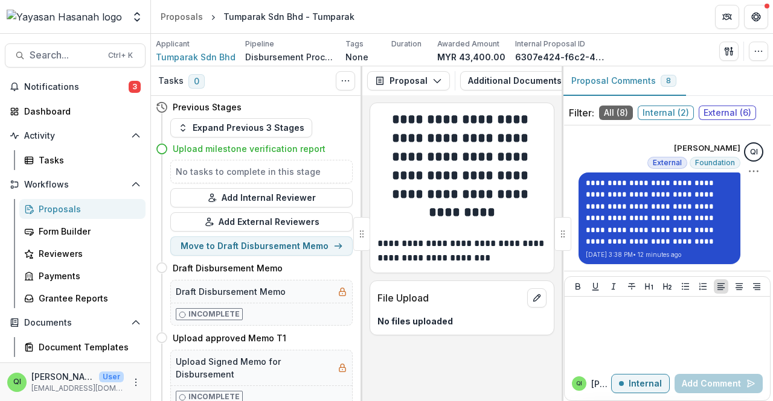
click at [701, 214] on p "**********" at bounding box center [659, 212] width 147 height 71
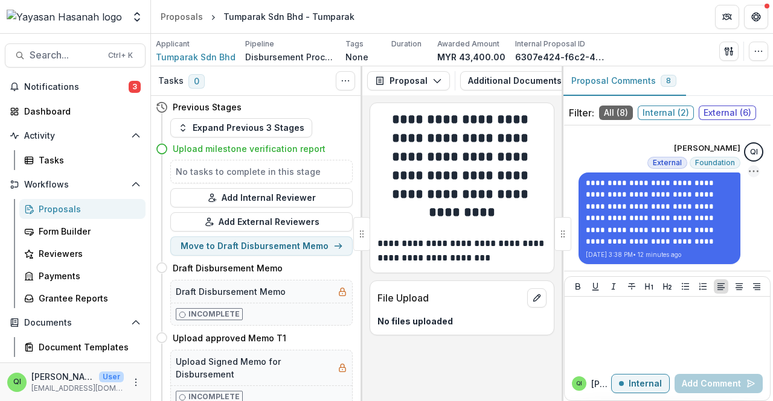
click at [747, 170] on icon "Options" at bounding box center [753, 171] width 12 height 12
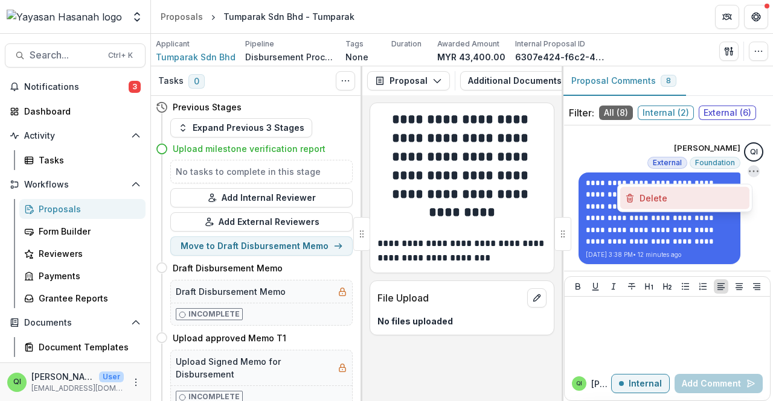
click at [729, 193] on button "Delete" at bounding box center [684, 198] width 129 height 22
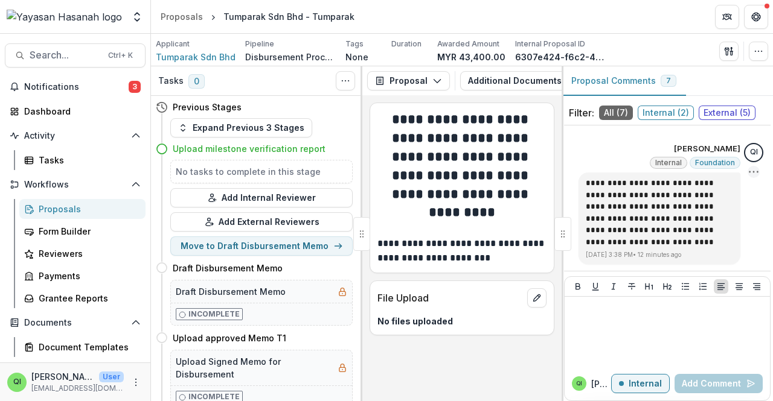
scroll to position [1851, 0]
click at [747, 176] on icon "Options" at bounding box center [753, 172] width 12 height 12
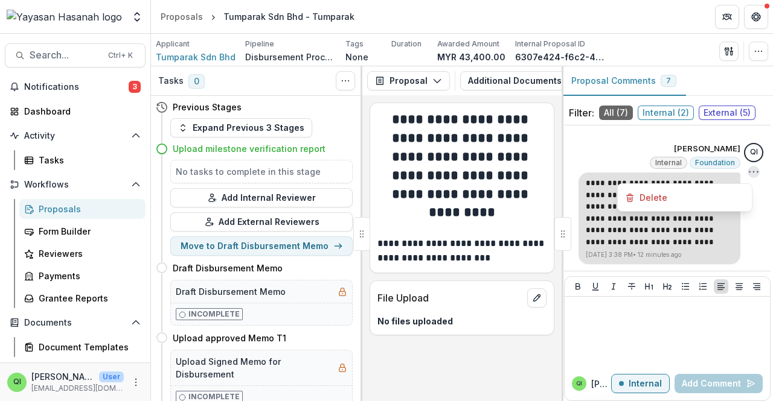
click at [695, 252] on p "Aug 29, 2025 3:38 PM • 12 minutes ago" at bounding box center [659, 255] width 147 height 9
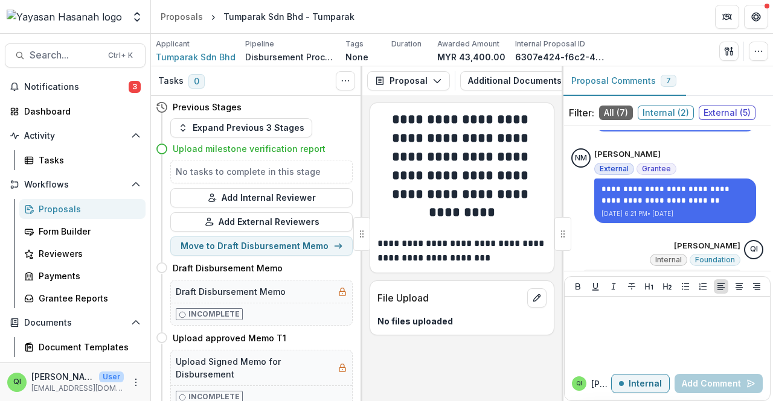
click at [730, 115] on span "External ( 5 )" at bounding box center [726, 113] width 57 height 14
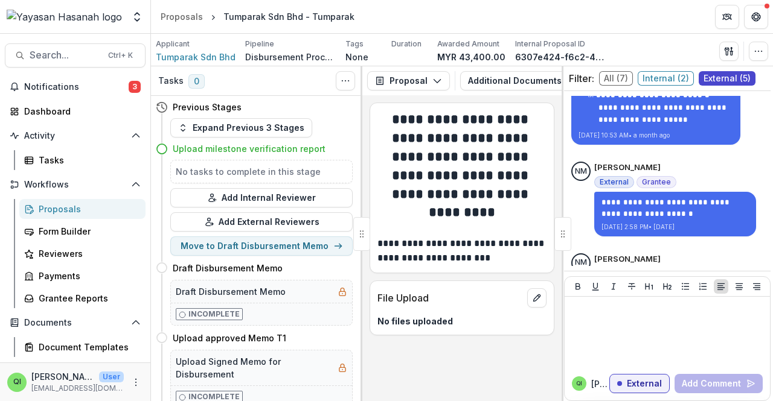
scroll to position [1620, 0]
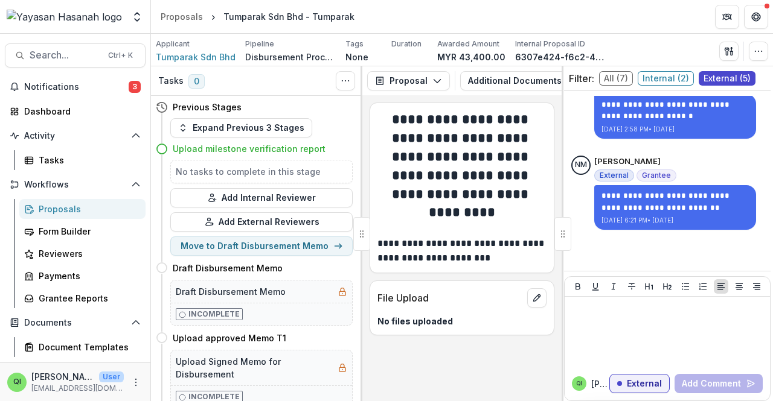
click at [663, 74] on span "Internal ( 2 )" at bounding box center [665, 78] width 56 height 14
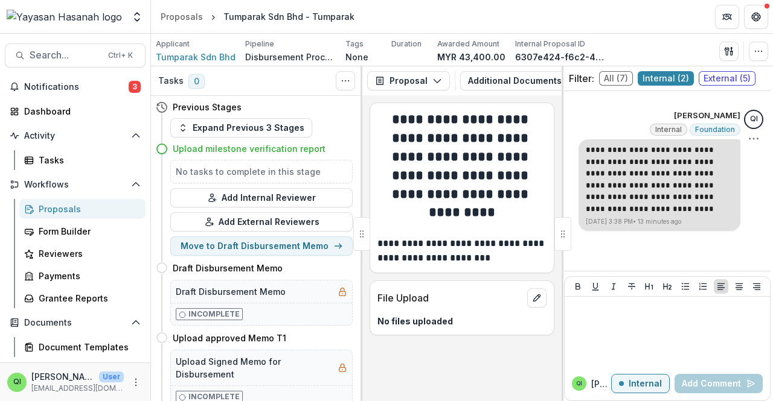
scroll to position [82, 0]
click at [688, 152] on p "**********" at bounding box center [659, 180] width 147 height 71
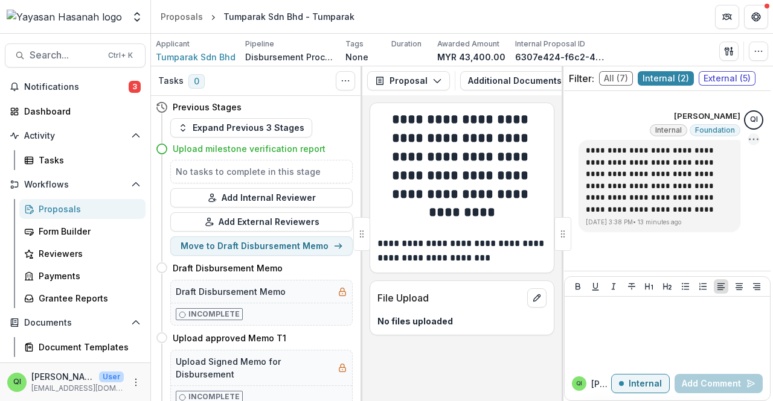
click at [753, 139] on circle "Options" at bounding box center [753, 139] width 1 height 1
click at [713, 162] on button "Delete" at bounding box center [684, 164] width 129 height 22
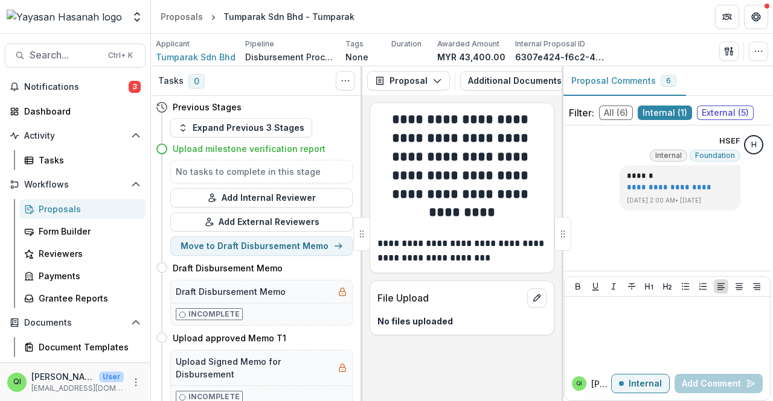
scroll to position [0, 0]
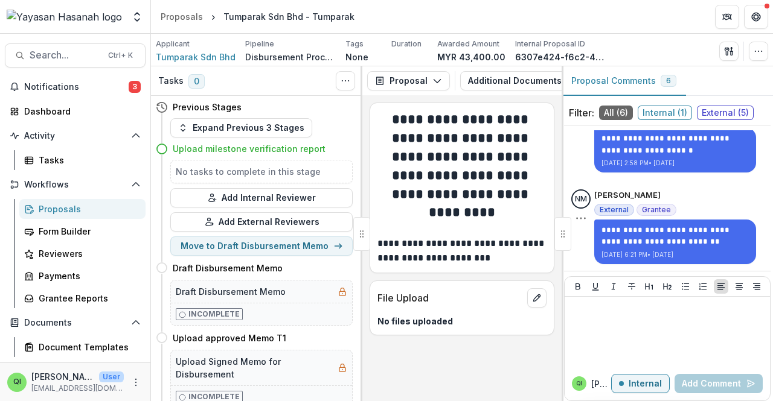
scroll to position [34, 0]
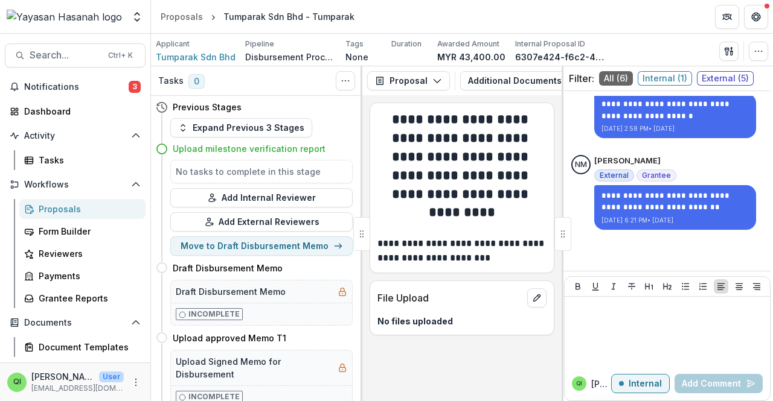
click at [715, 74] on span "External ( 5 )" at bounding box center [725, 78] width 57 height 14
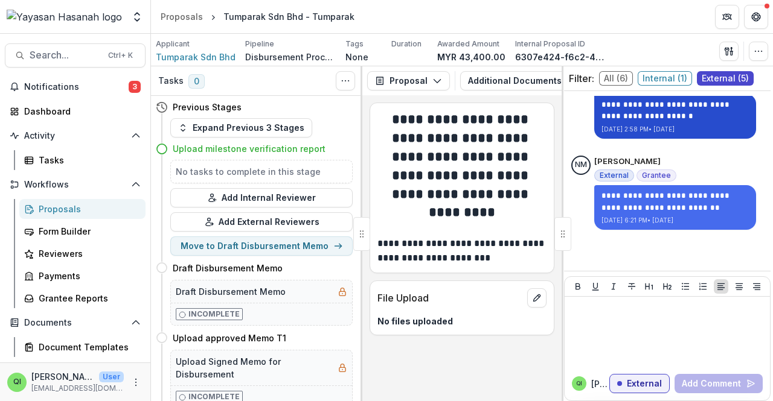
scroll to position [1620, 0]
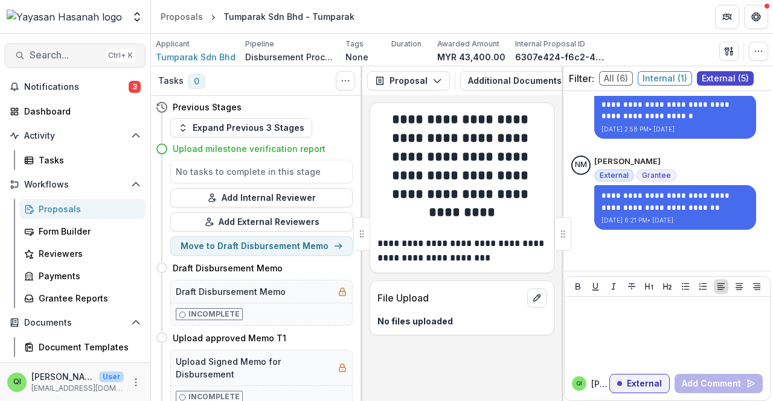
click at [39, 57] on span "Search..." at bounding box center [65, 54] width 71 height 11
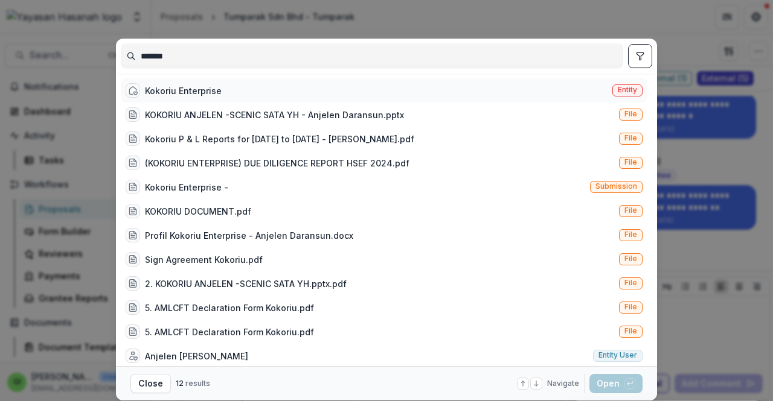
type input "*******"
click at [354, 94] on div "Kokoriu Enterprise Entity" at bounding box center [384, 90] width 526 height 24
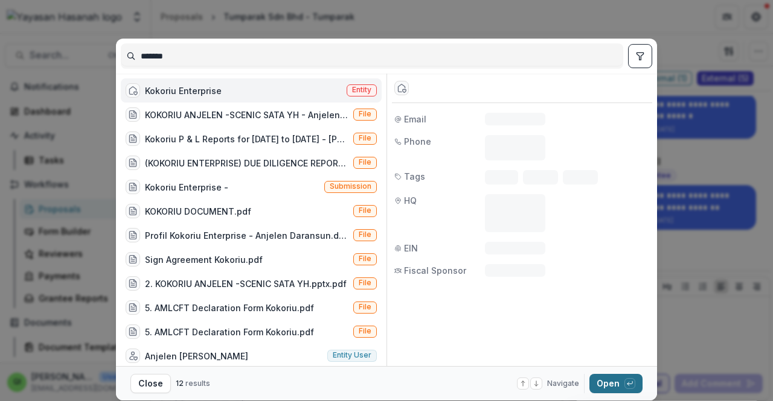
click at [595, 380] on button "Open with enter key" at bounding box center [615, 383] width 53 height 19
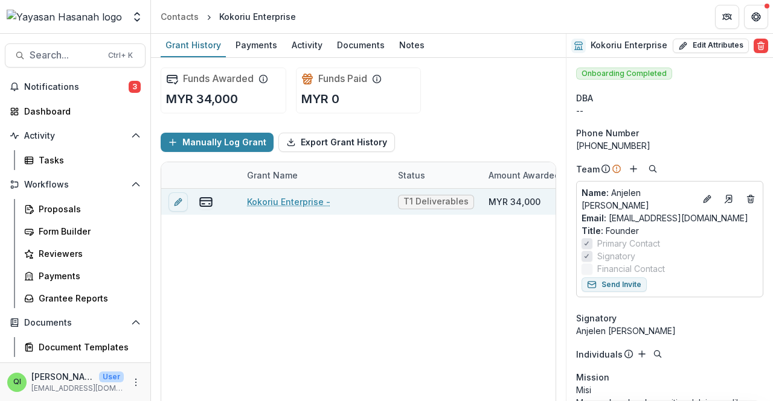
click at [310, 198] on link "Kokoriu Enterprise -" at bounding box center [288, 202] width 83 height 13
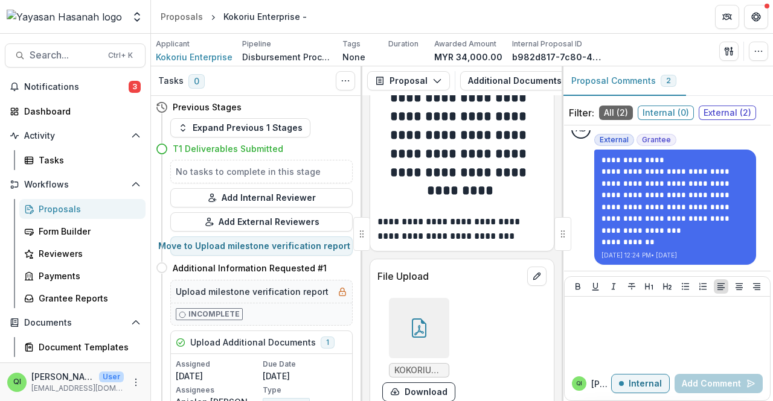
scroll to position [43, 0]
